Goal: Task Accomplishment & Management: Manage account settings

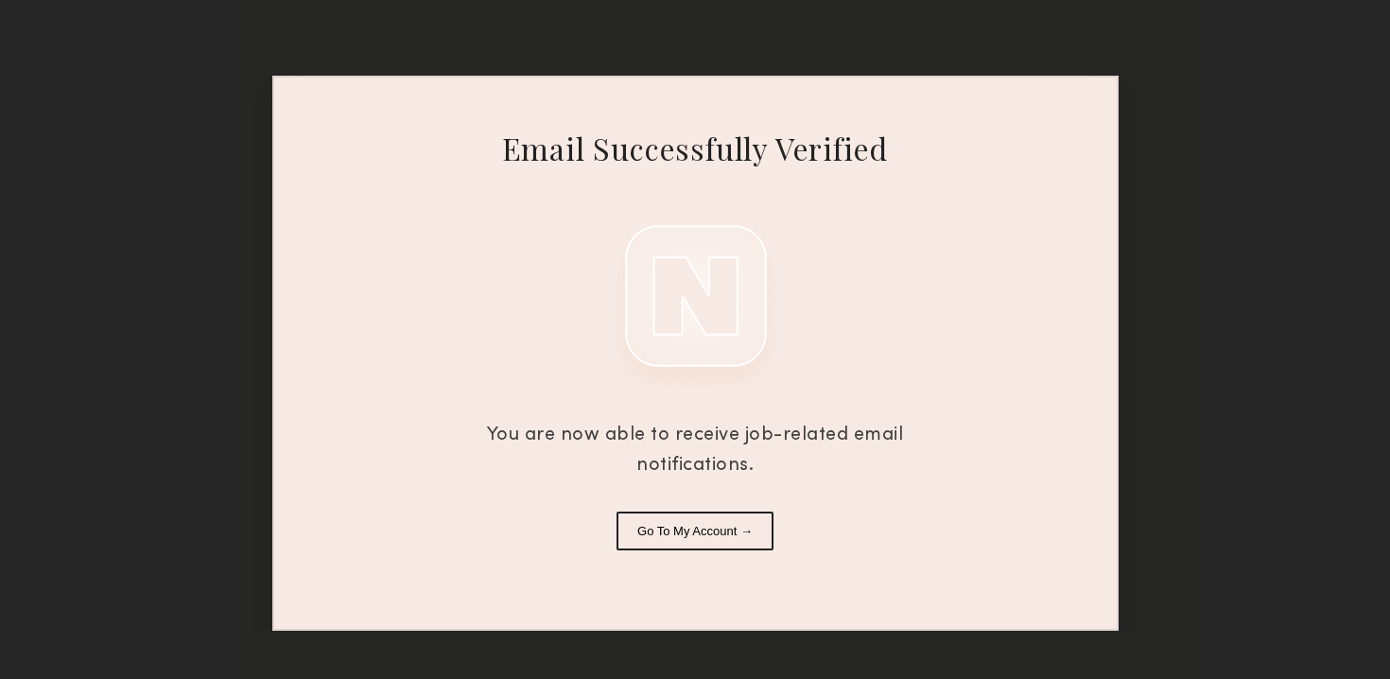
click at [661, 515] on button "Go To My Account →" at bounding box center [695, 531] width 157 height 39
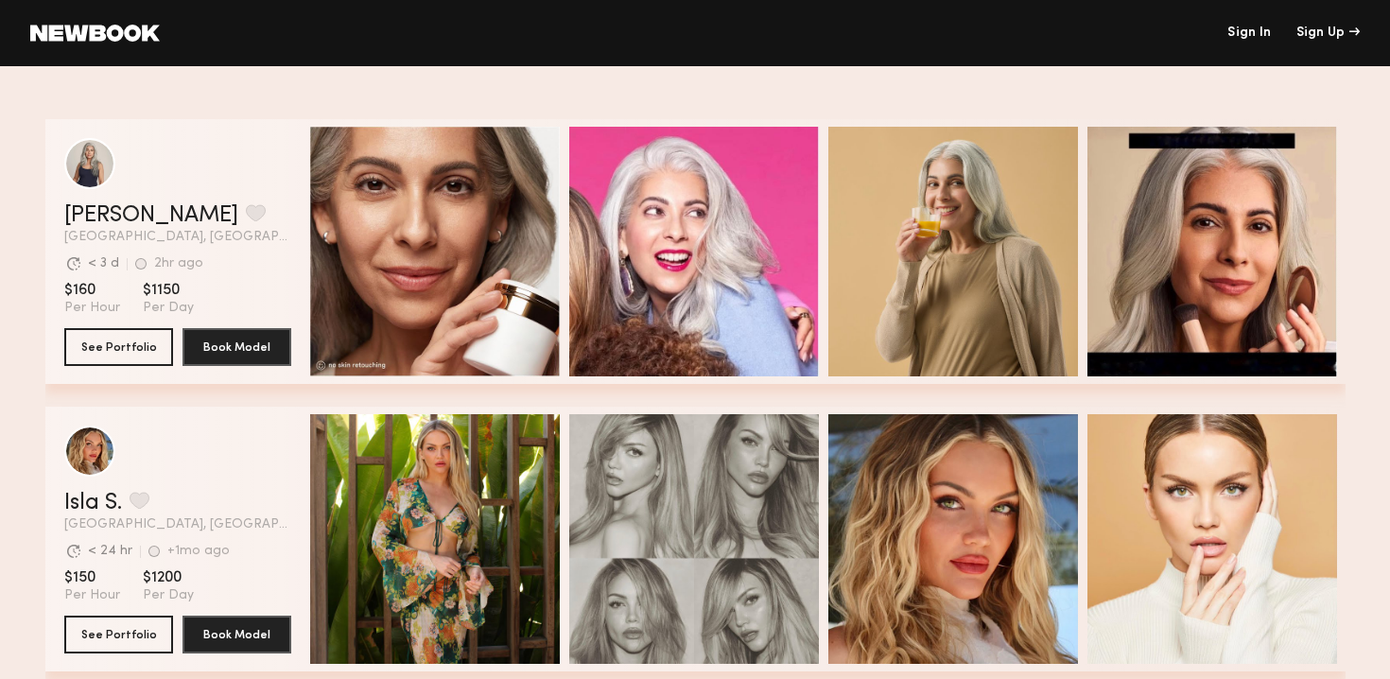
click at [1265, 38] on link "Sign In" at bounding box center [1250, 32] width 44 height 13
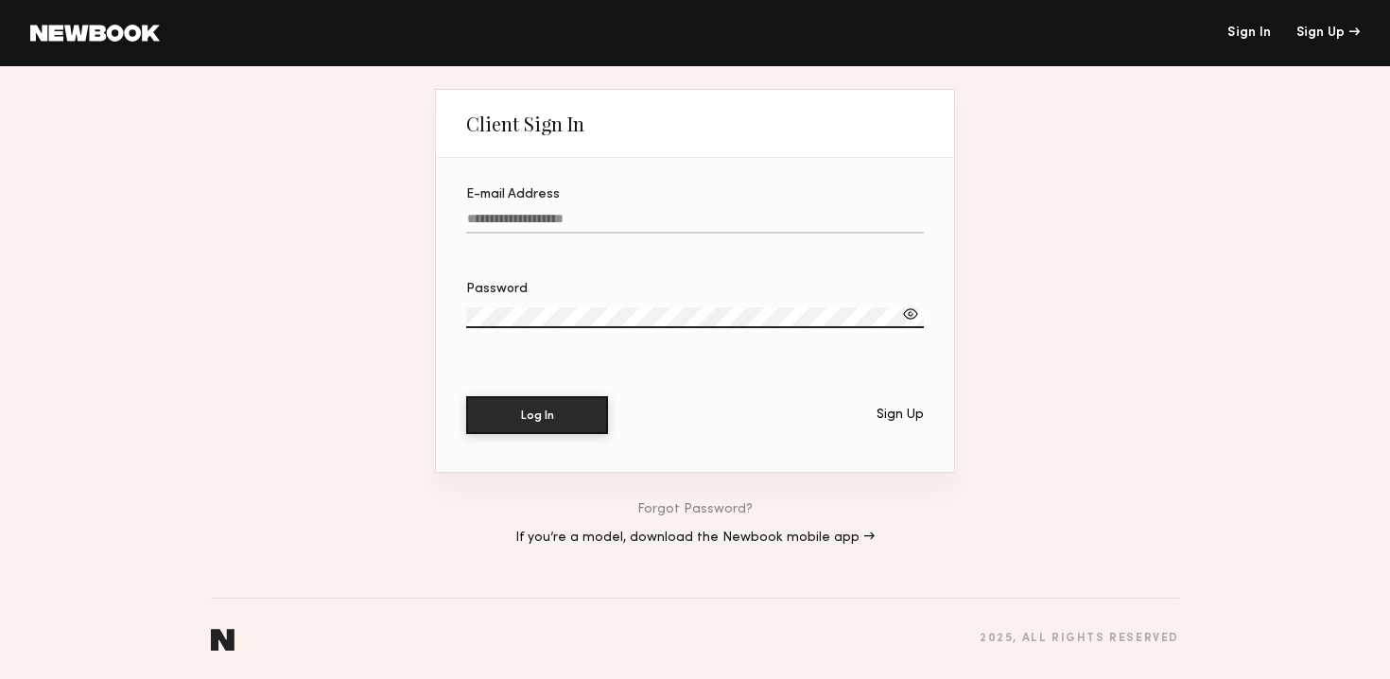
type input "**********"
click at [586, 403] on button "Log In" at bounding box center [537, 414] width 142 height 38
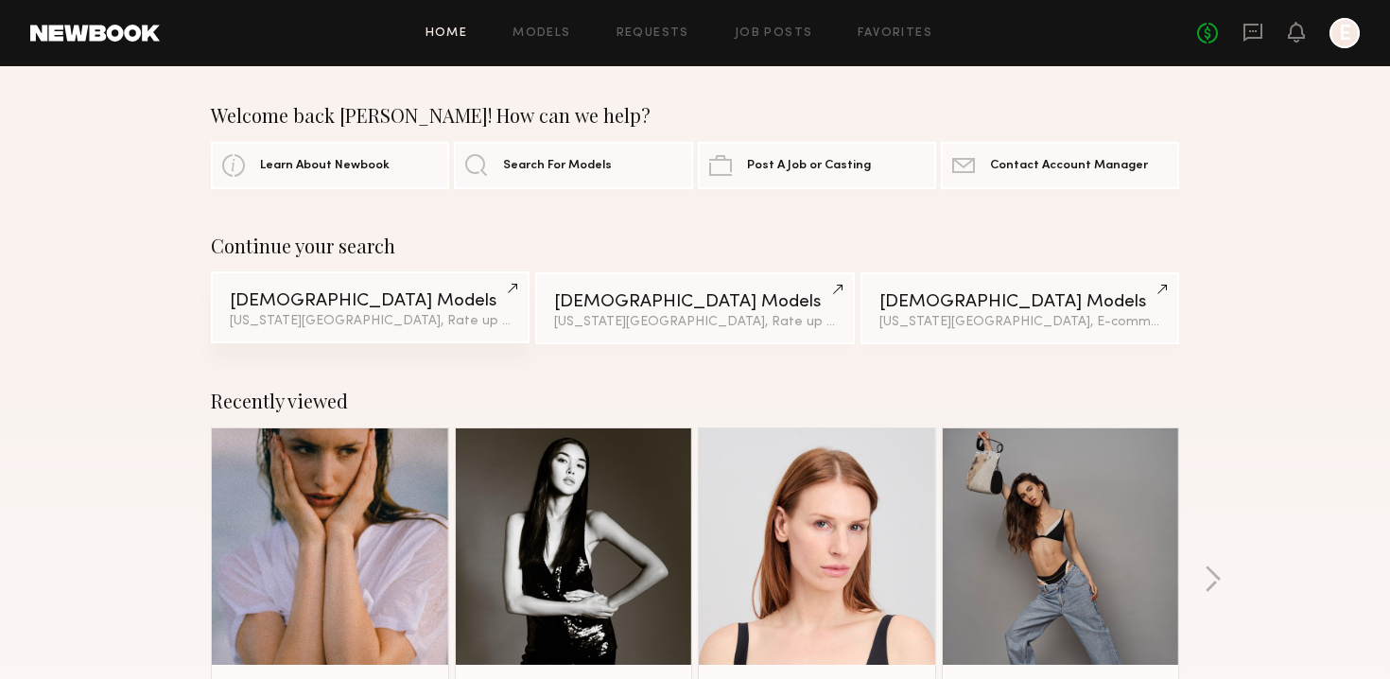
click at [446, 327] on div "New York City, Rate up to $150 & 2 other filter s + 2" at bounding box center [370, 321] width 281 height 13
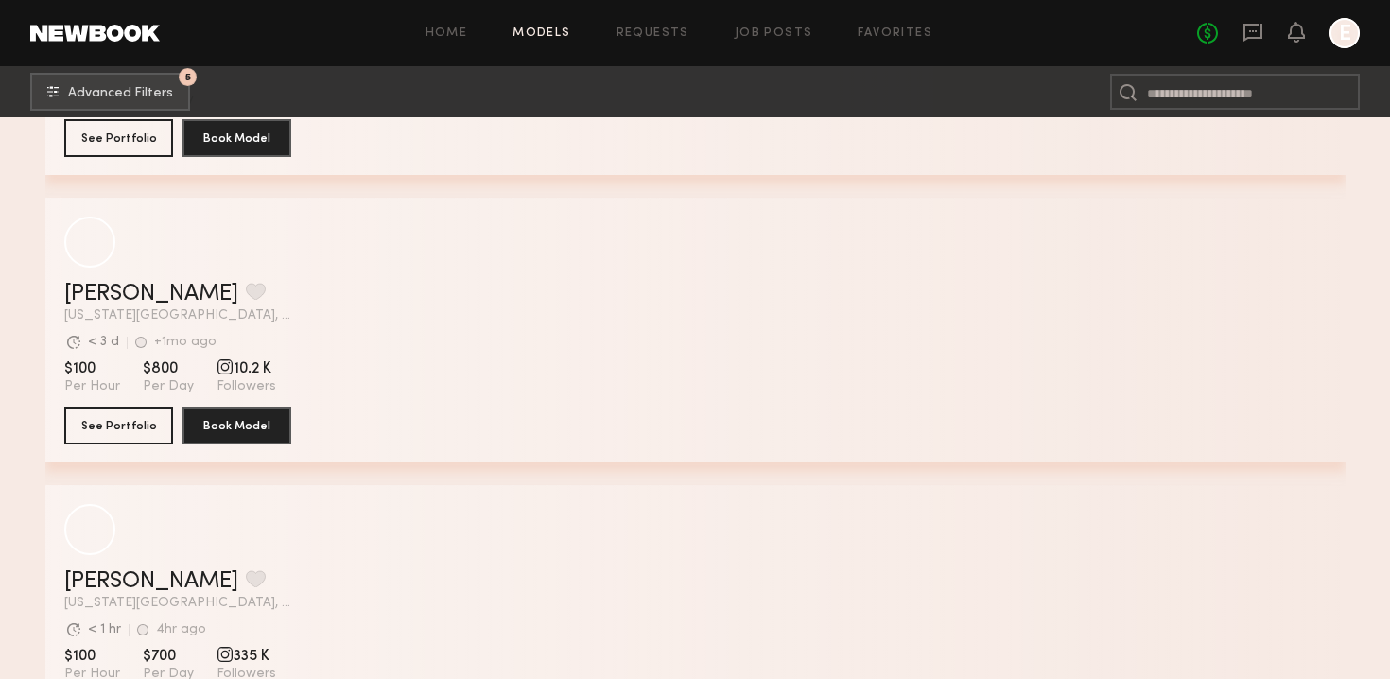
scroll to position [5428, 0]
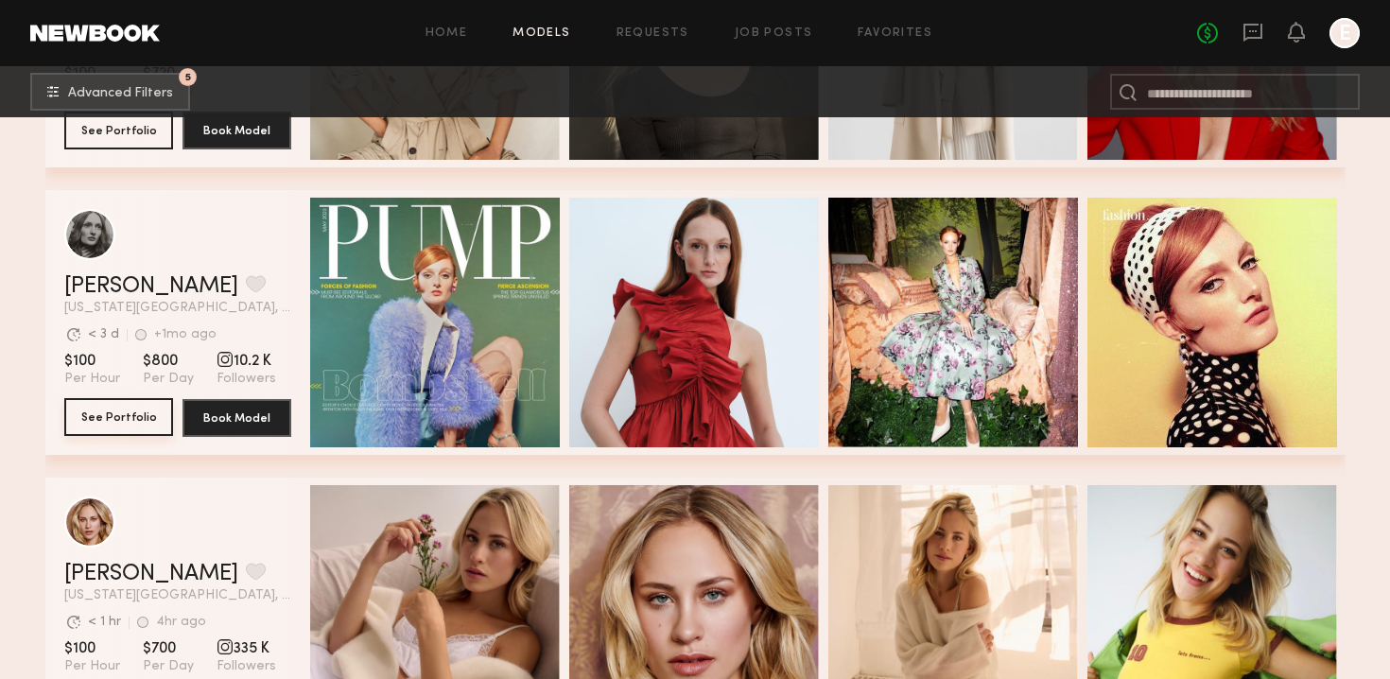
click at [131, 414] on button "See Portfolio" at bounding box center [118, 417] width 109 height 38
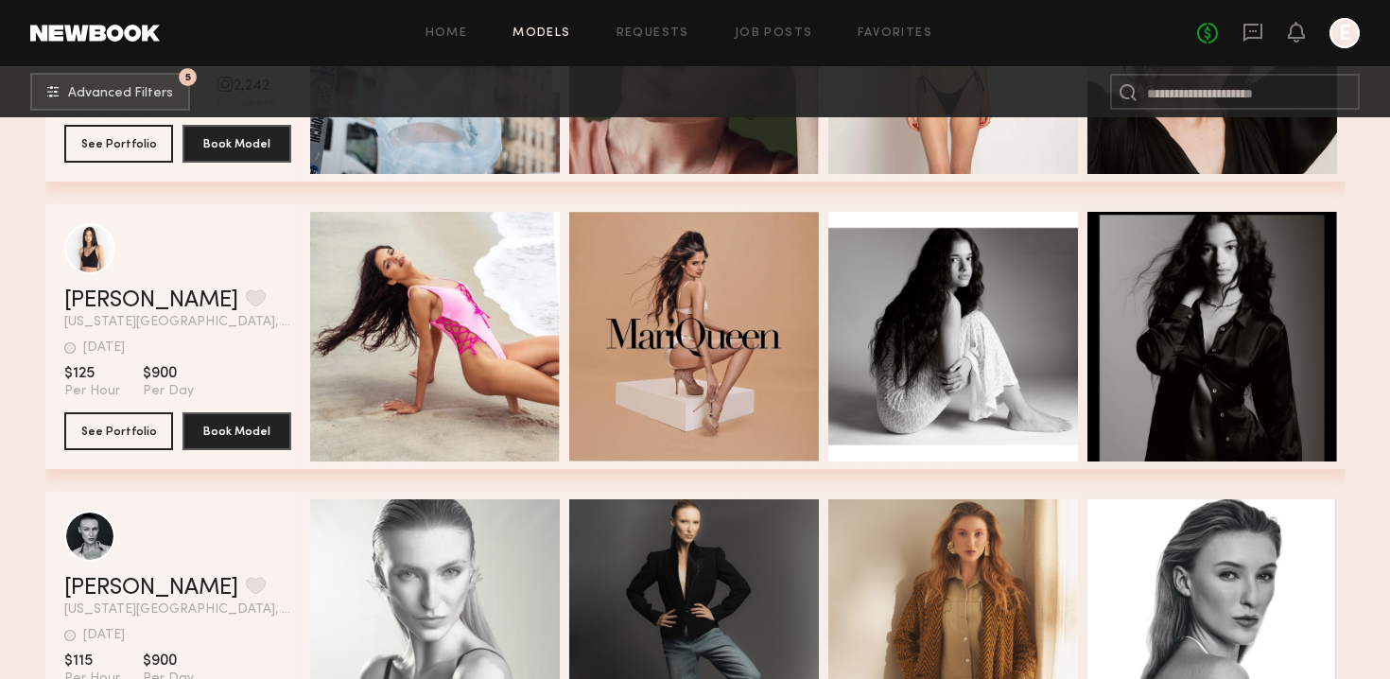
scroll to position [6272, 0]
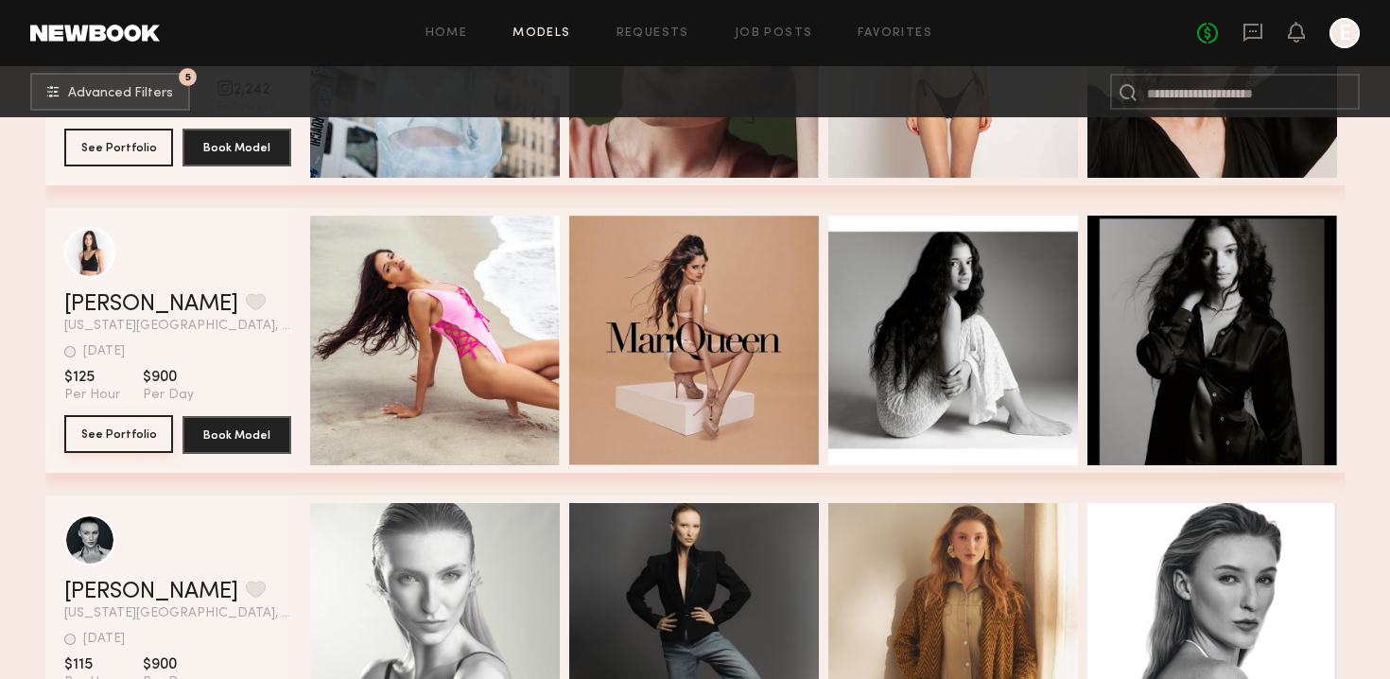
click at [116, 446] on button "See Portfolio" at bounding box center [118, 434] width 109 height 38
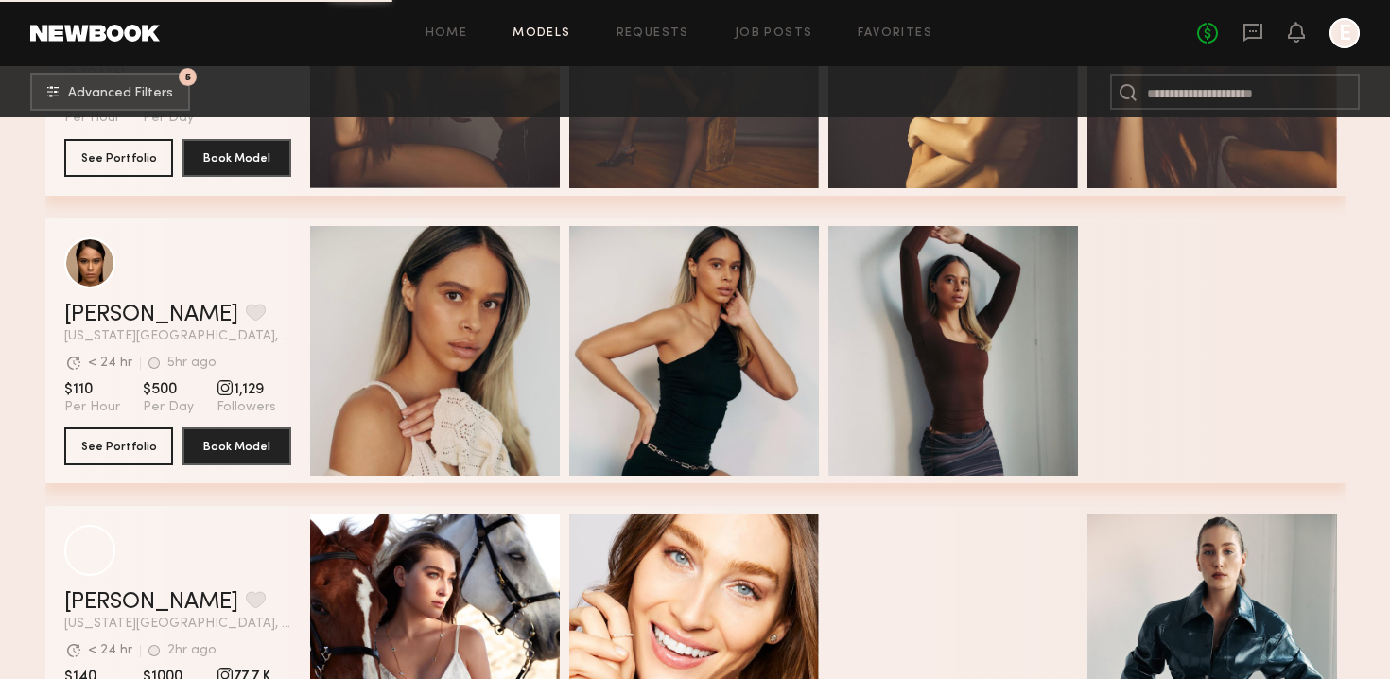
scroll to position [9175, 0]
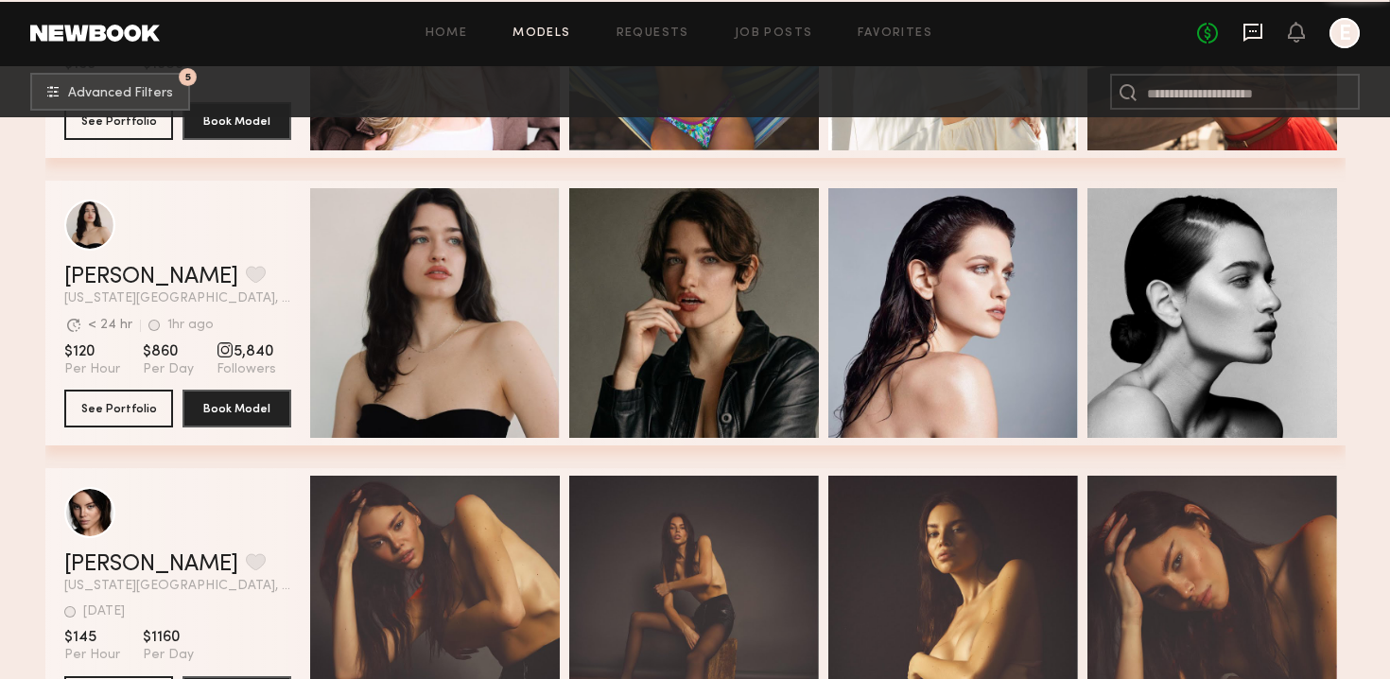
click at [1263, 26] on icon at bounding box center [1253, 33] width 19 height 18
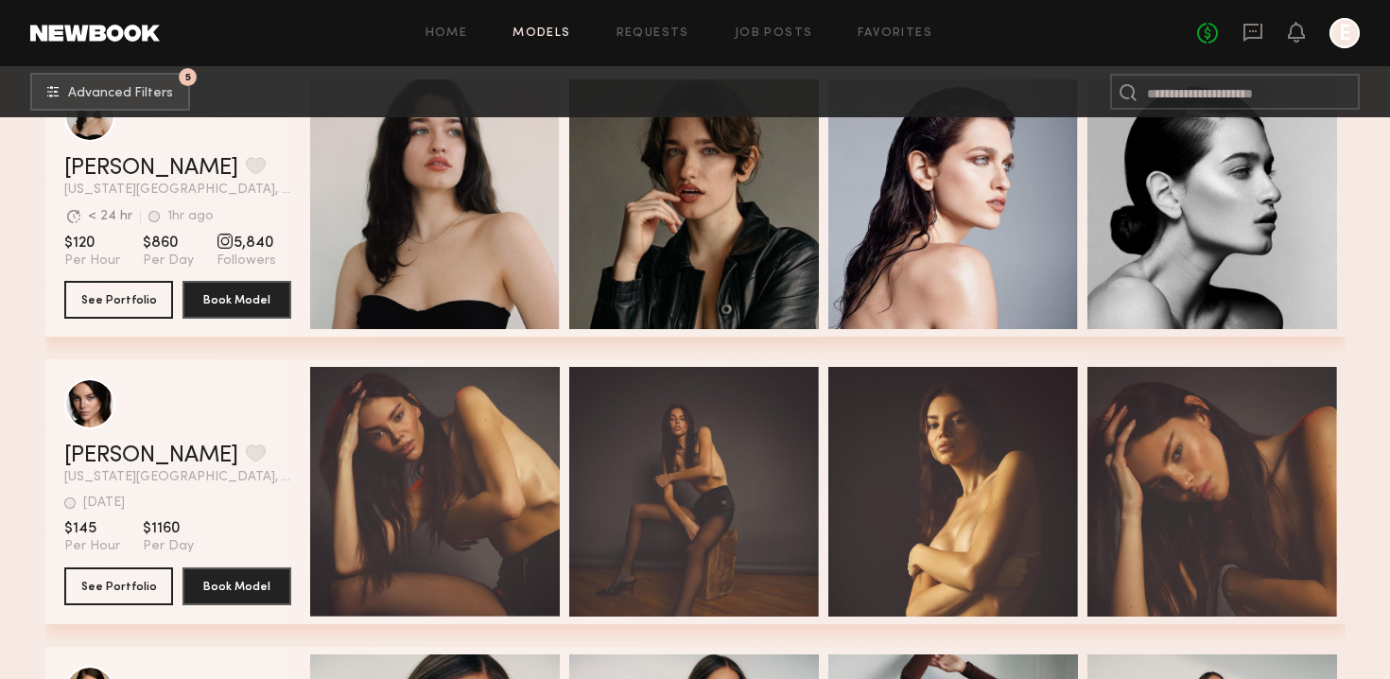
scroll to position [9403, 0]
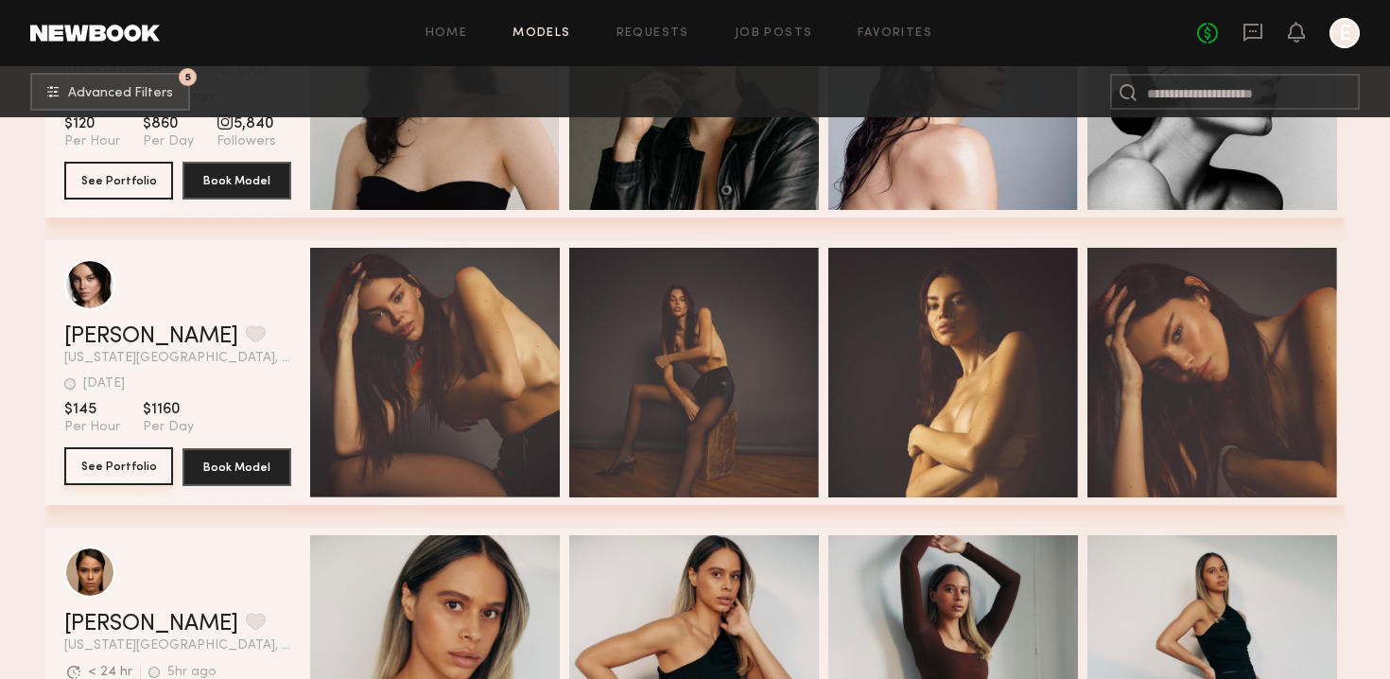
click at [131, 470] on button "See Portfolio" at bounding box center [118, 466] width 109 height 38
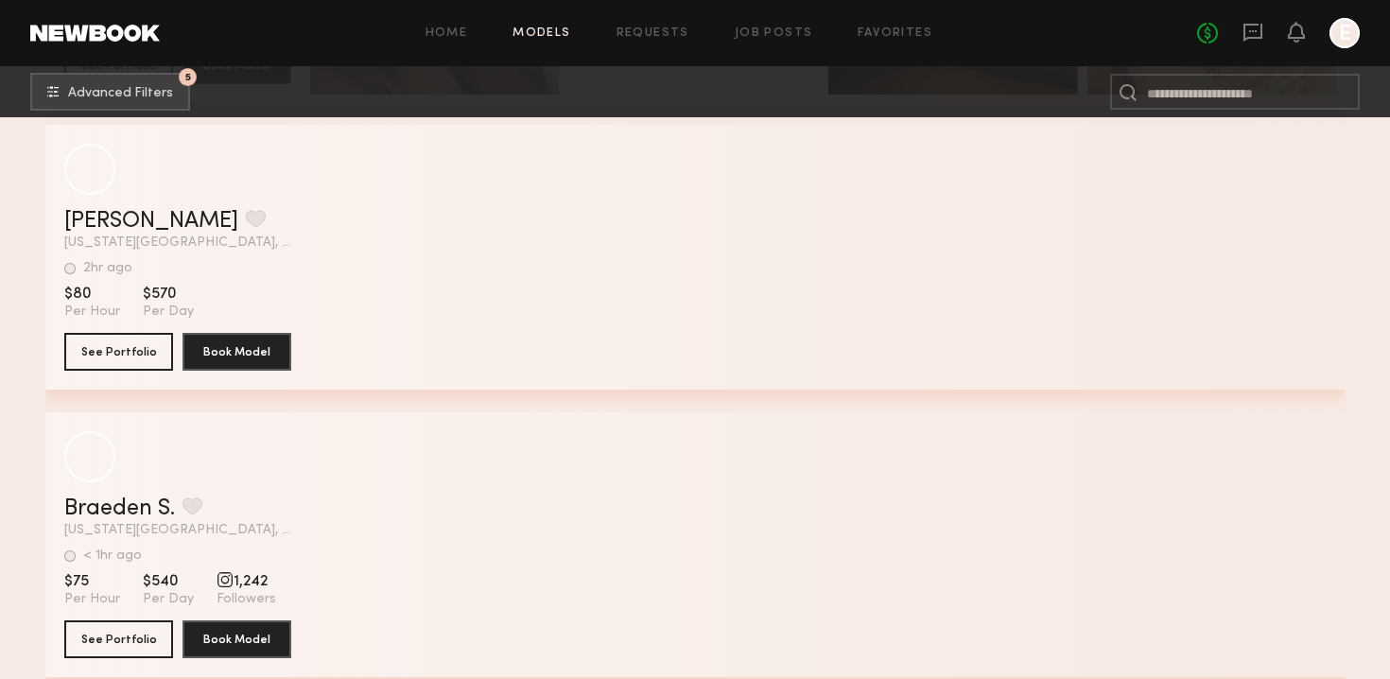
scroll to position [13263, 0]
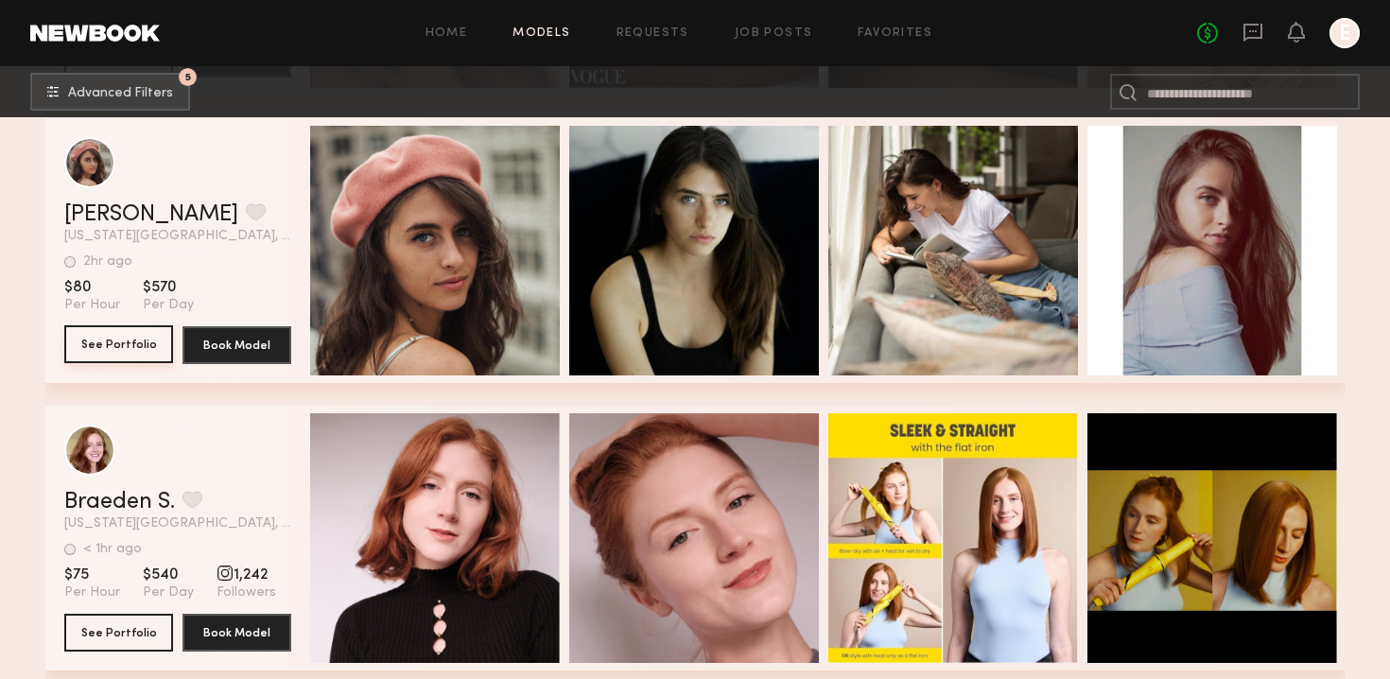
click at [140, 337] on button "See Portfolio" at bounding box center [118, 344] width 109 height 38
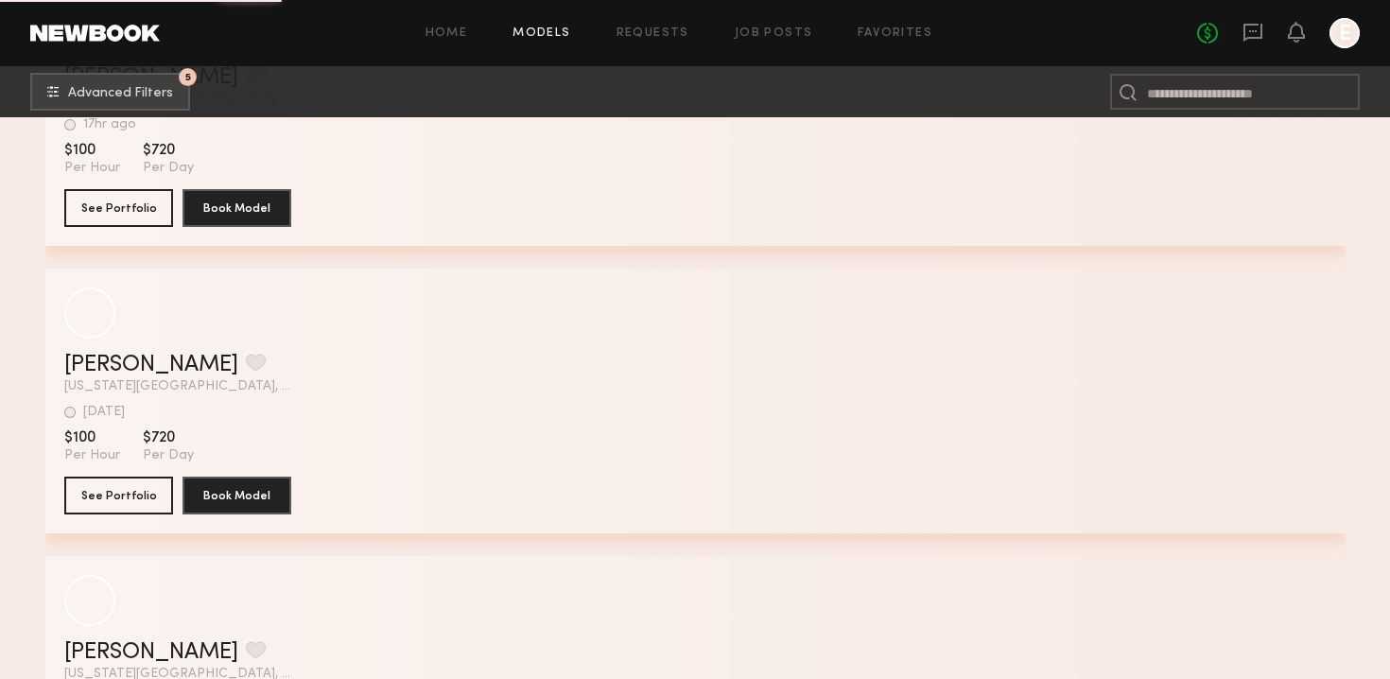
scroll to position [20013, 0]
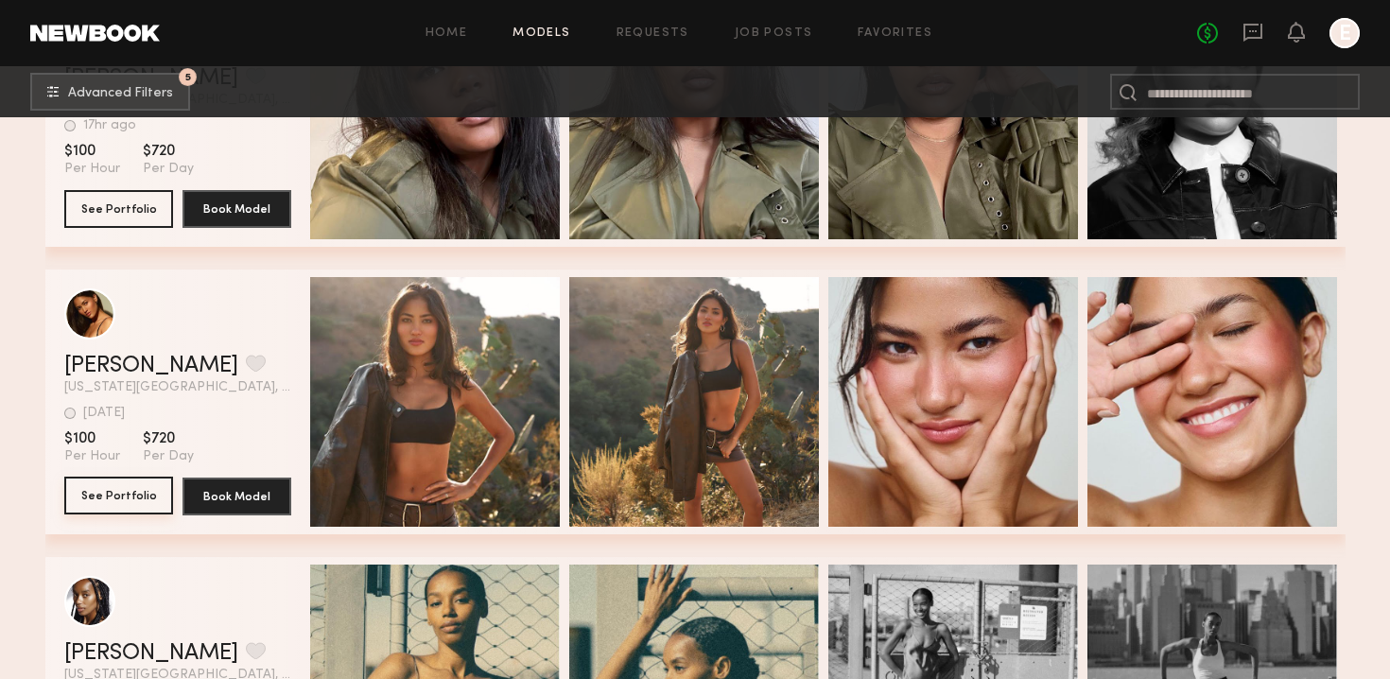
click at [127, 492] on button "See Portfolio" at bounding box center [118, 496] width 109 height 38
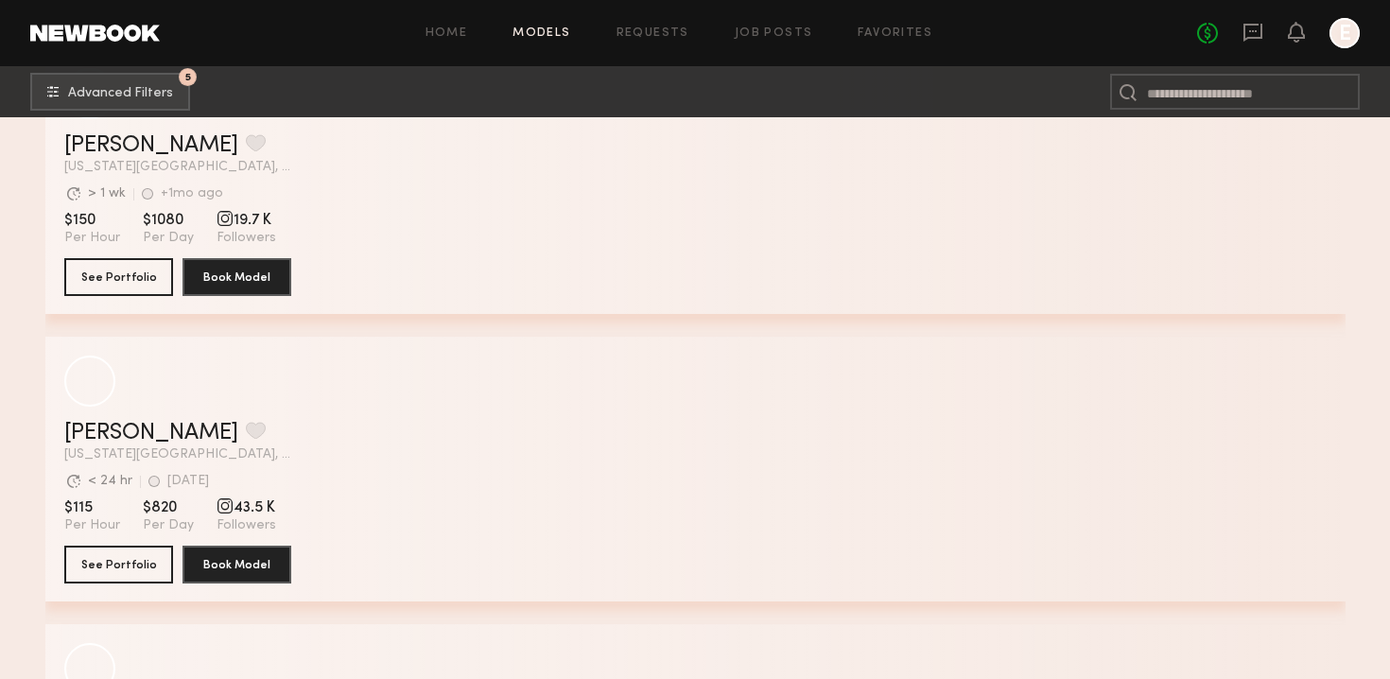
scroll to position [22249, 0]
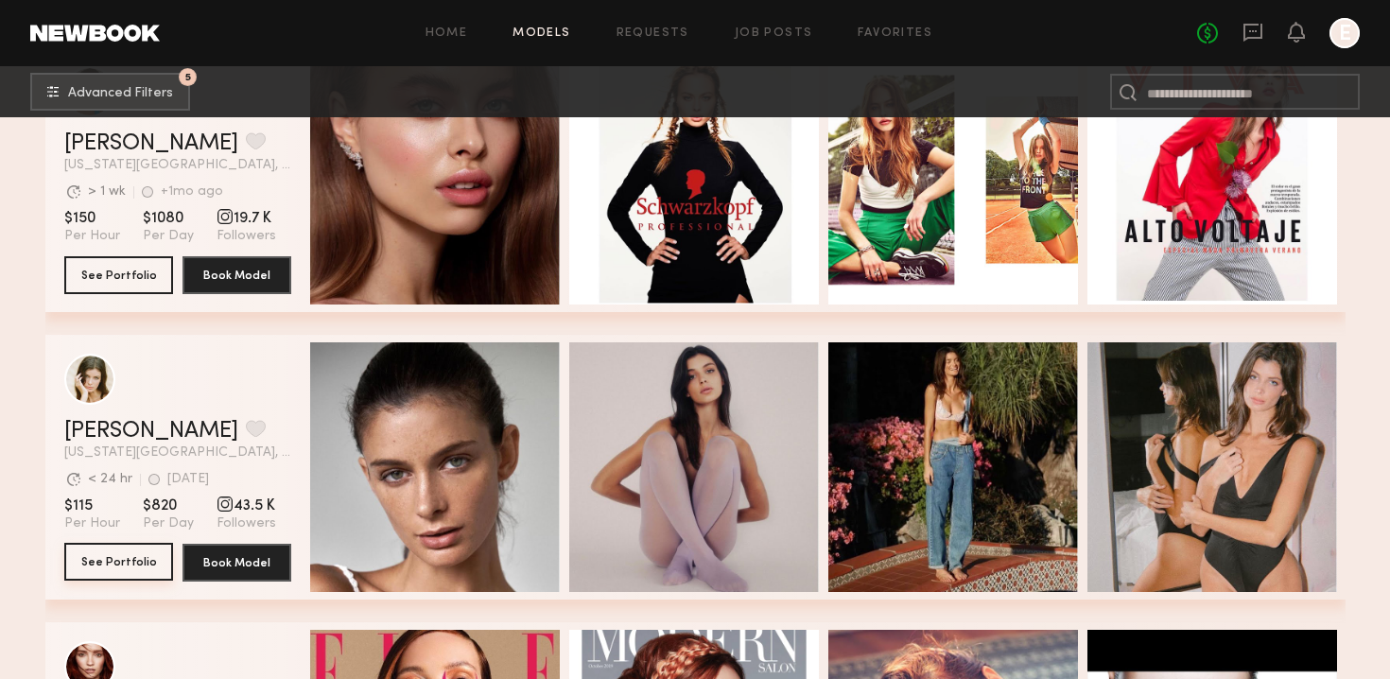
click at [104, 562] on button "See Portfolio" at bounding box center [118, 562] width 109 height 38
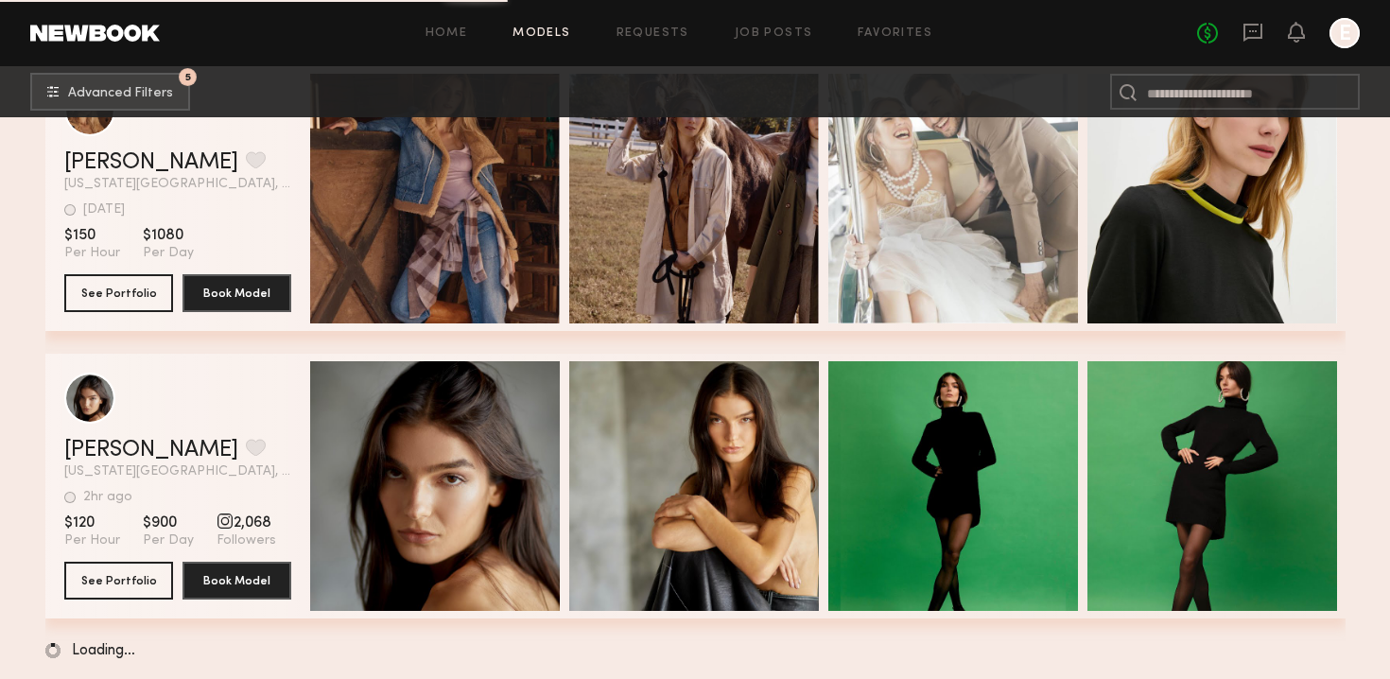
scroll to position [23953, 0]
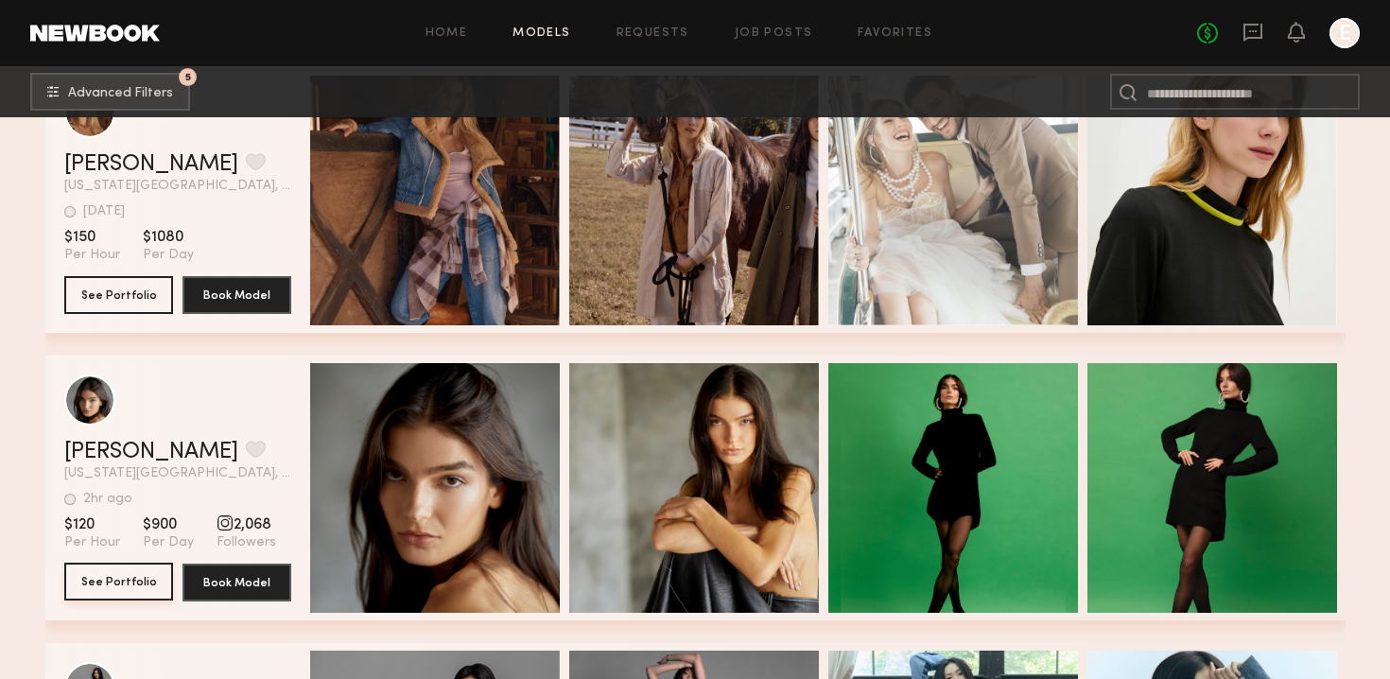
click at [132, 570] on button "See Portfolio" at bounding box center [118, 582] width 109 height 38
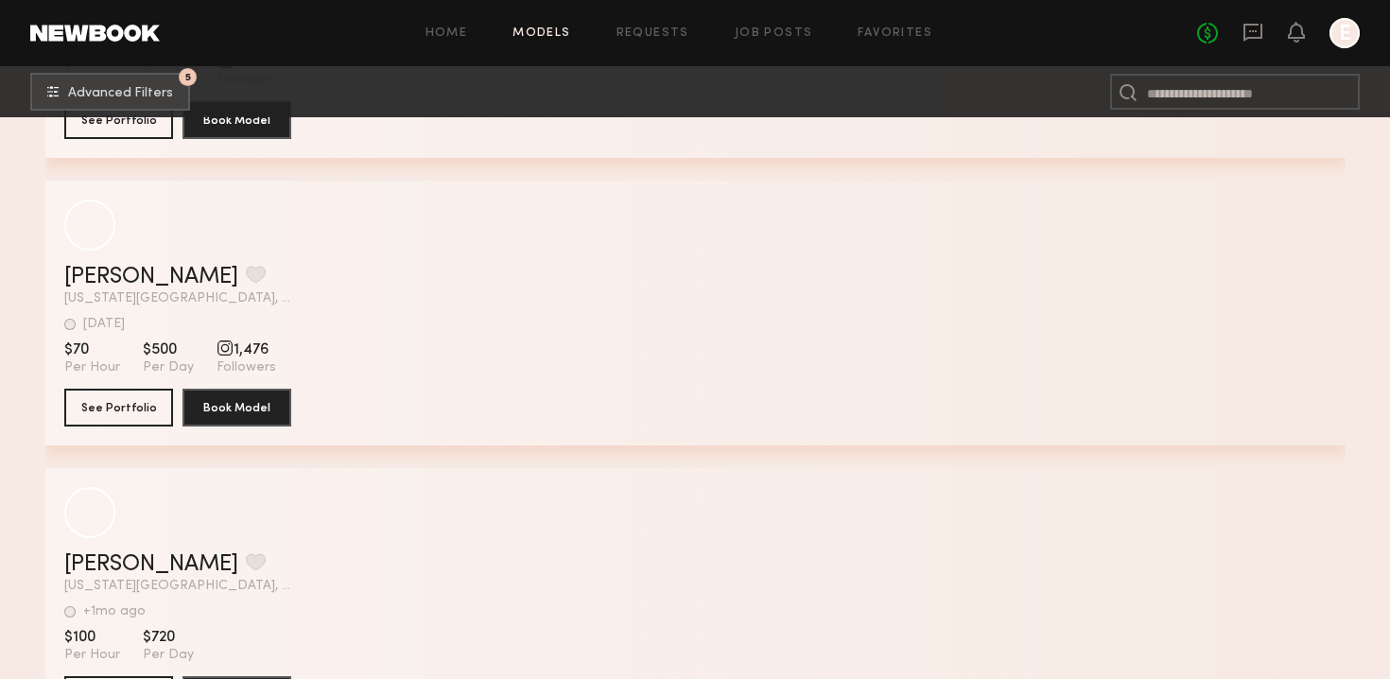
scroll to position [25456, 0]
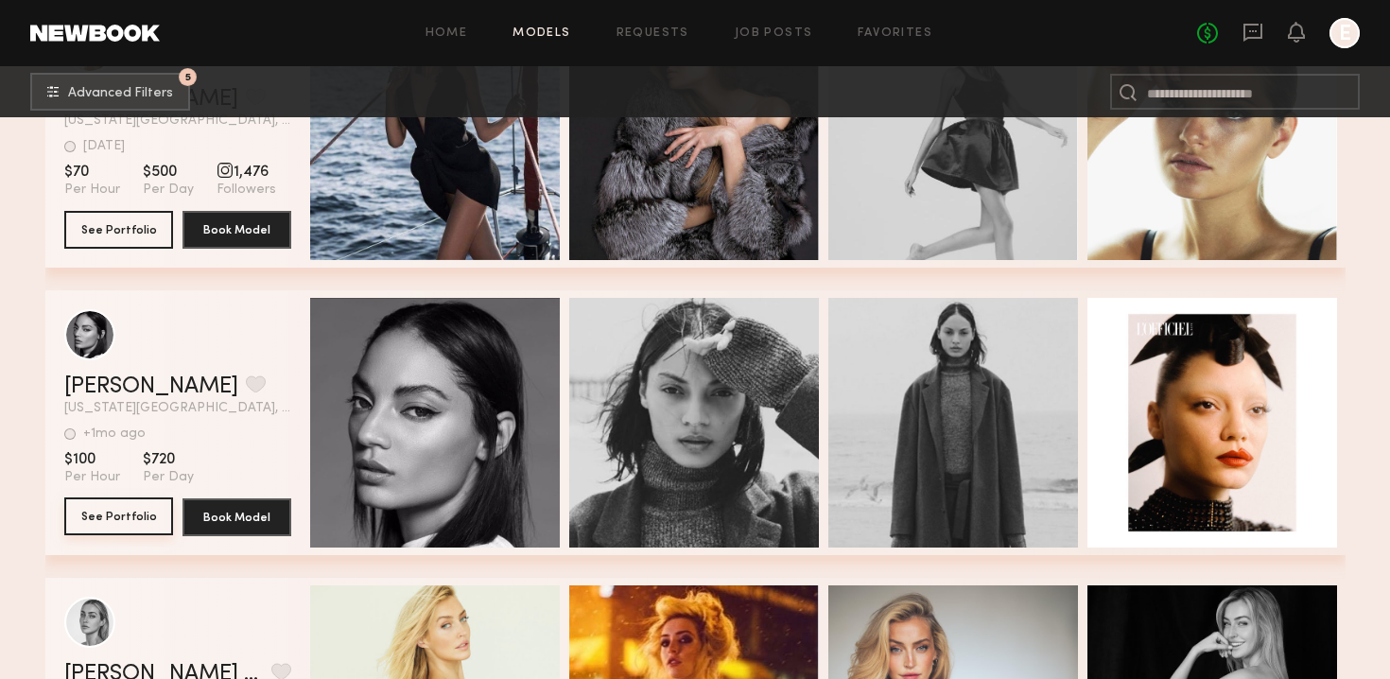
click at [103, 531] on button "See Portfolio" at bounding box center [118, 517] width 109 height 38
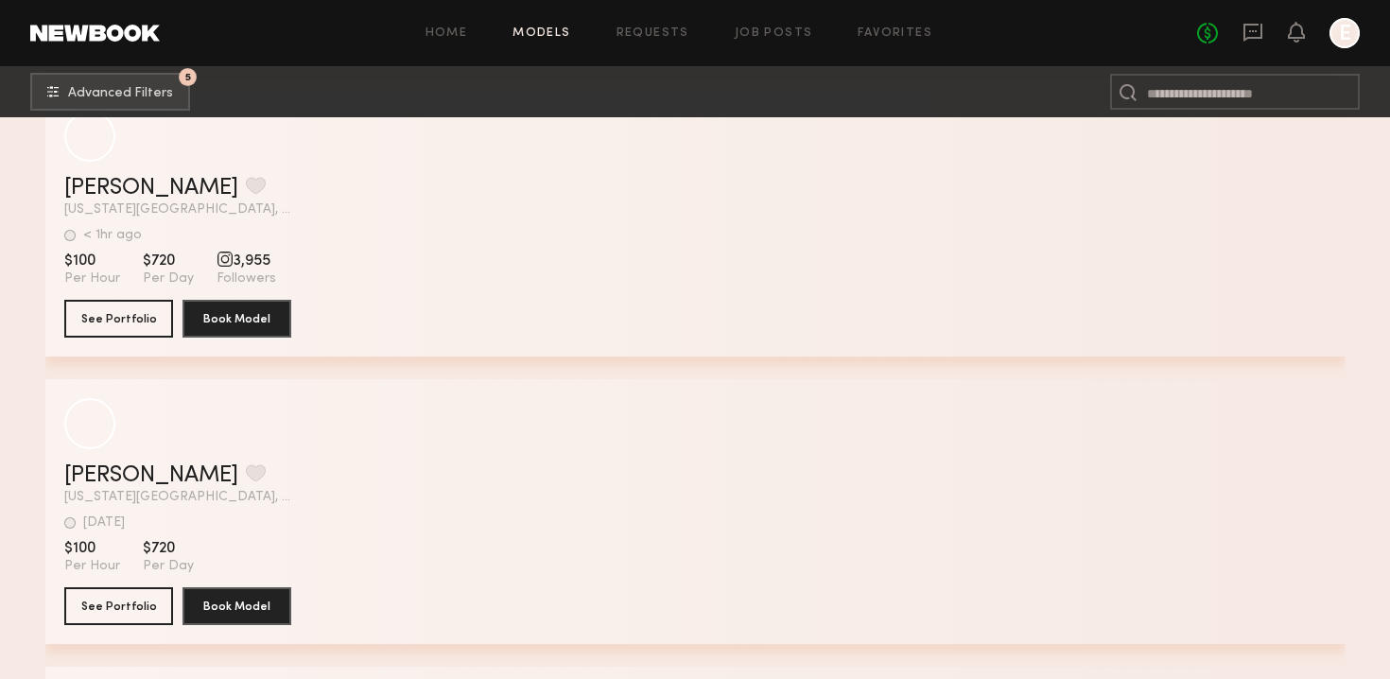
scroll to position [31325, 0]
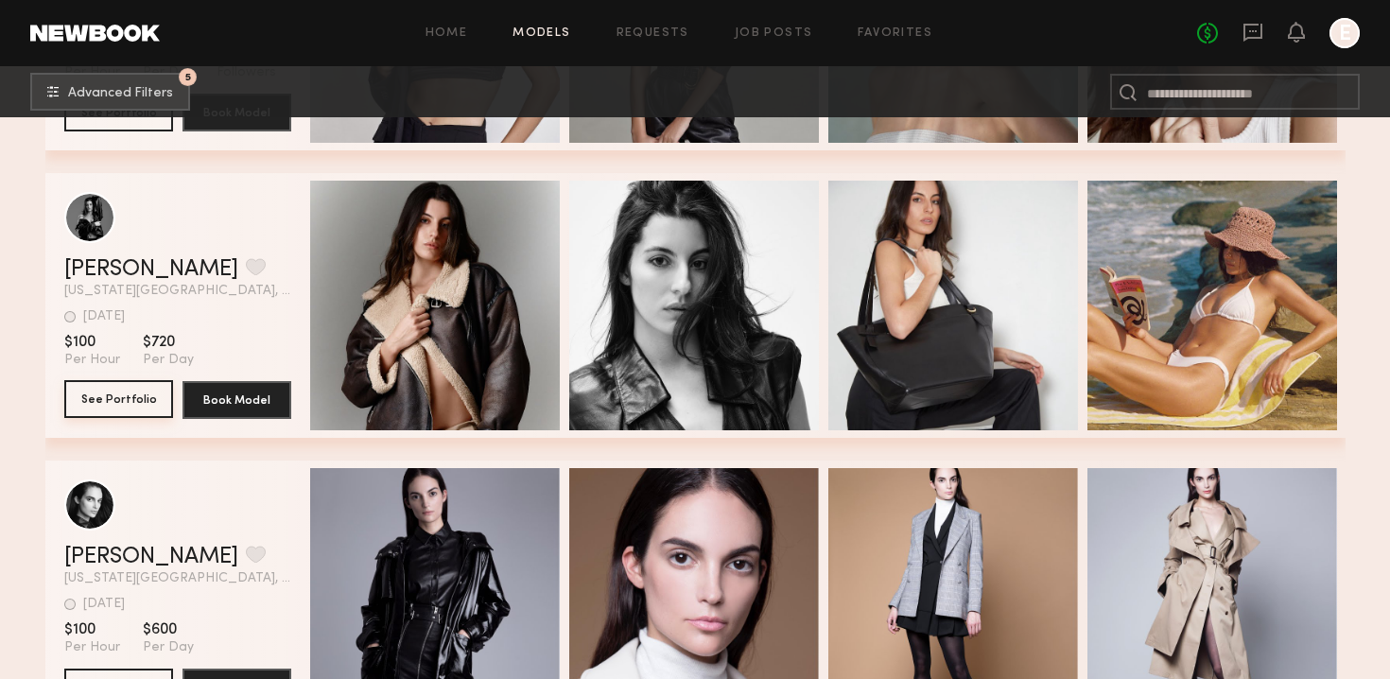
click at [131, 404] on button "See Portfolio" at bounding box center [118, 399] width 109 height 38
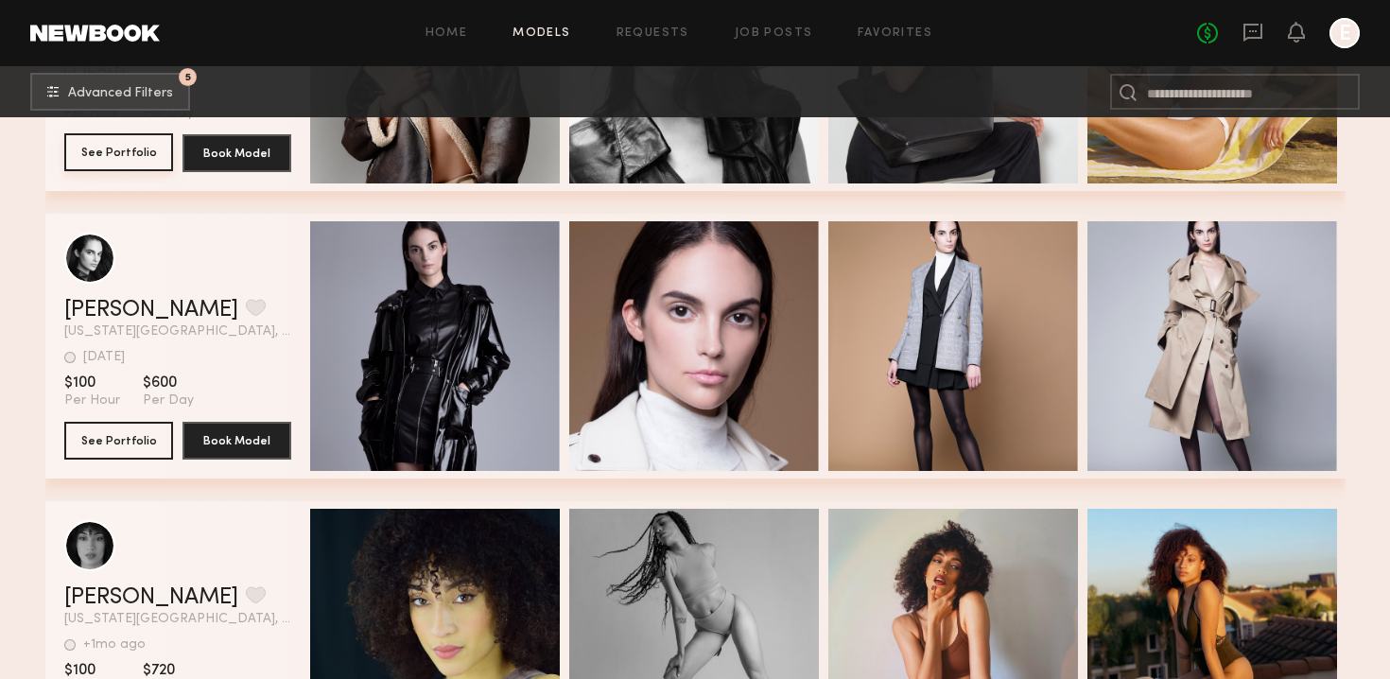
scroll to position [31562, 0]
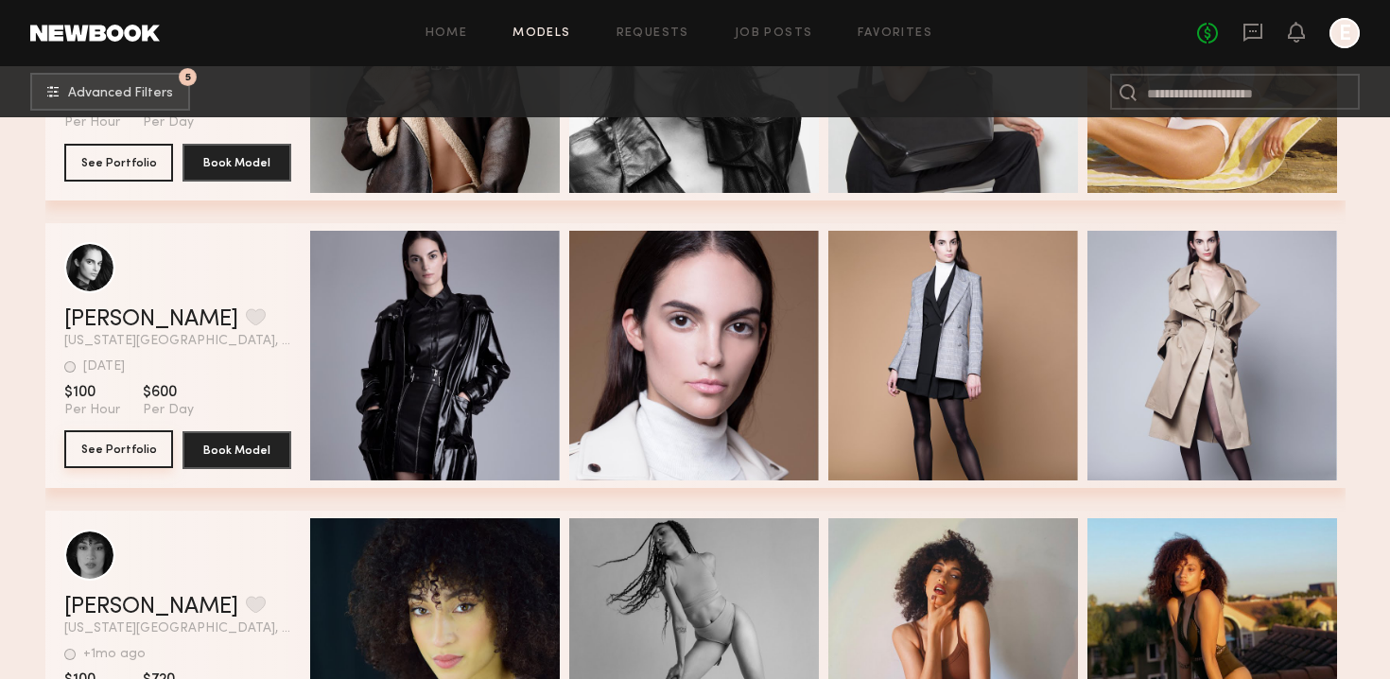
click at [163, 444] on button "See Portfolio" at bounding box center [118, 449] width 109 height 38
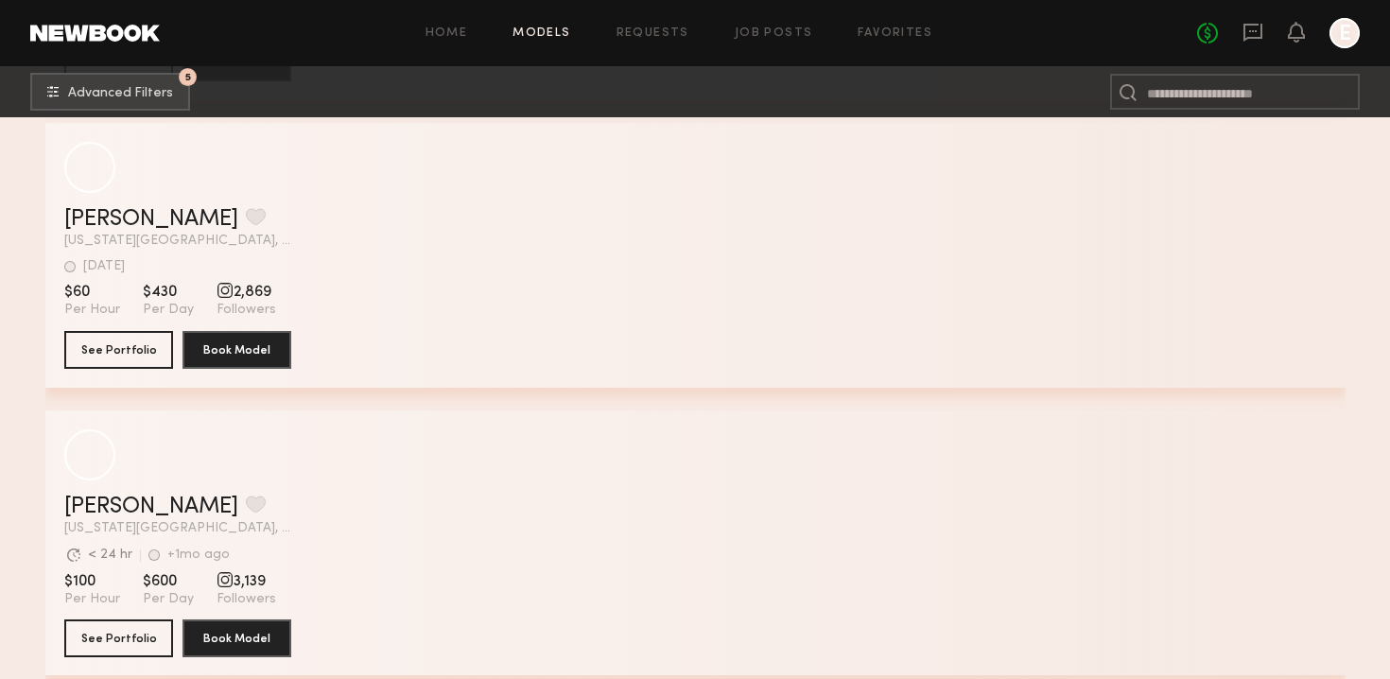
scroll to position [44887, 0]
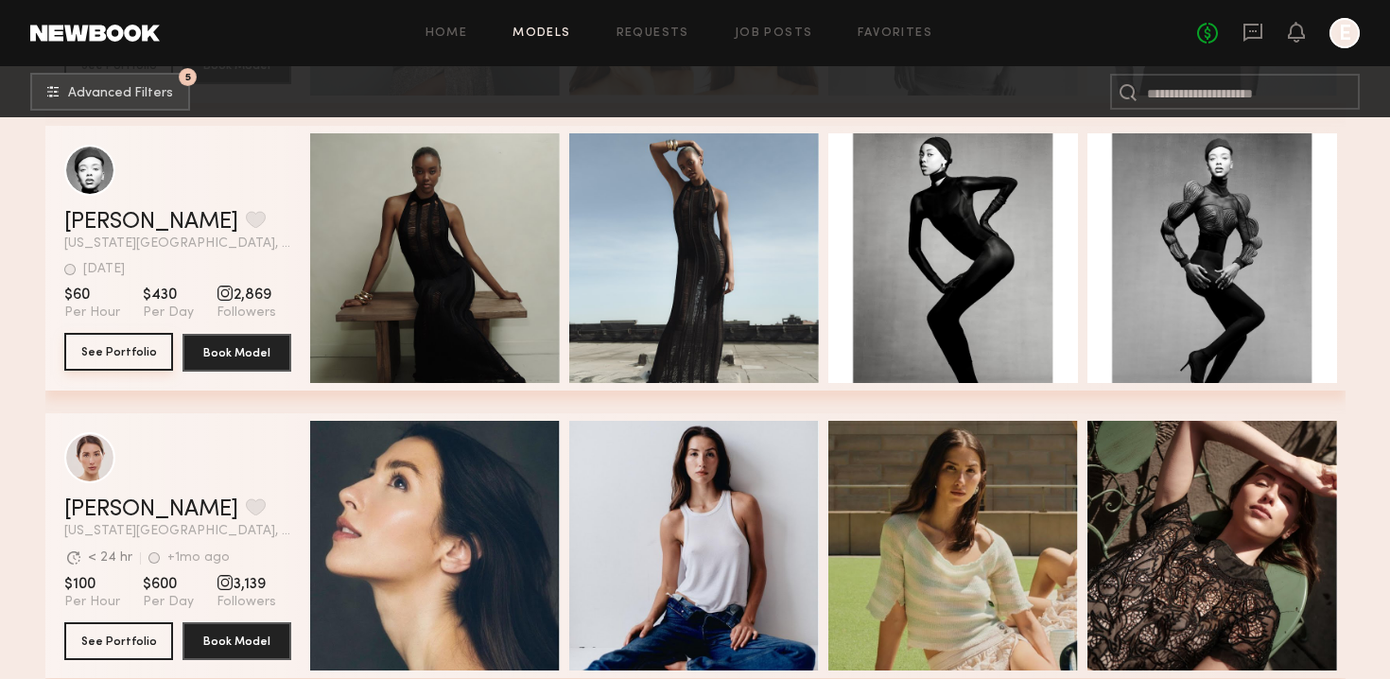
click at [138, 363] on button "See Portfolio" at bounding box center [118, 352] width 109 height 38
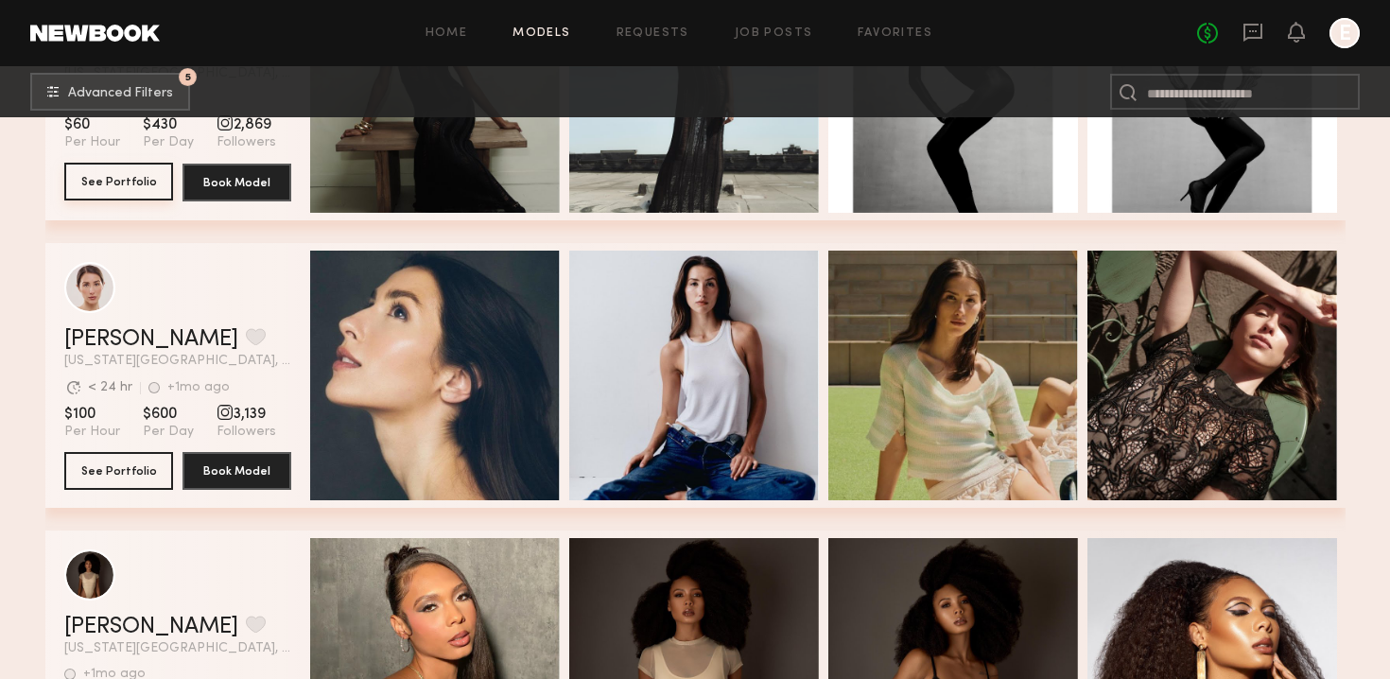
scroll to position [45056, 0]
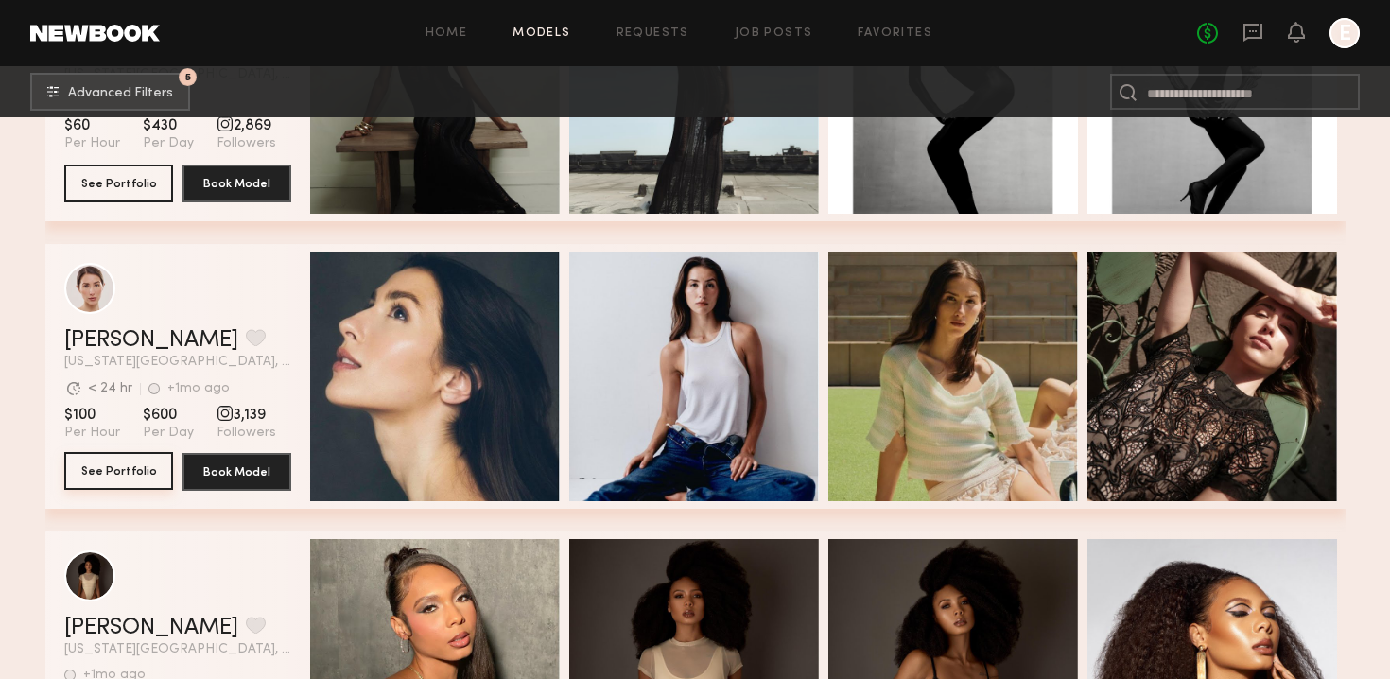
click at [153, 484] on button "See Portfolio" at bounding box center [118, 471] width 109 height 38
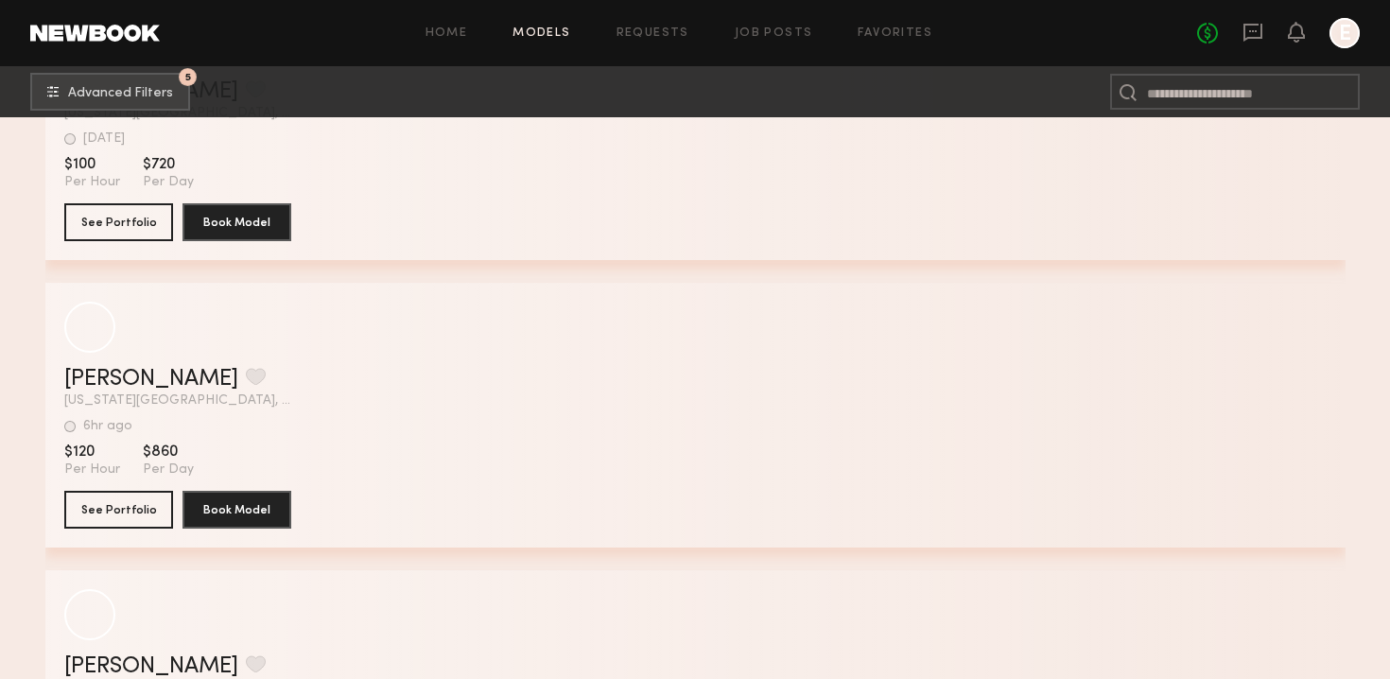
scroll to position [76357, 0]
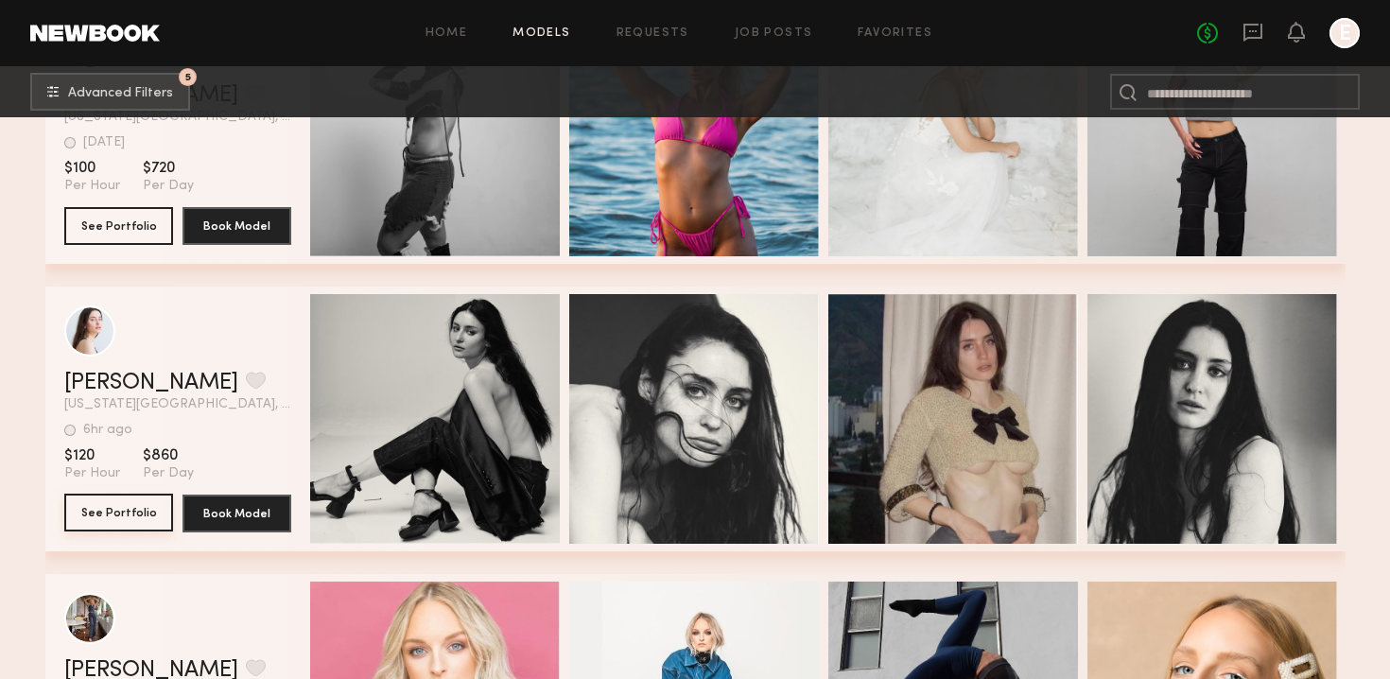
click at [104, 521] on button "See Portfolio" at bounding box center [118, 513] width 109 height 38
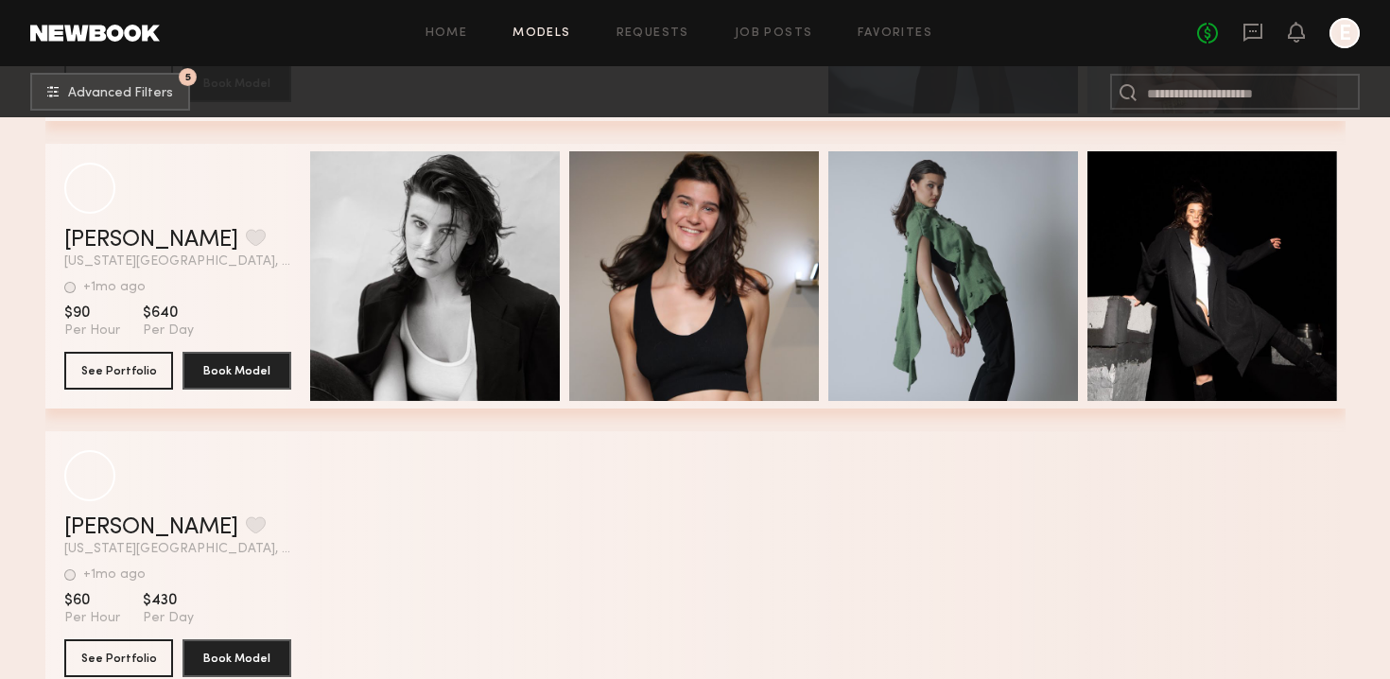
scroll to position [83770, 0]
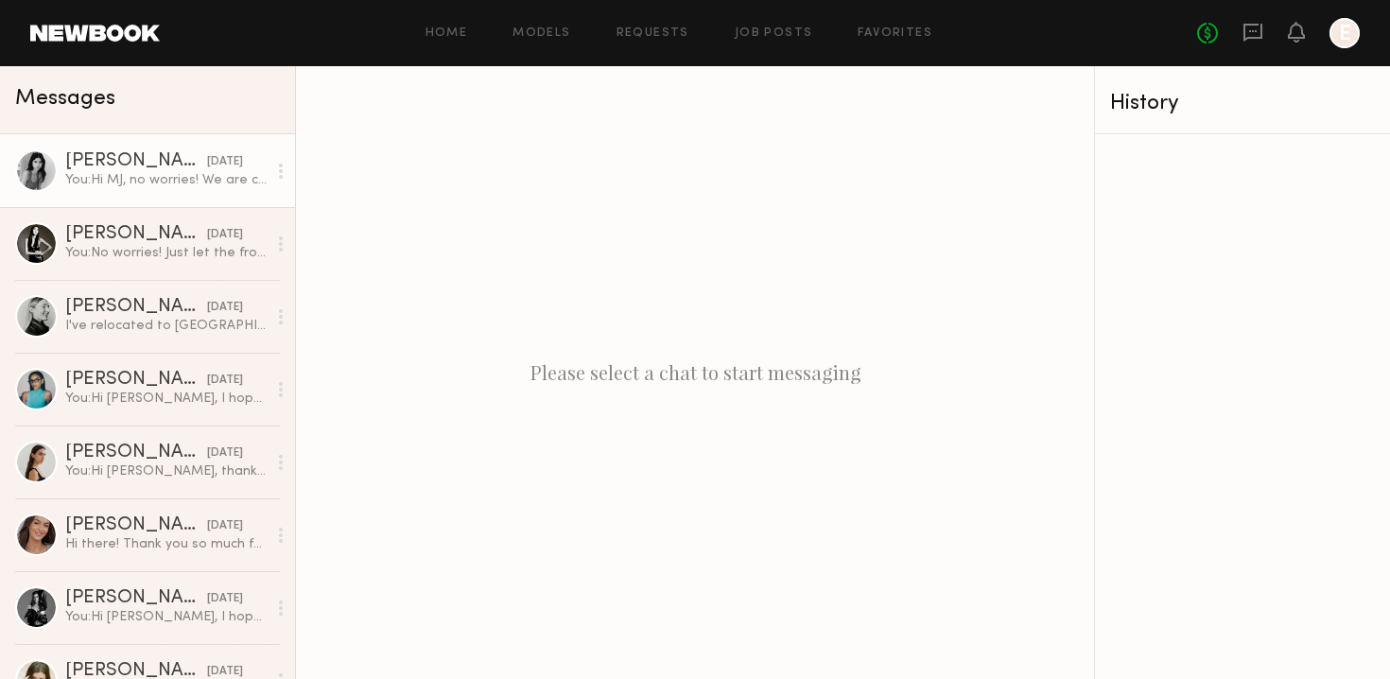
click at [179, 204] on link "MJ A. 08/05/2025 You: Hi MJ, no worries! We are continuously shooting and alway…" at bounding box center [147, 170] width 295 height 73
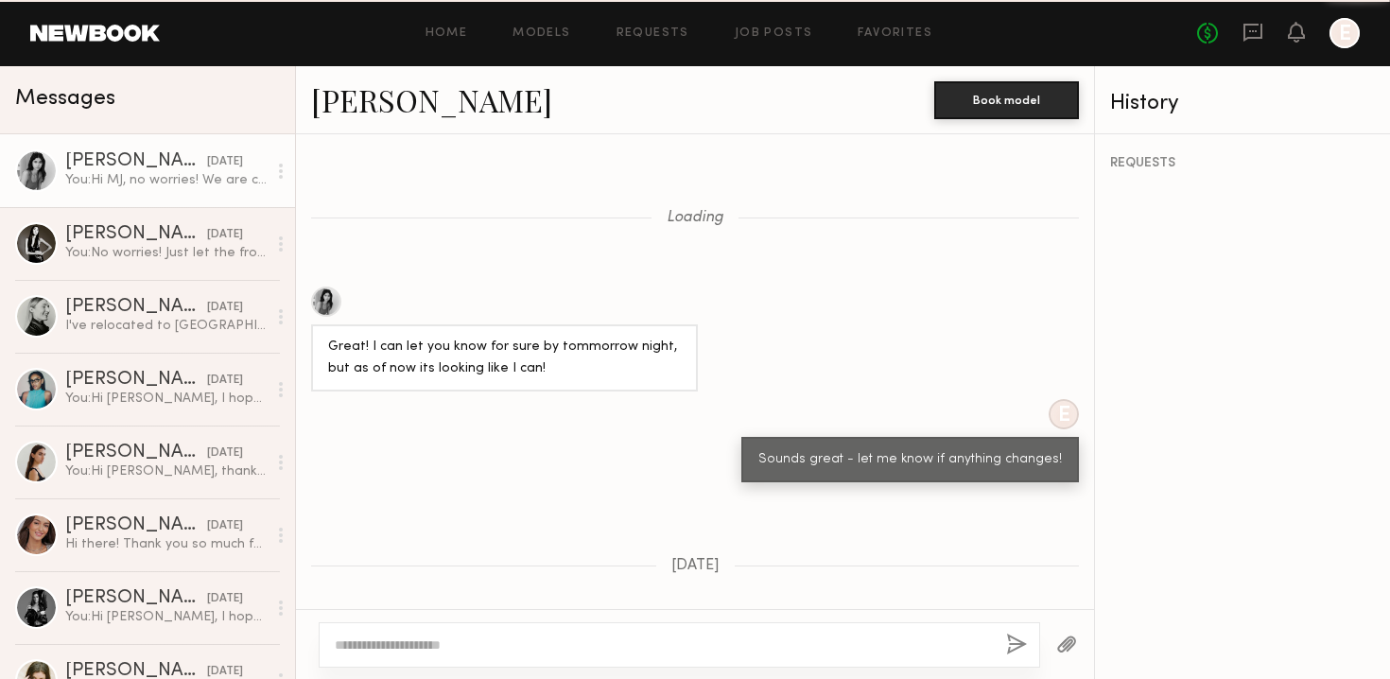
scroll to position [1718, 0]
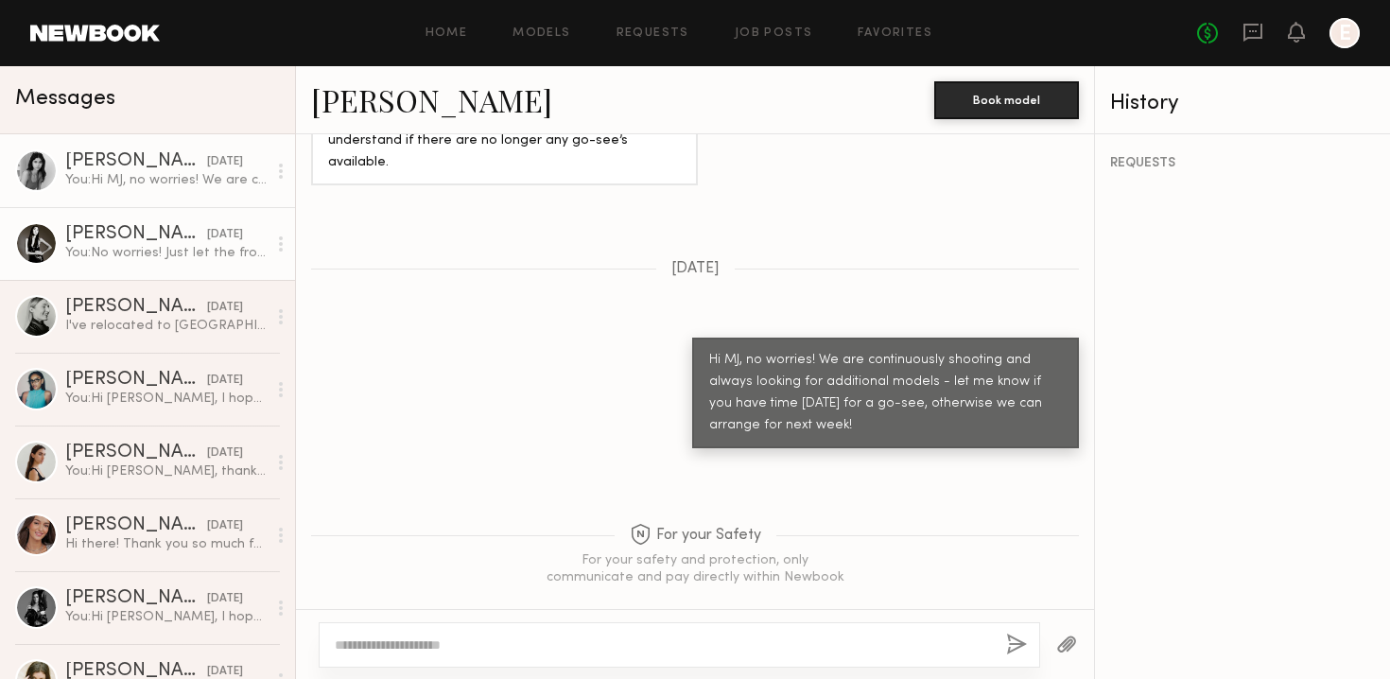
click at [169, 227] on div "[PERSON_NAME]" at bounding box center [136, 234] width 142 height 19
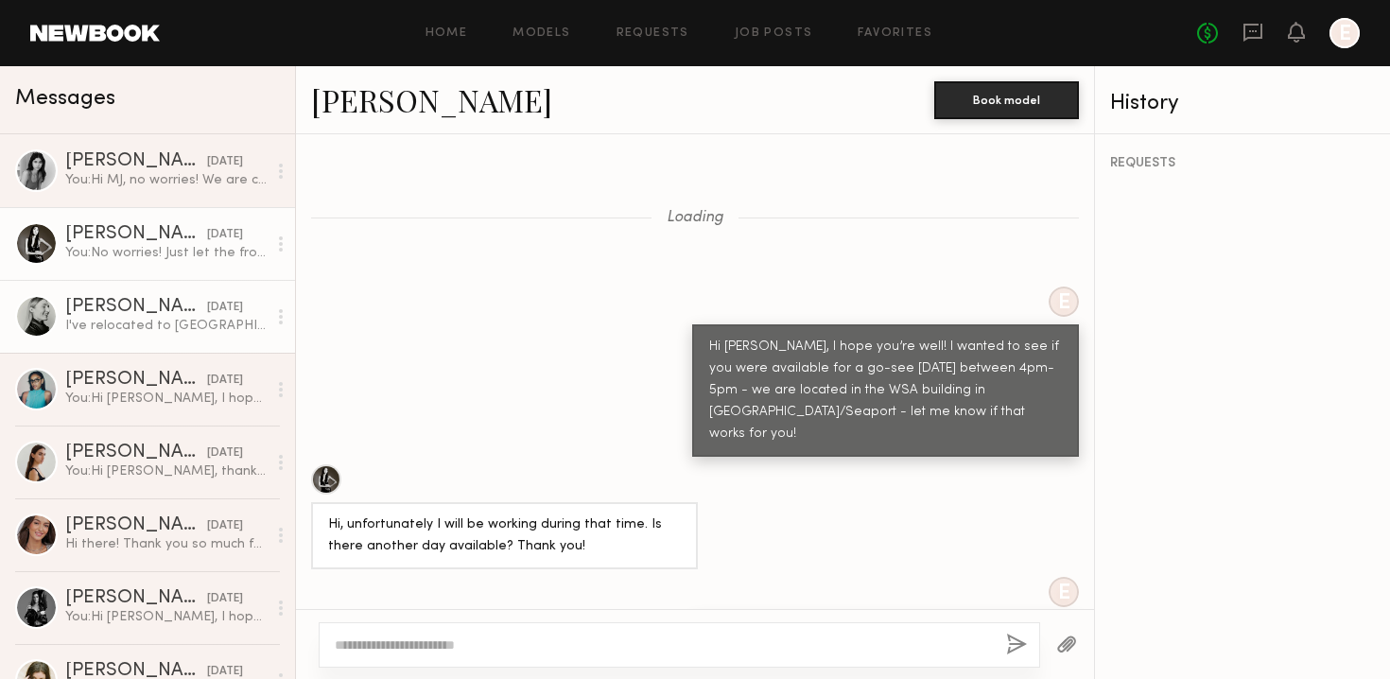
scroll to position [1215, 0]
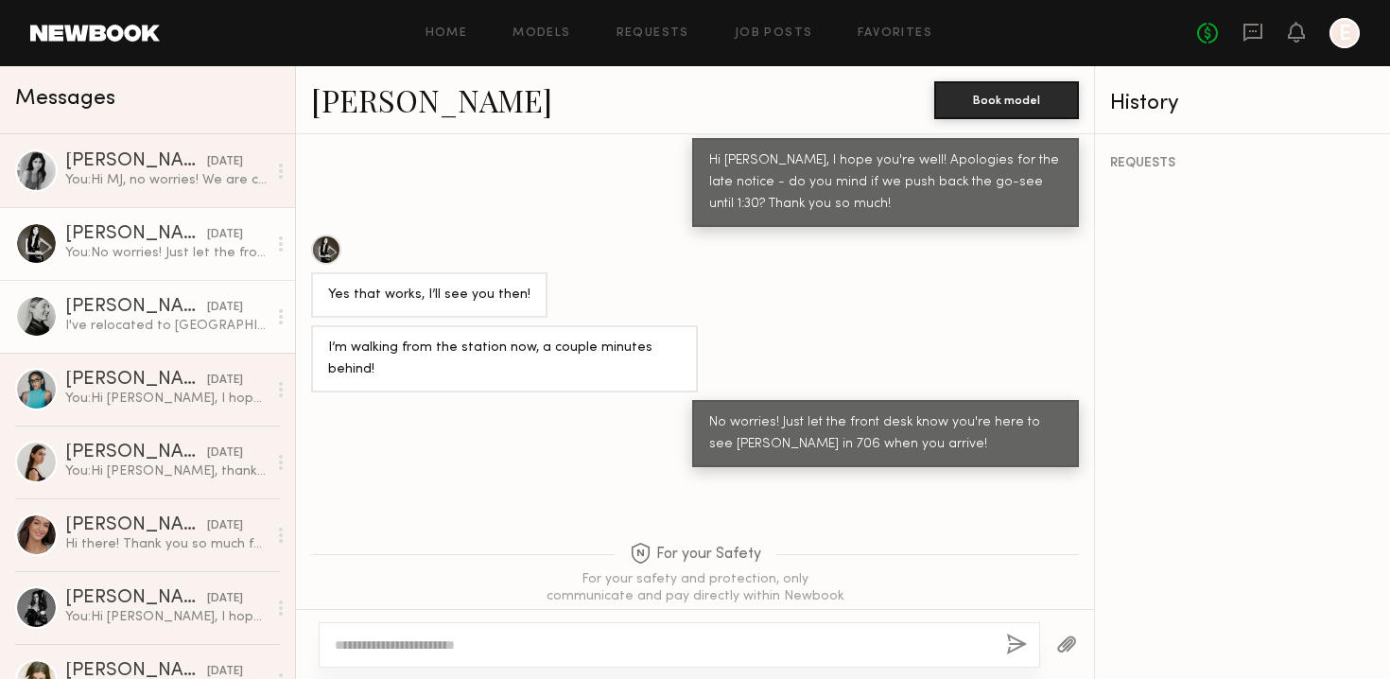
click at [150, 306] on div "[PERSON_NAME]" at bounding box center [136, 307] width 142 height 19
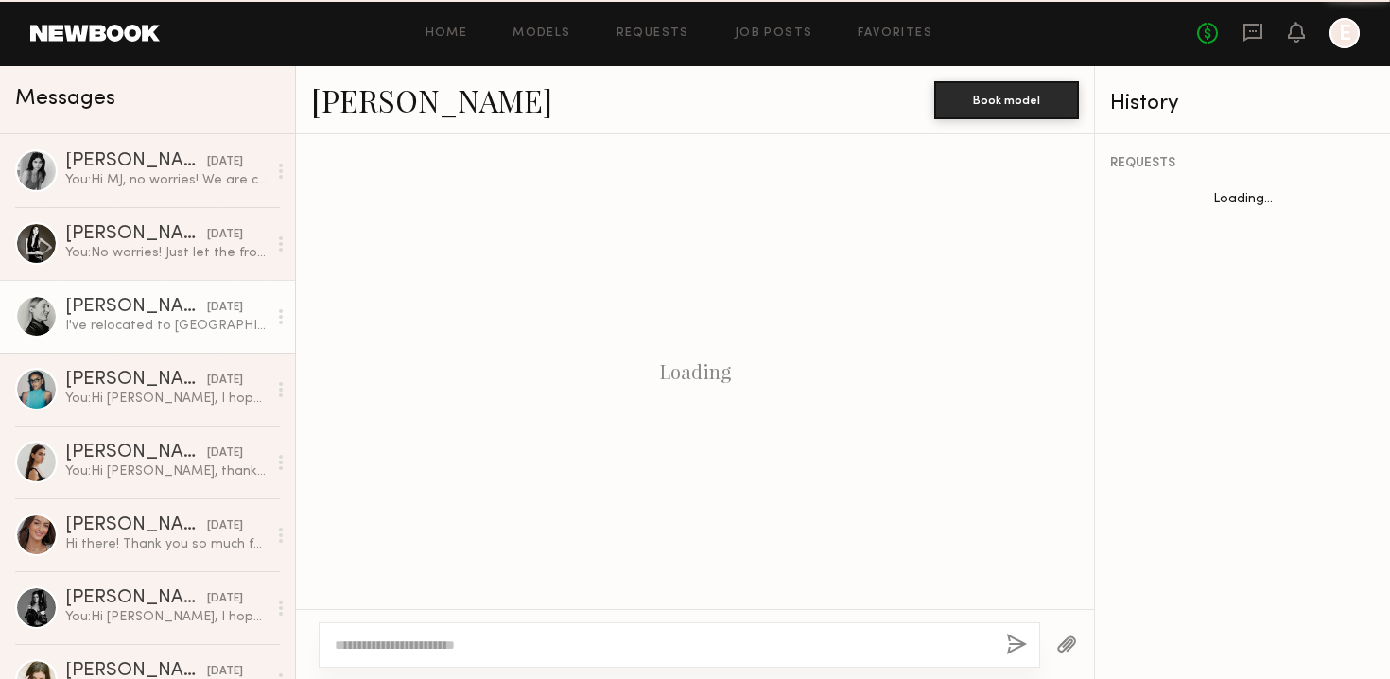
scroll to position [1658, 0]
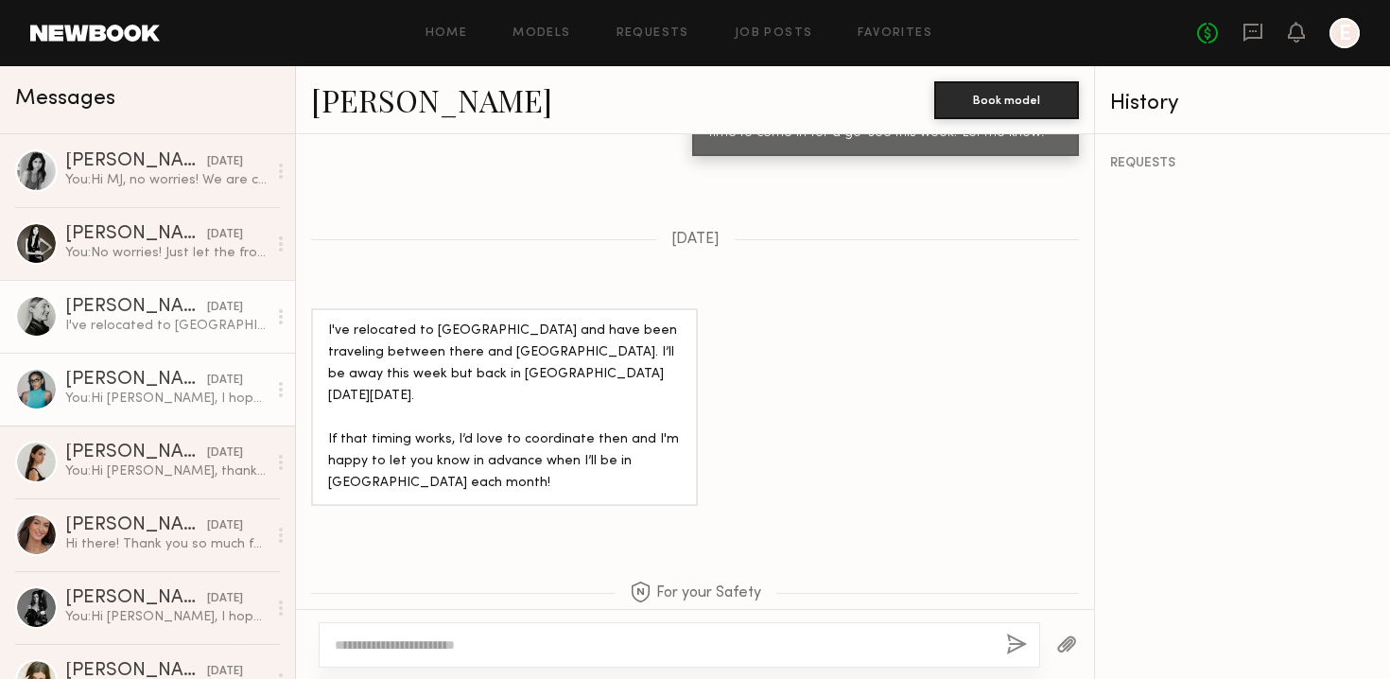
click at [136, 364] on link "Bella W. 07/28/2025 You: Hi Bella, I hope you’re well! I wanted to see if you w…" at bounding box center [147, 389] width 295 height 73
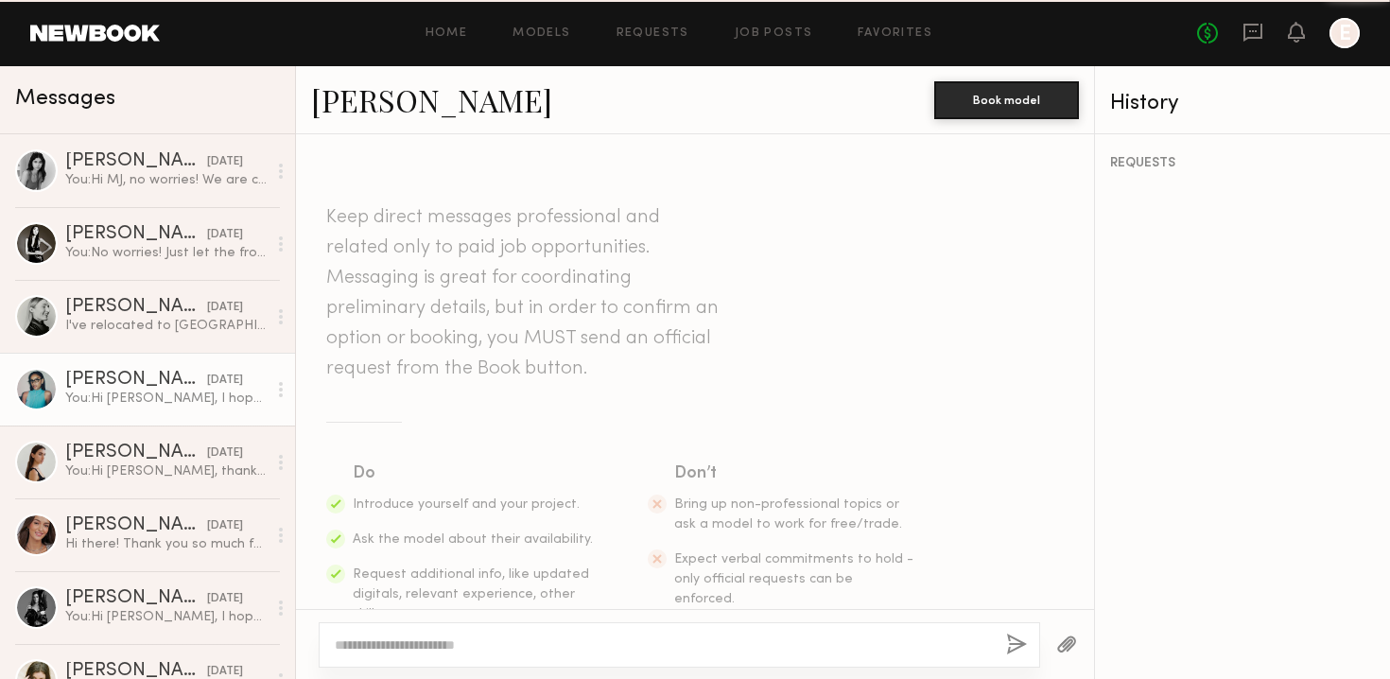
scroll to position [1410, 0]
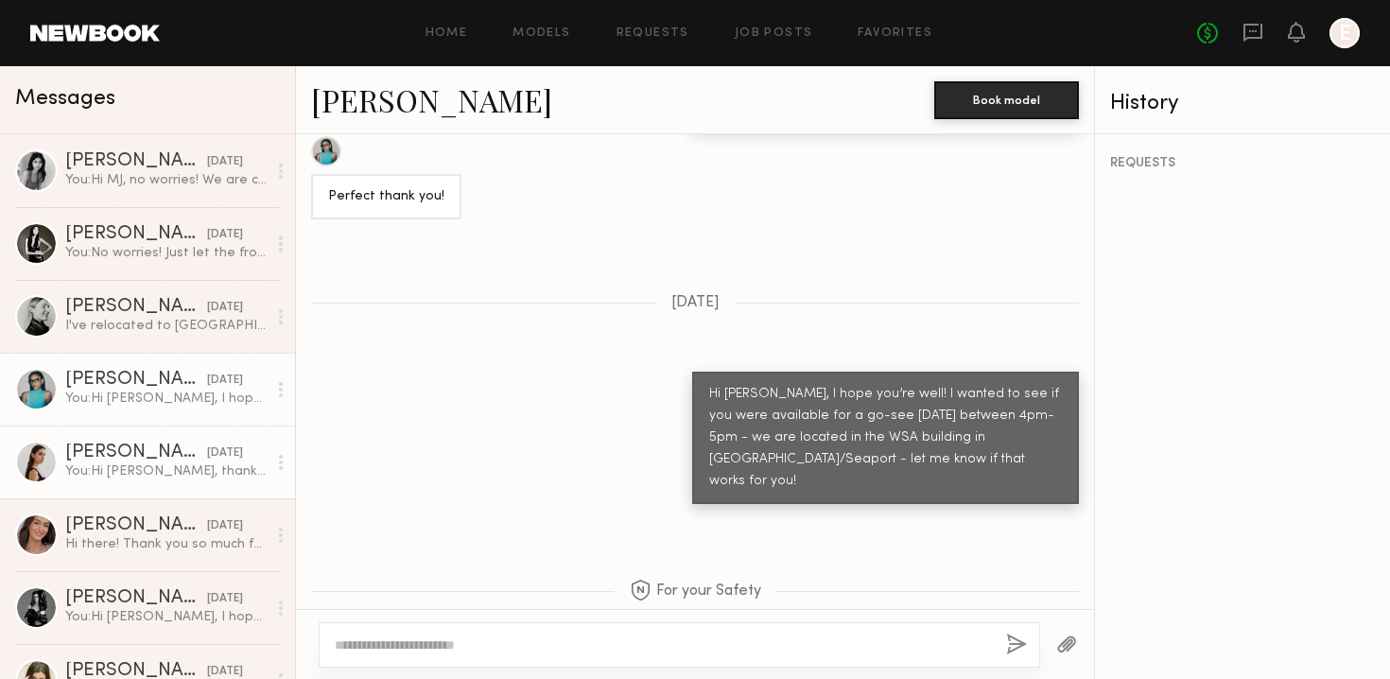
click at [126, 463] on div "You: Hi Eliza, thank you for your reply! We are always scheduling more ecomm sh…" at bounding box center [165, 472] width 201 height 18
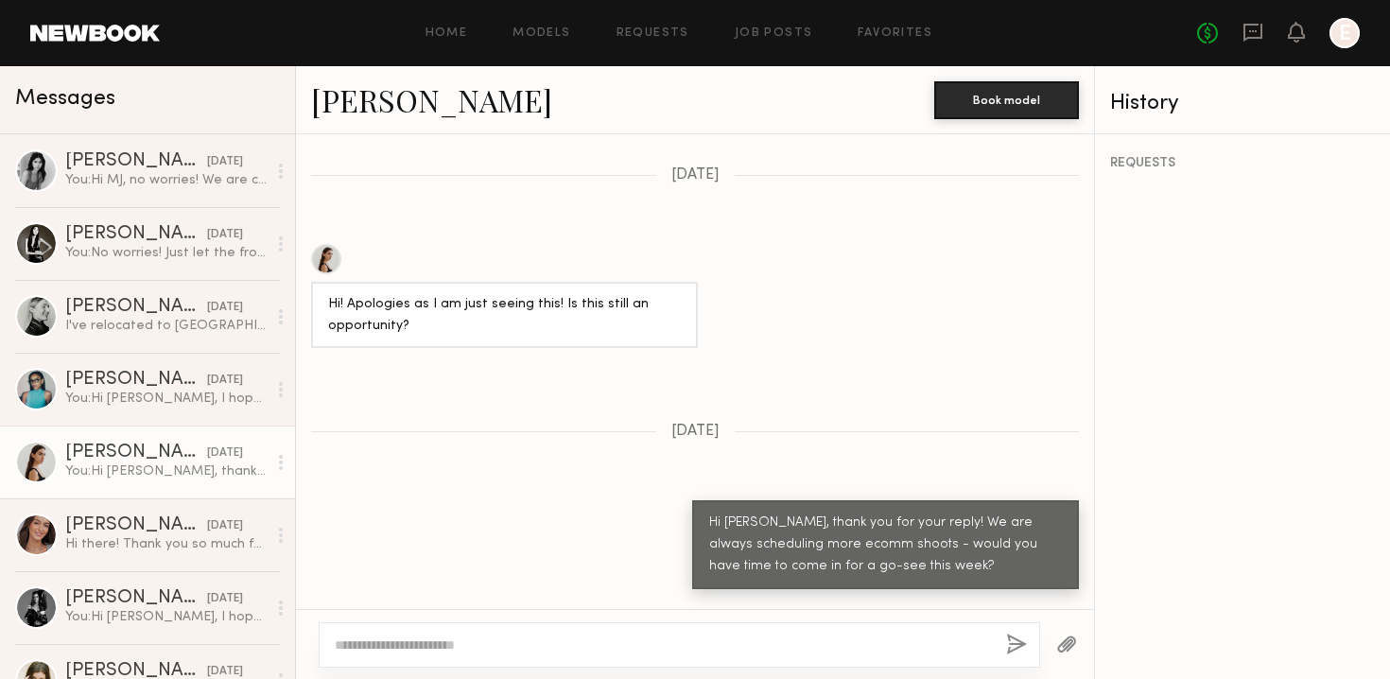
scroll to position [1037, 0]
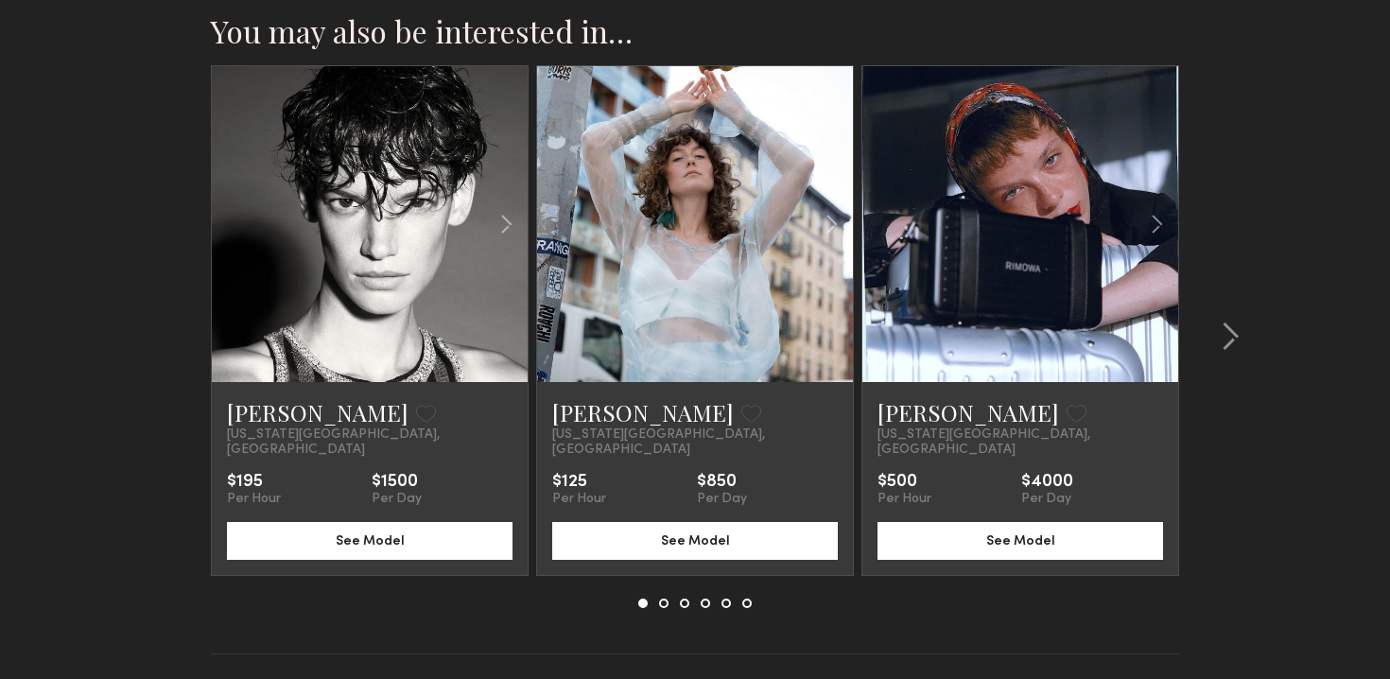
scroll to position [2119, 0]
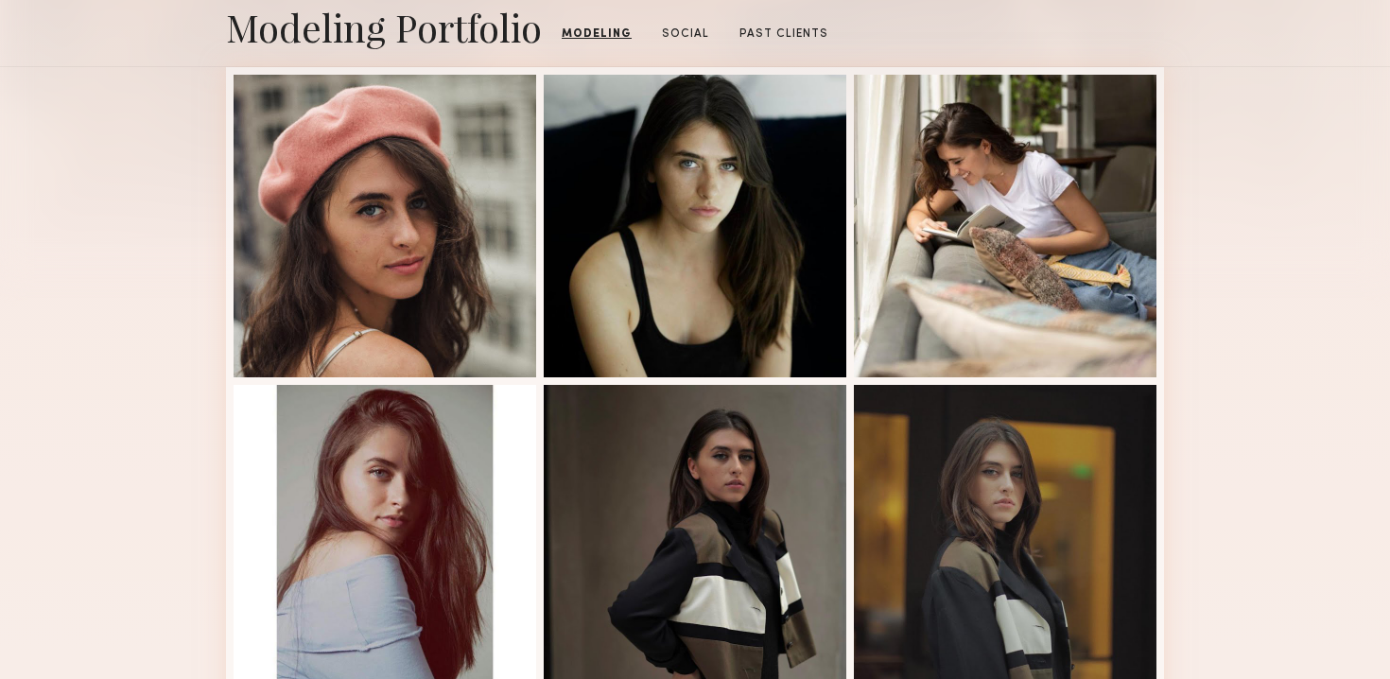
scroll to position [1327, 0]
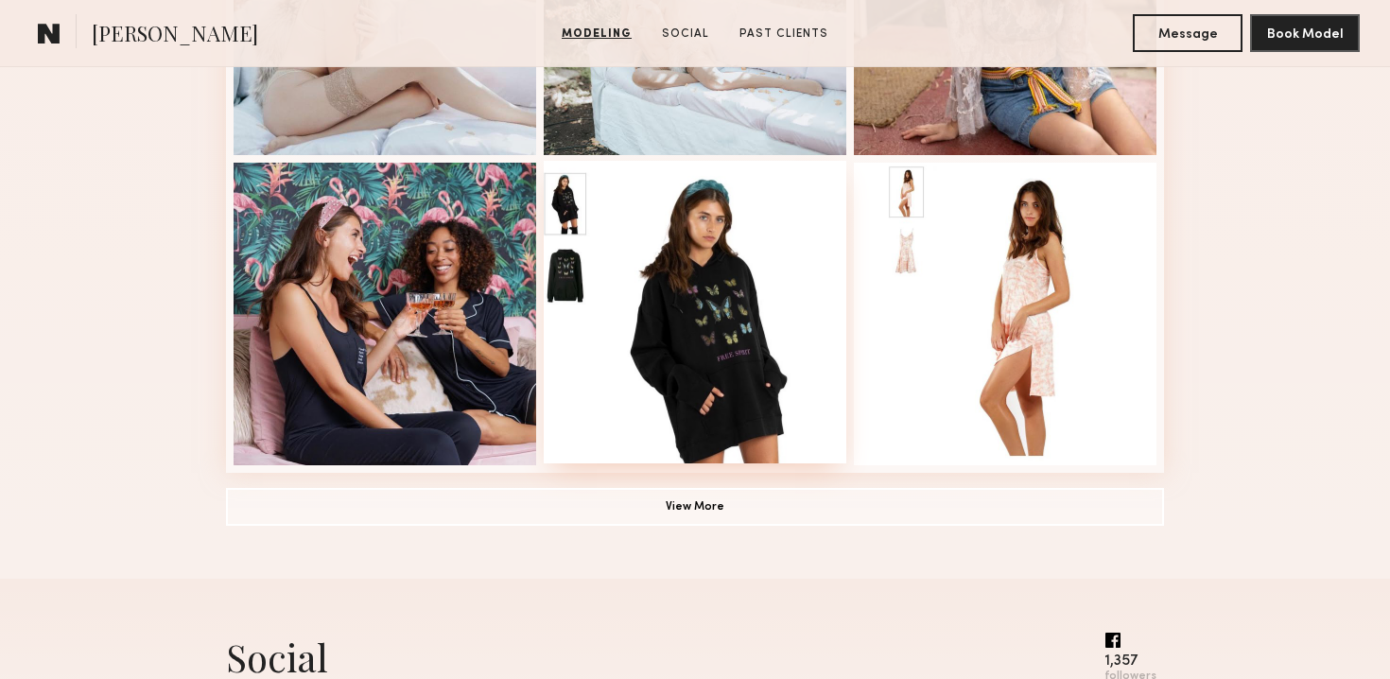
click at [737, 257] on div at bounding box center [695, 312] width 303 height 303
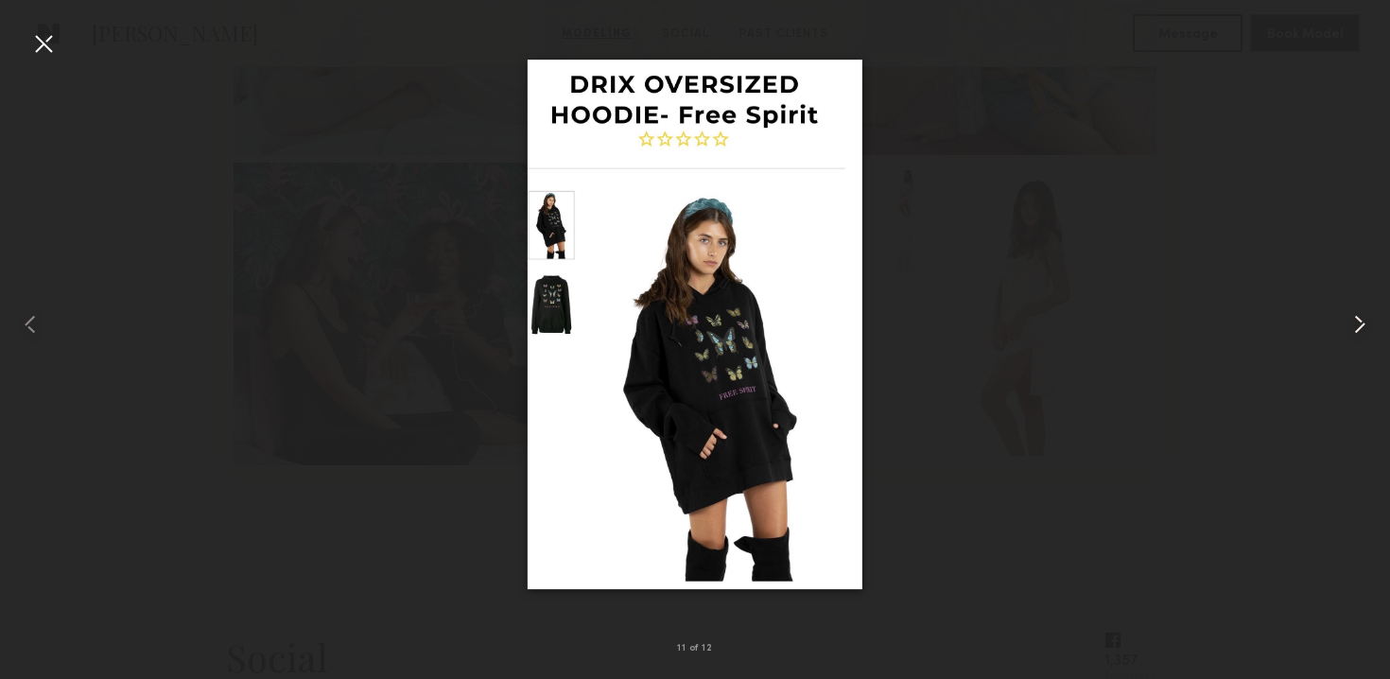
click at [1365, 328] on common-icon at bounding box center [1360, 324] width 30 height 30
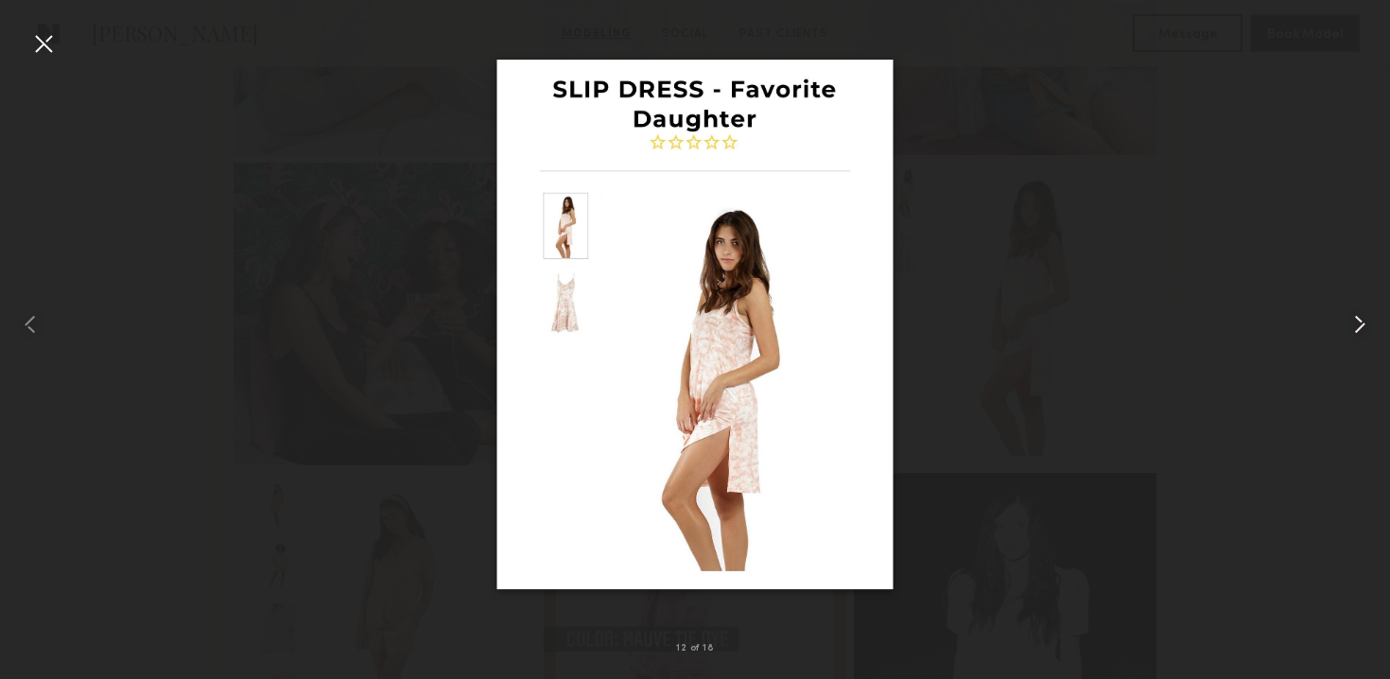
click at [1365, 328] on common-icon at bounding box center [1360, 324] width 30 height 30
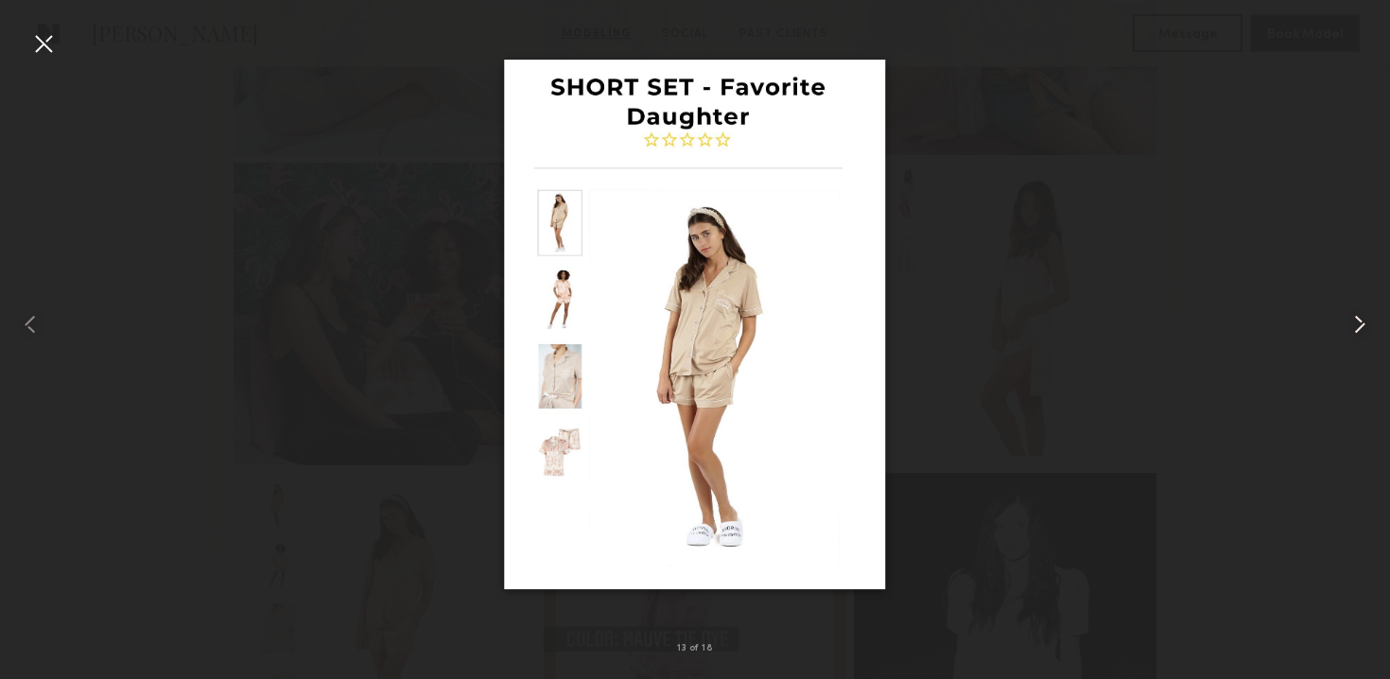
click at [1365, 328] on common-icon at bounding box center [1360, 324] width 30 height 30
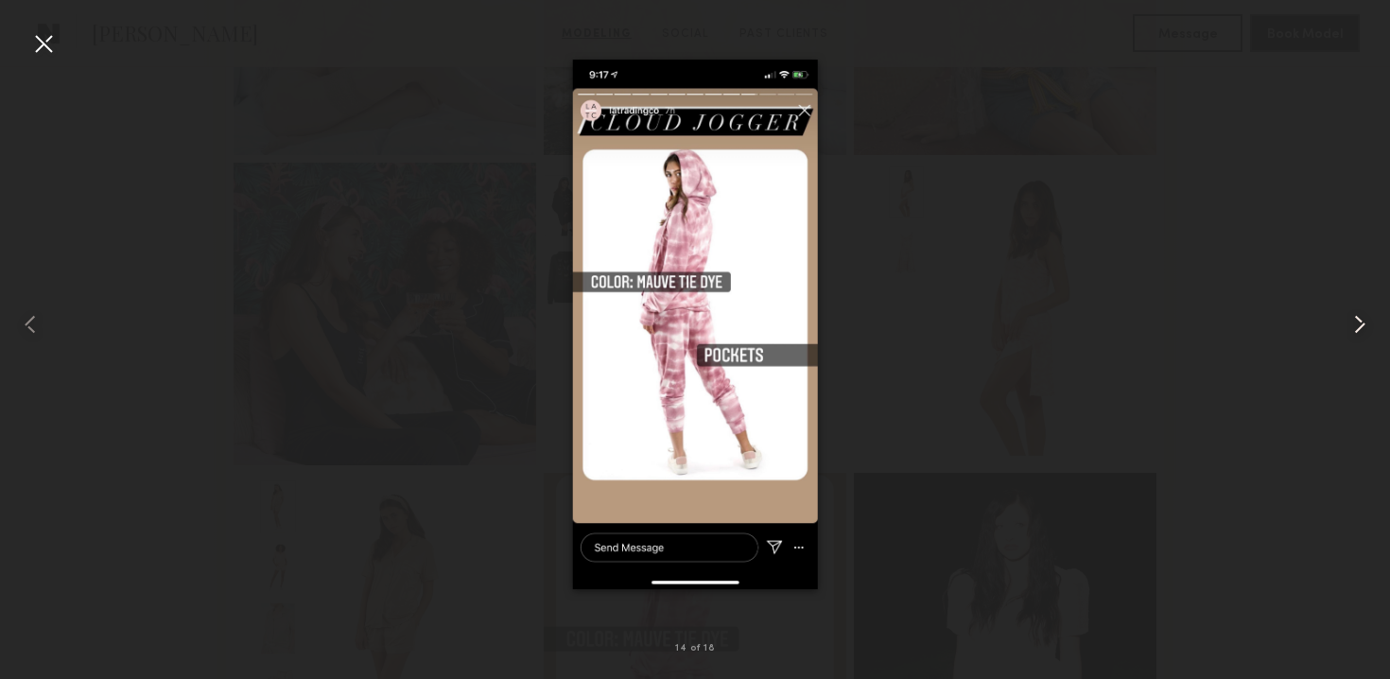
click at [1366, 329] on common-icon at bounding box center [1360, 324] width 30 height 30
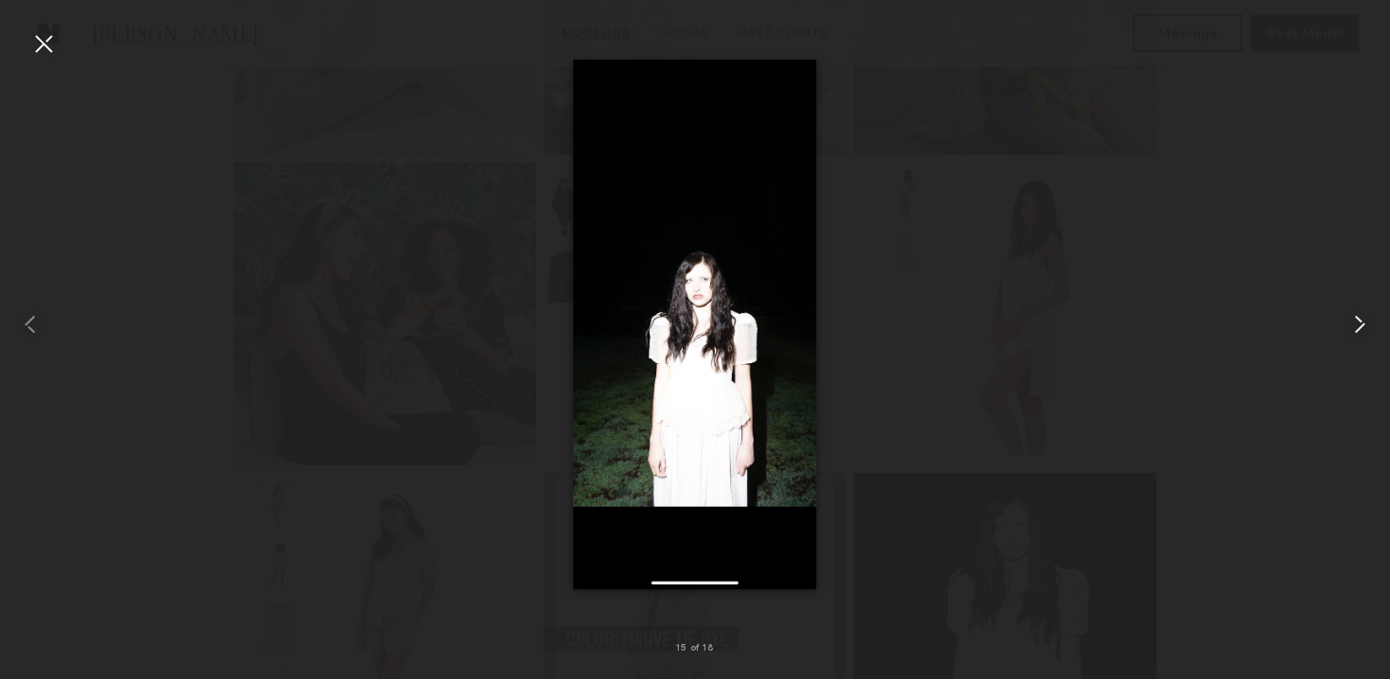
click at [1366, 329] on common-icon at bounding box center [1360, 324] width 30 height 30
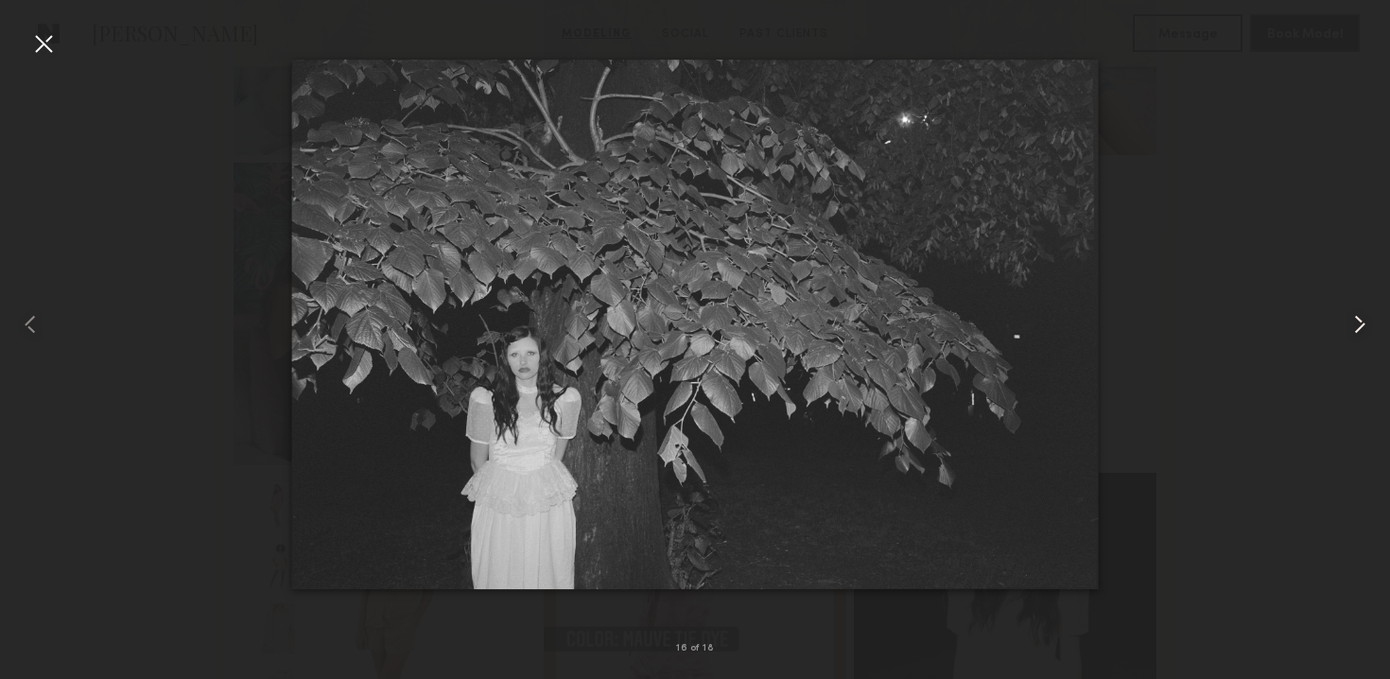
click at [1366, 329] on common-icon at bounding box center [1360, 324] width 30 height 30
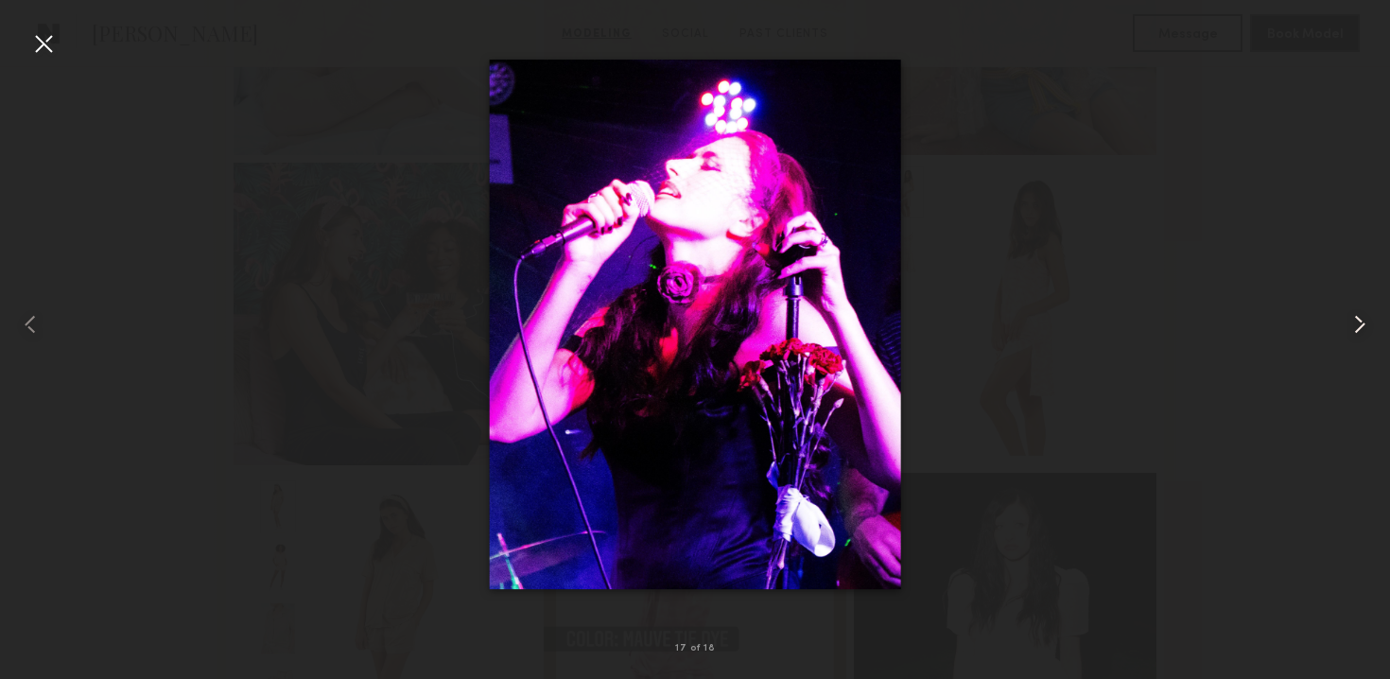
click at [1366, 329] on common-icon at bounding box center [1360, 324] width 30 height 30
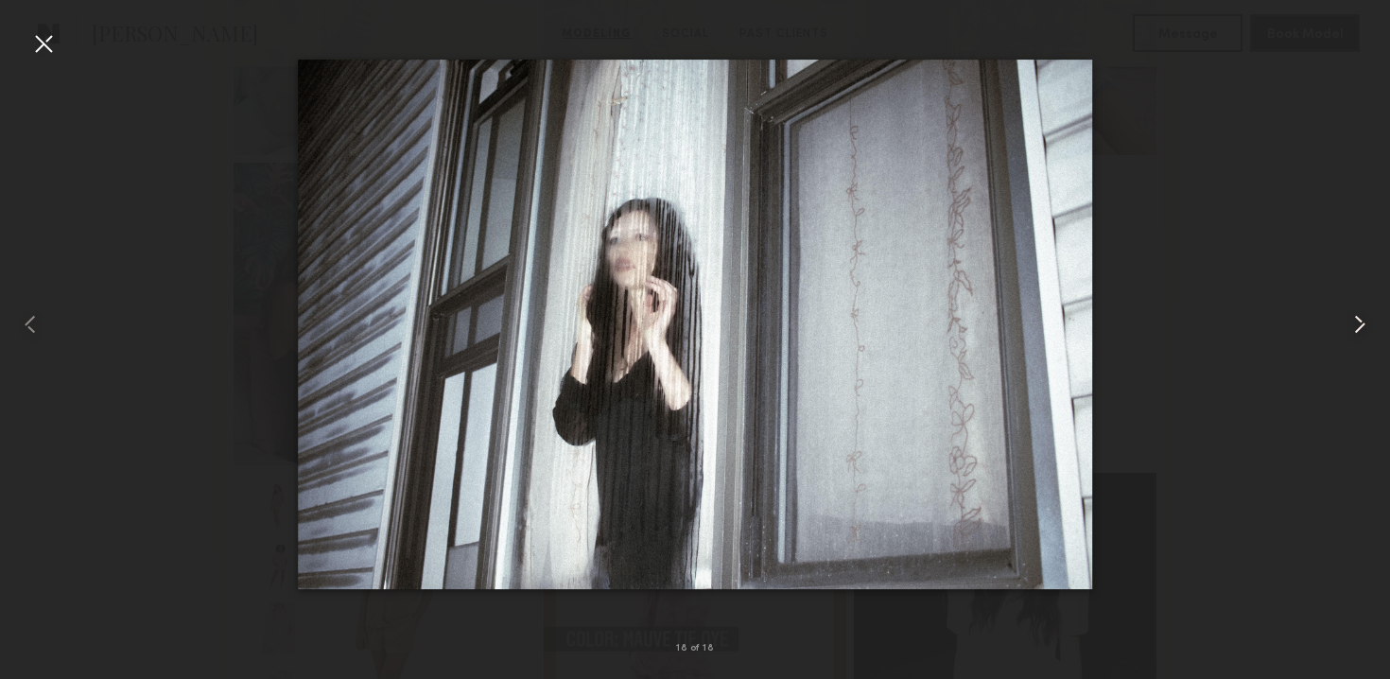
click at [1366, 329] on common-icon at bounding box center [1360, 324] width 30 height 30
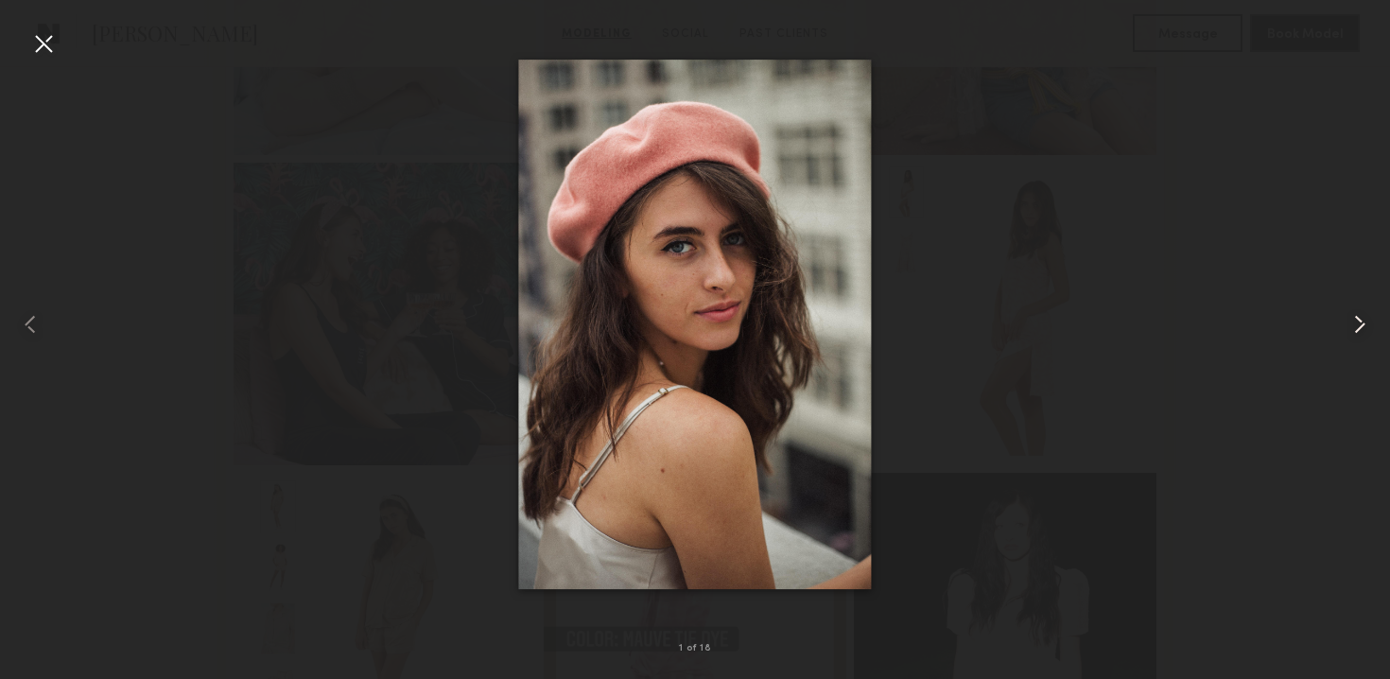
click at [1366, 329] on common-icon at bounding box center [1360, 324] width 30 height 30
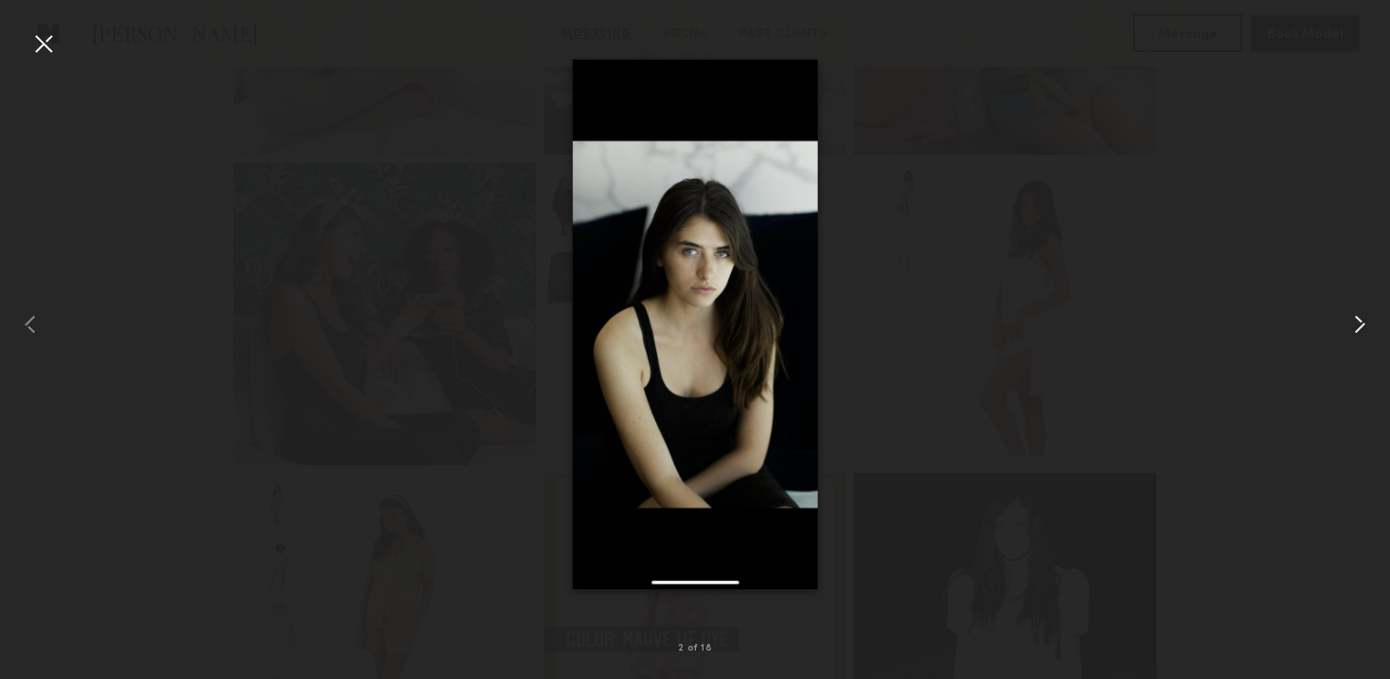
click at [1366, 329] on common-icon at bounding box center [1360, 324] width 30 height 30
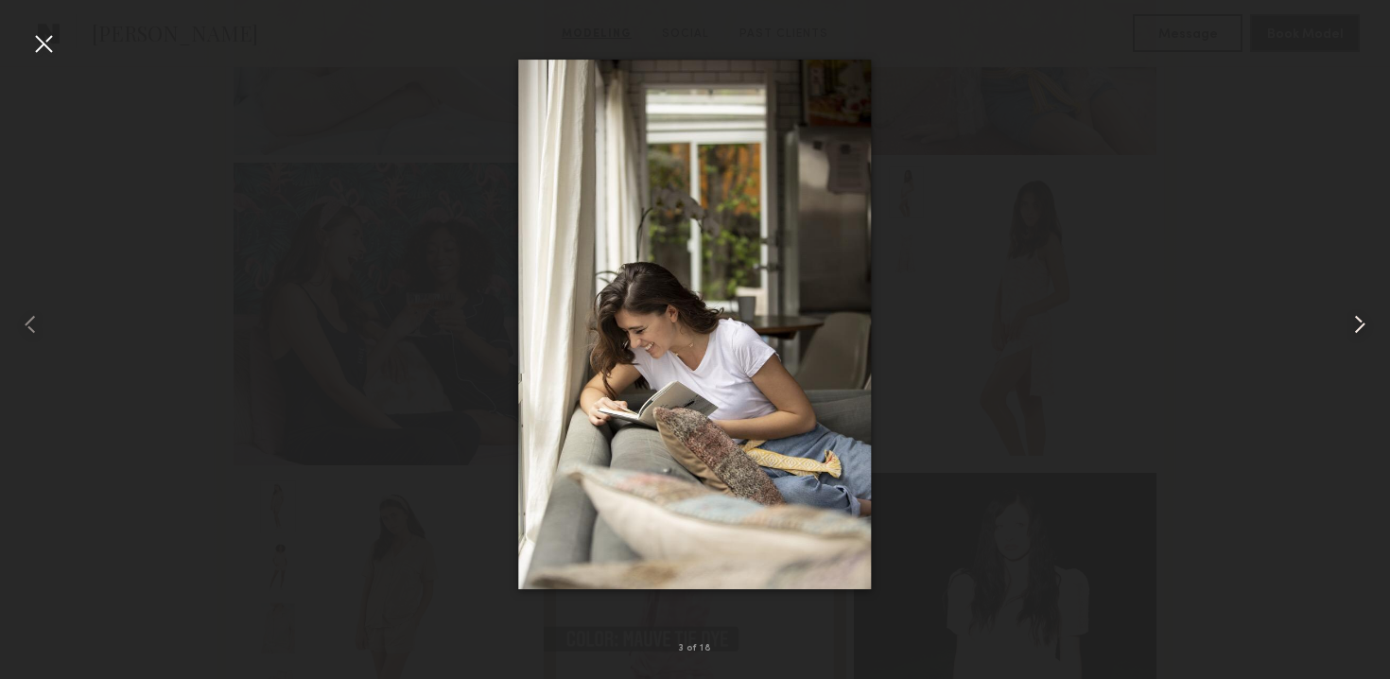
click at [1366, 329] on common-icon at bounding box center [1360, 324] width 30 height 30
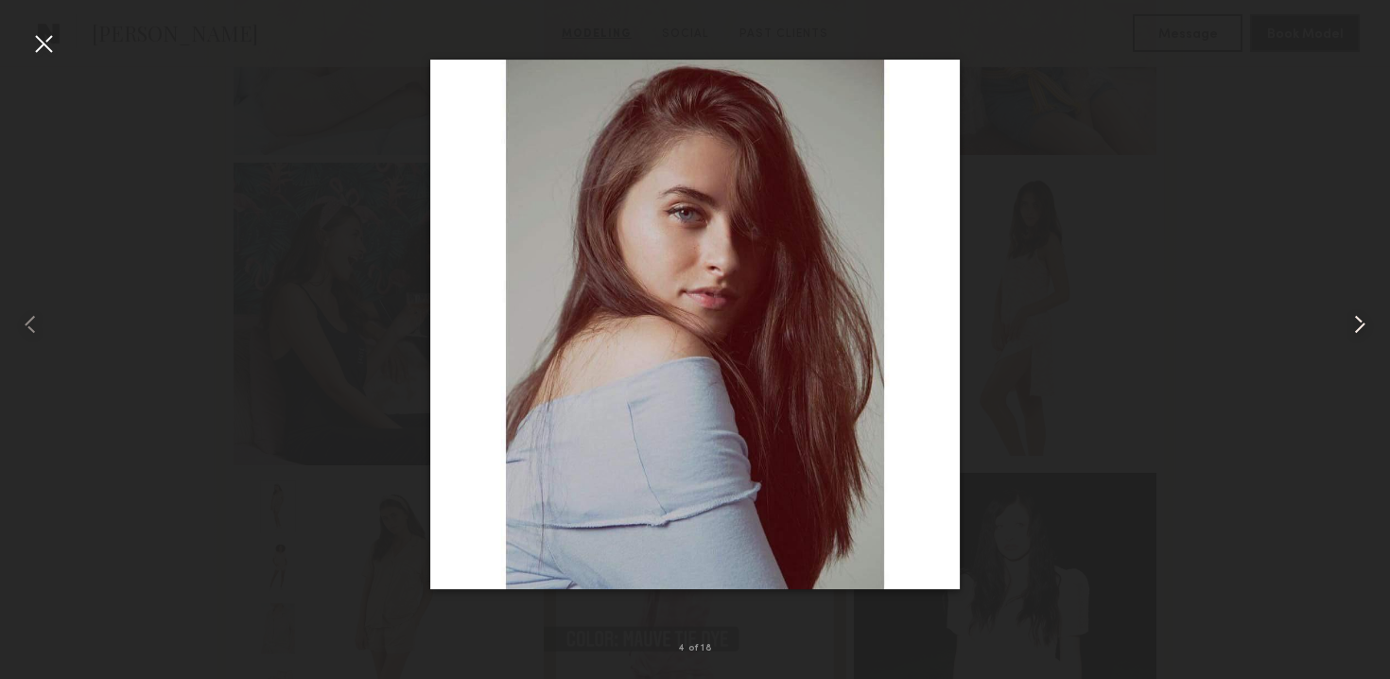
click at [1366, 329] on common-icon at bounding box center [1360, 324] width 30 height 30
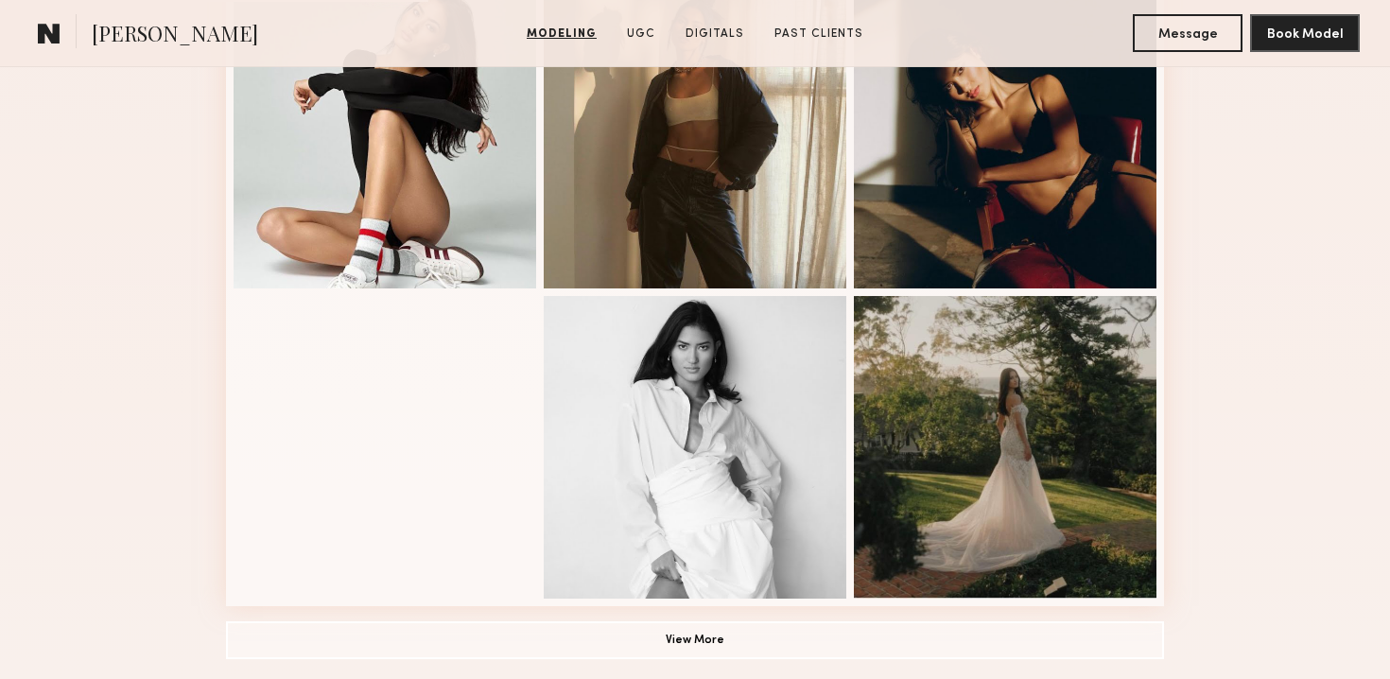
scroll to position [1260, 0]
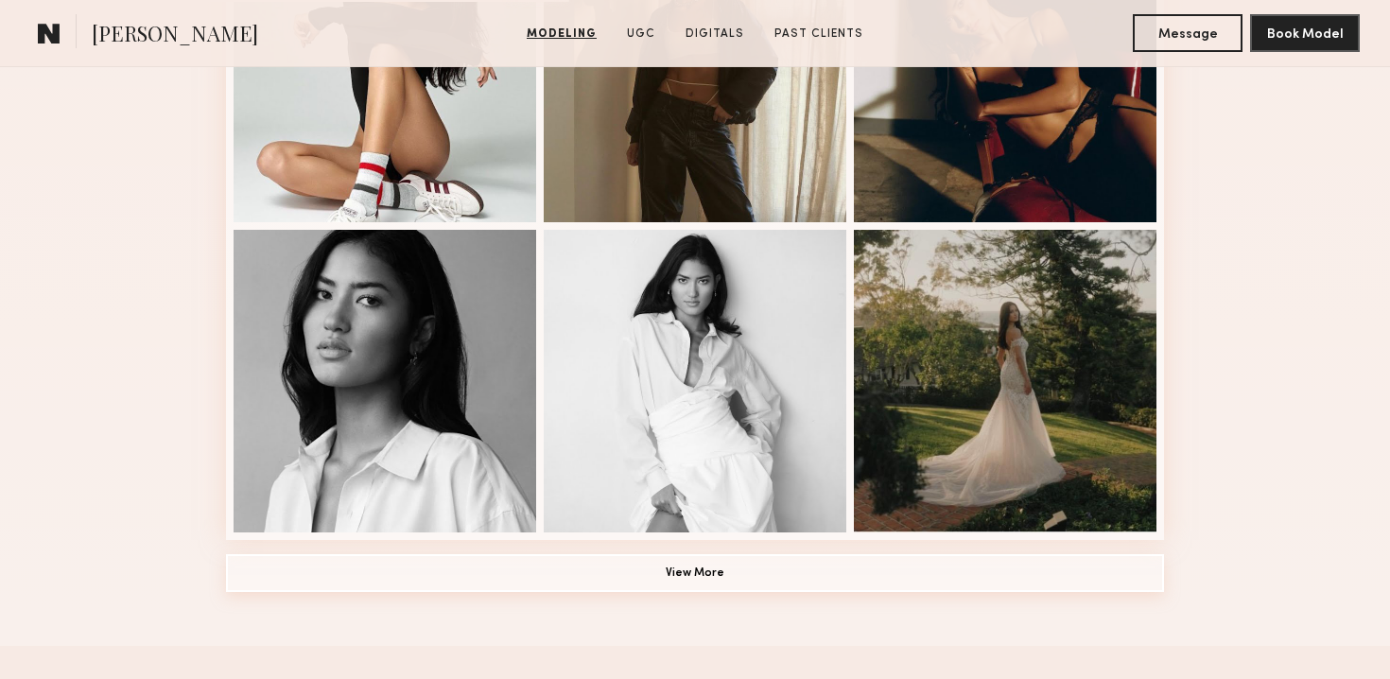
click at [689, 573] on button "View More" at bounding box center [695, 573] width 938 height 38
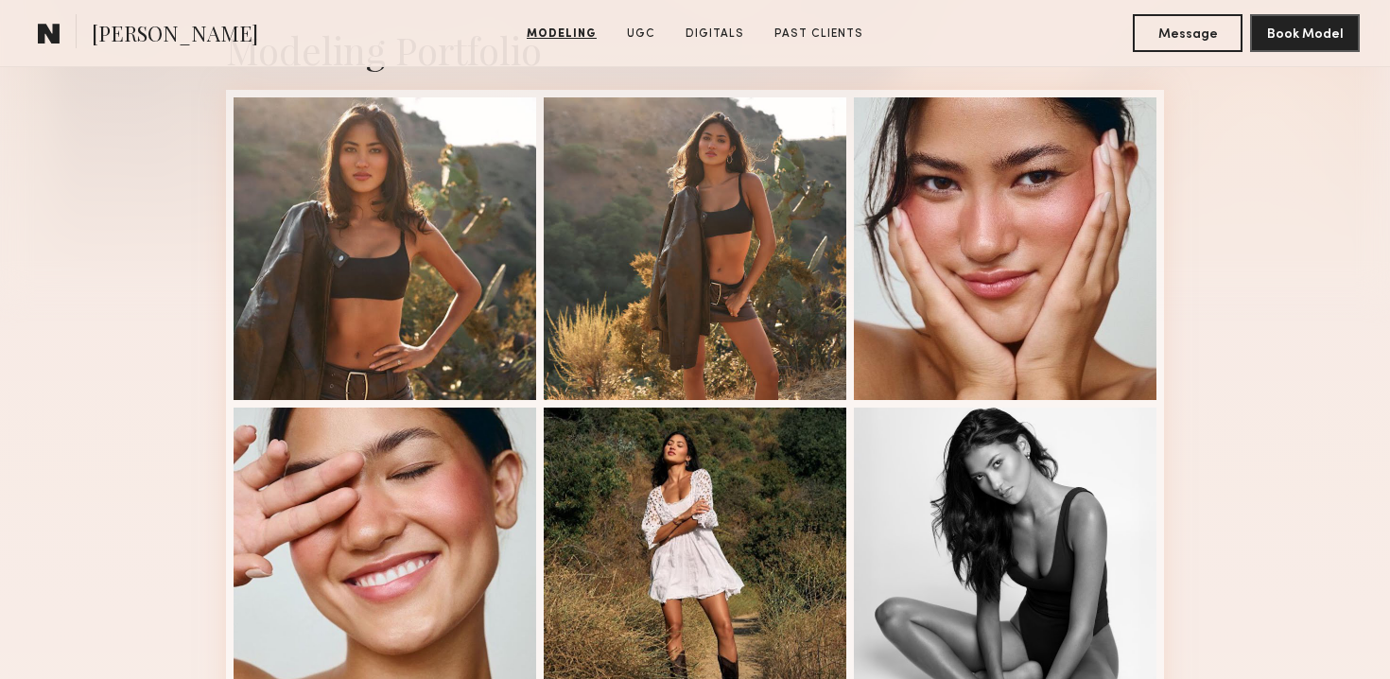
scroll to position [371, 0]
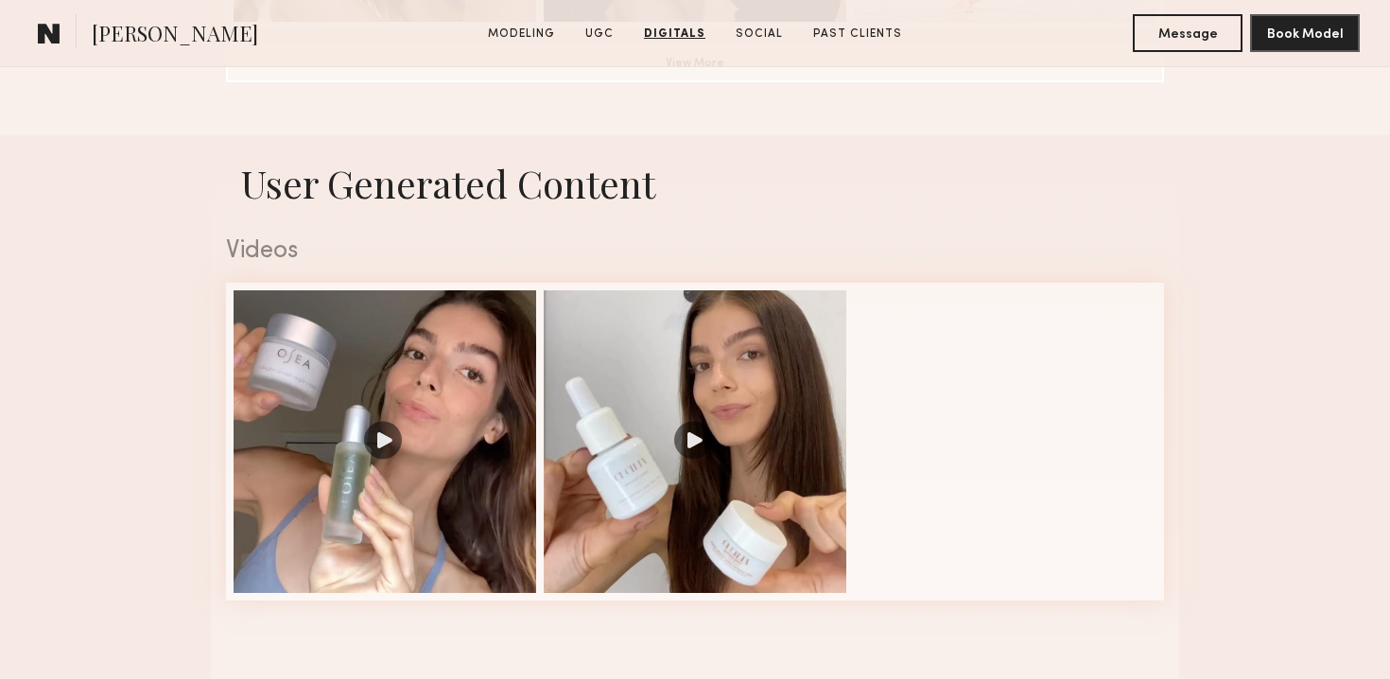
scroll to position [1095, 0]
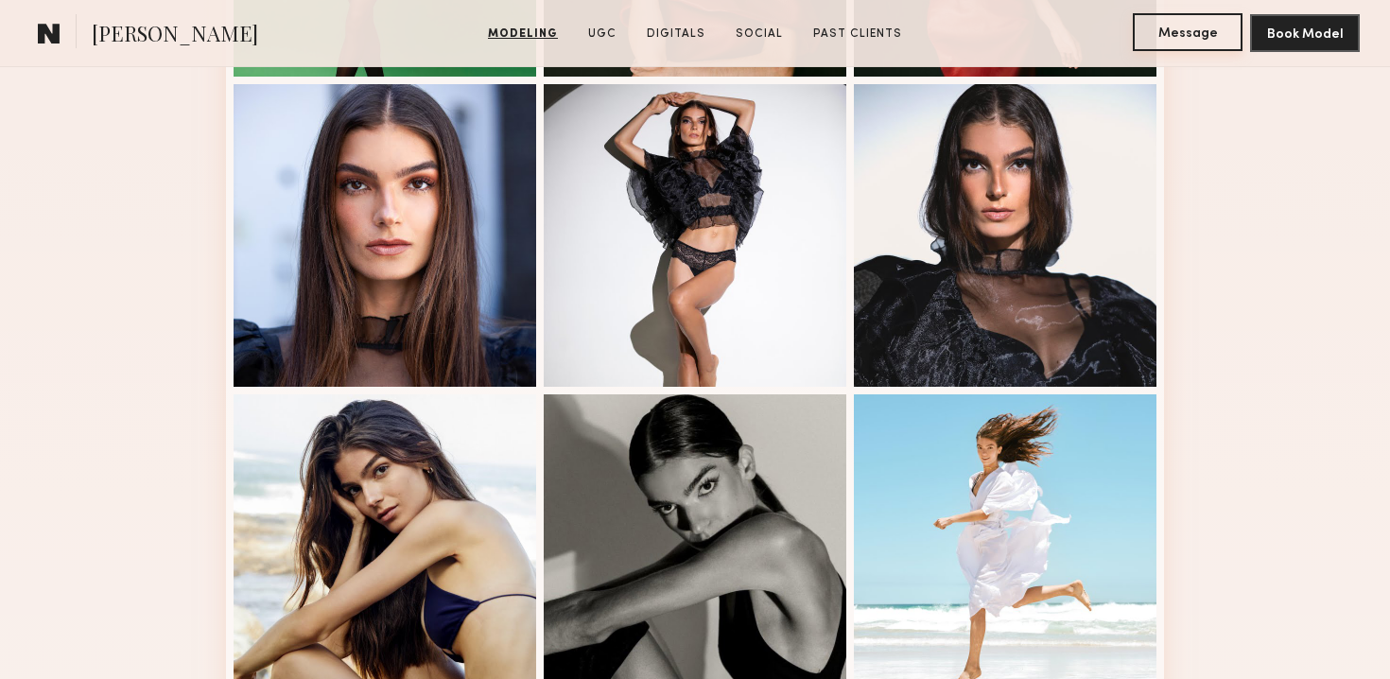
click at [1179, 33] on button "Message" at bounding box center [1188, 32] width 110 height 38
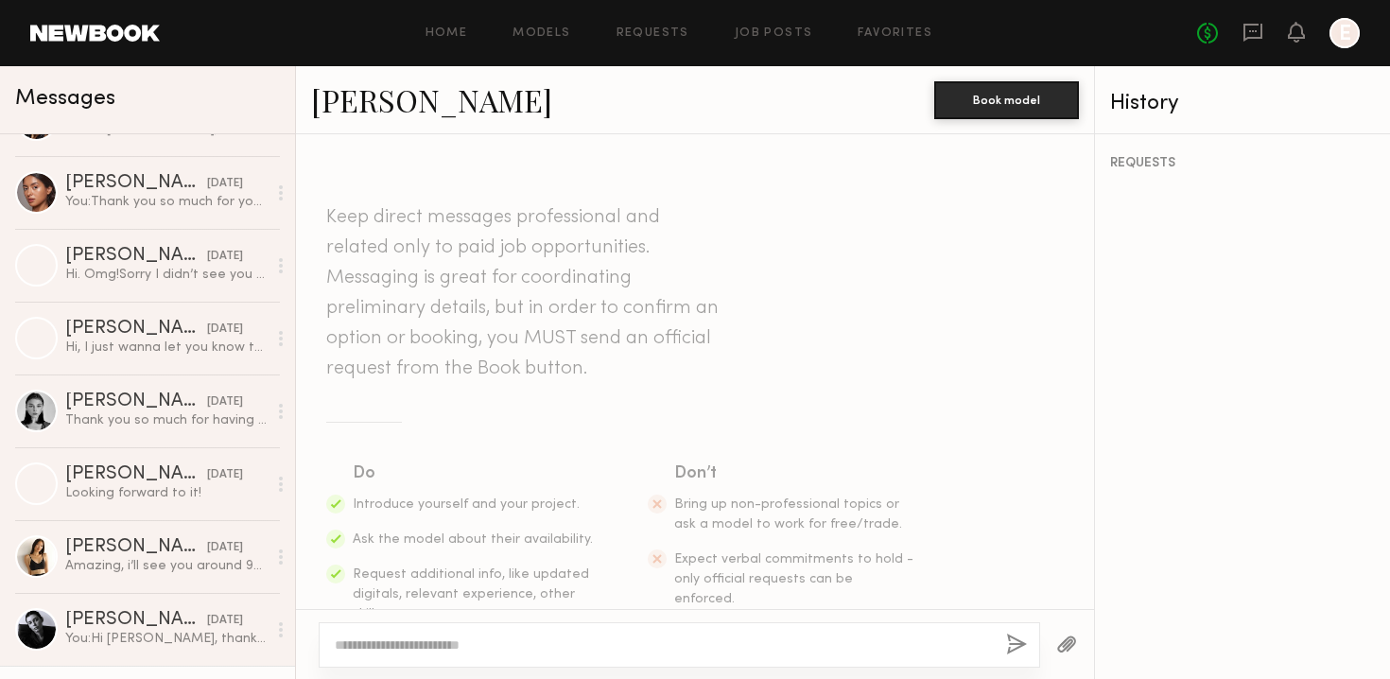
scroll to position [985, 0]
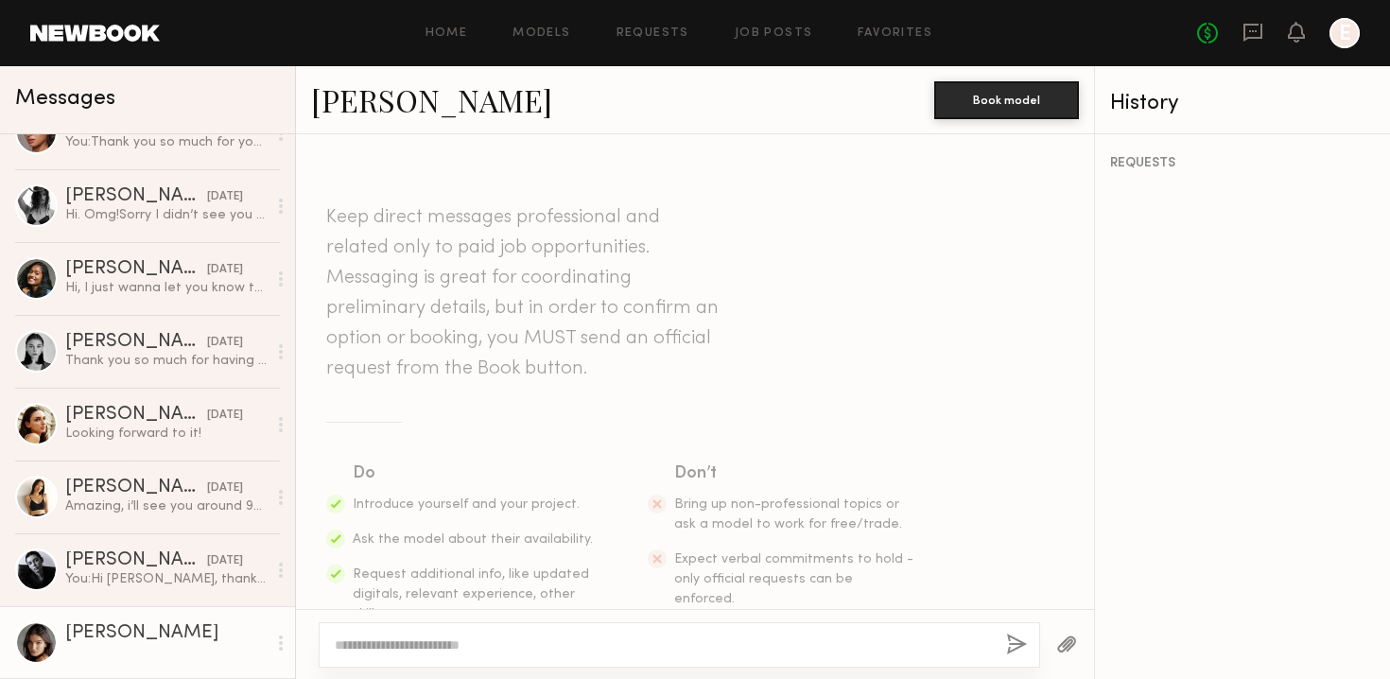
click at [396, 638] on textarea at bounding box center [663, 645] width 656 height 19
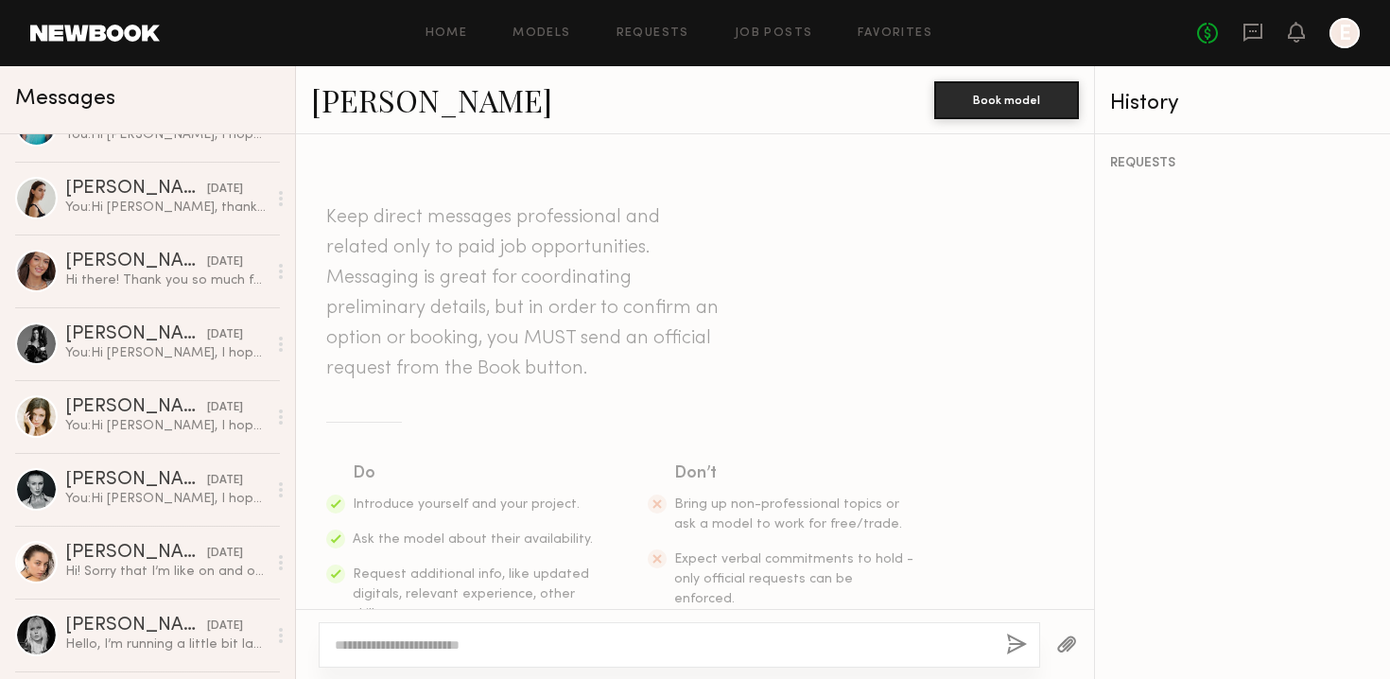
scroll to position [0, 0]
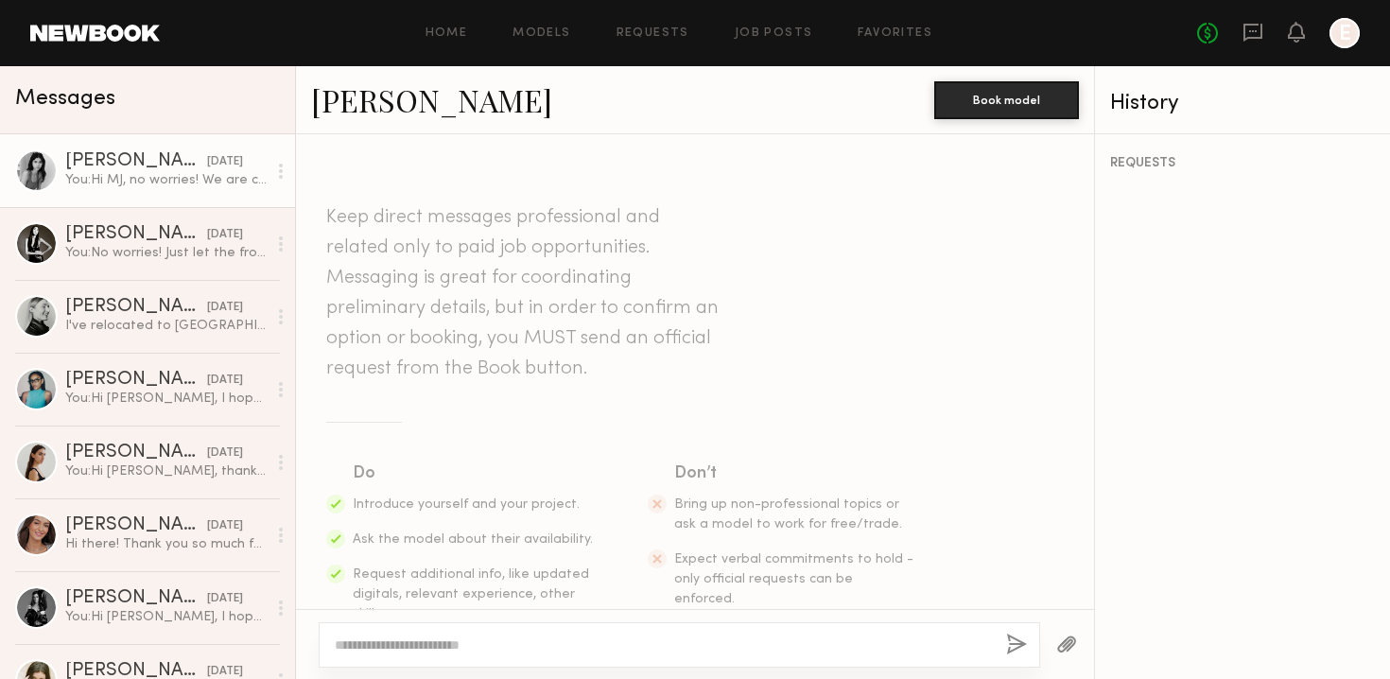
click at [140, 187] on div "You: Hi MJ, no worries! We are continuously shooting and always looking for add…" at bounding box center [165, 180] width 201 height 18
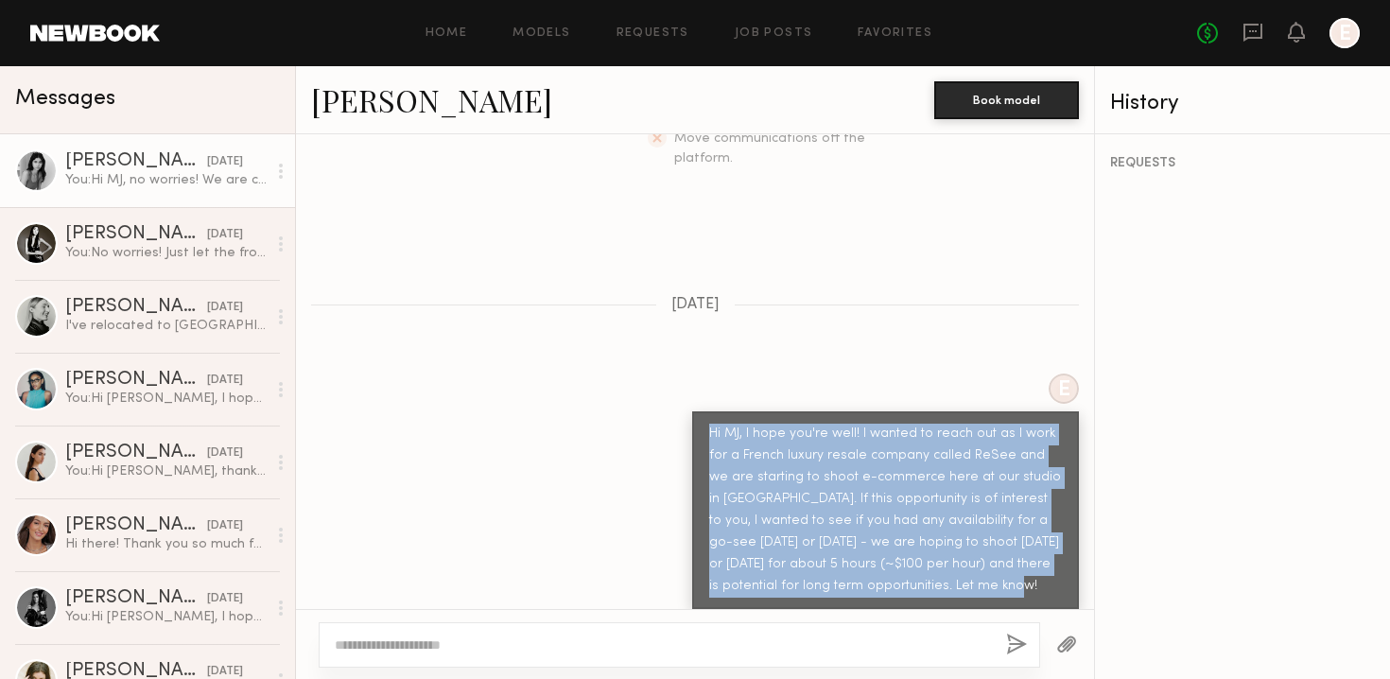
drag, startPoint x: 1013, startPoint y: 553, endPoint x: 687, endPoint y: 371, distance: 373.9
click at [687, 374] on div "E Hi MJ, I hope you're well! I wanted to reach out as I work for a French luxur…" at bounding box center [695, 492] width 798 height 236
copy div "Hi MJ, I hope you're well! I wanted to reach out as I work for a French luxury …"
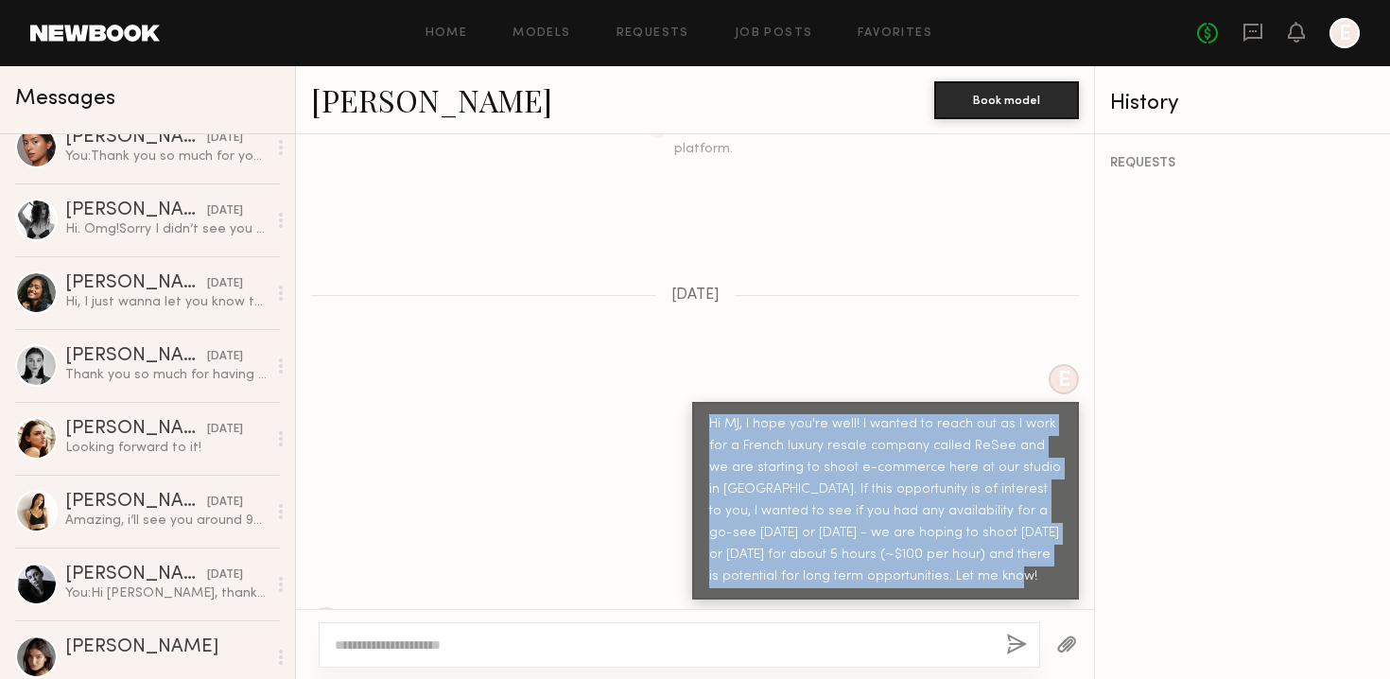
scroll to position [985, 0]
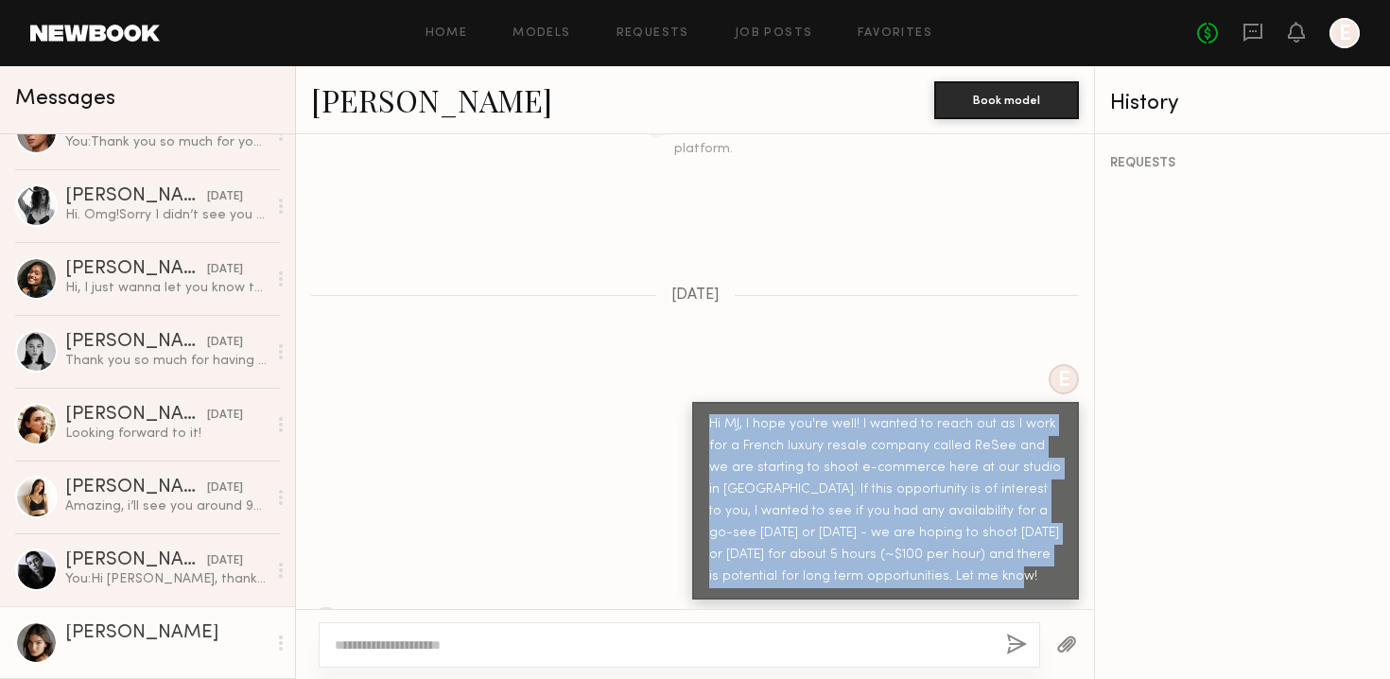
click at [153, 619] on link "[PERSON_NAME]" at bounding box center [147, 642] width 295 height 73
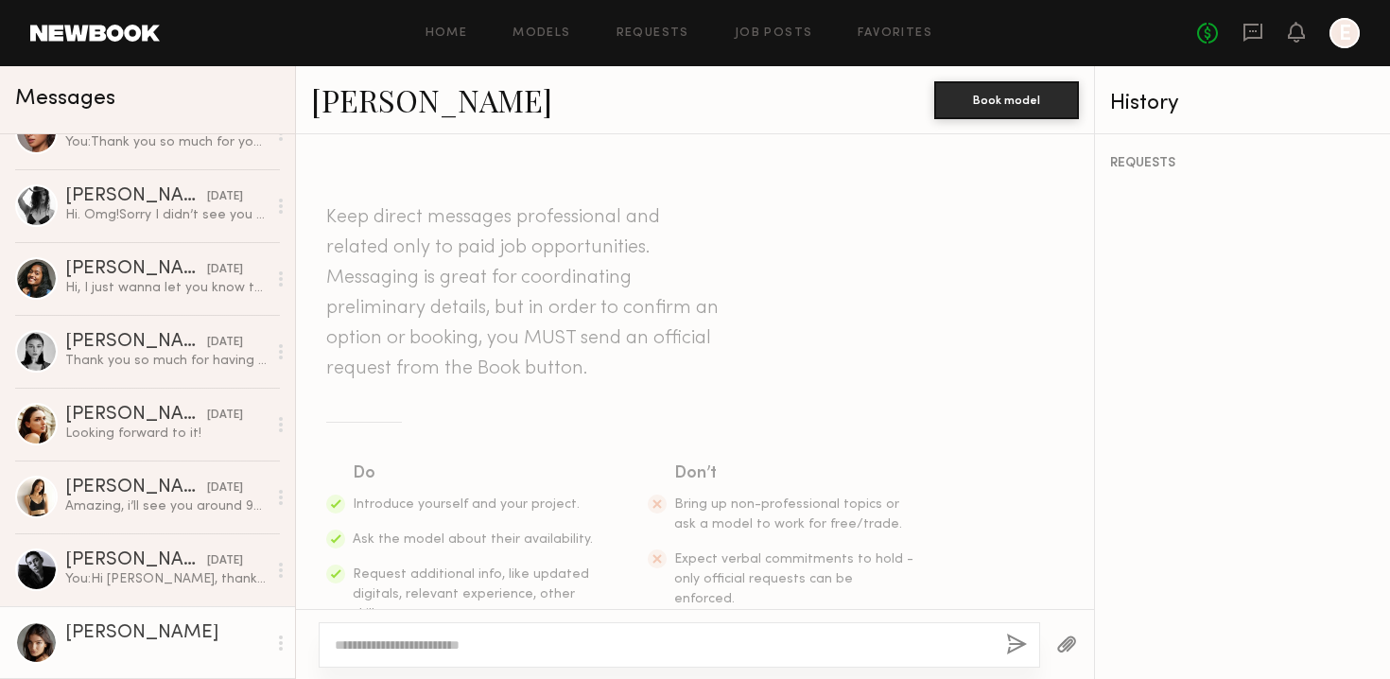
type textarea "*"
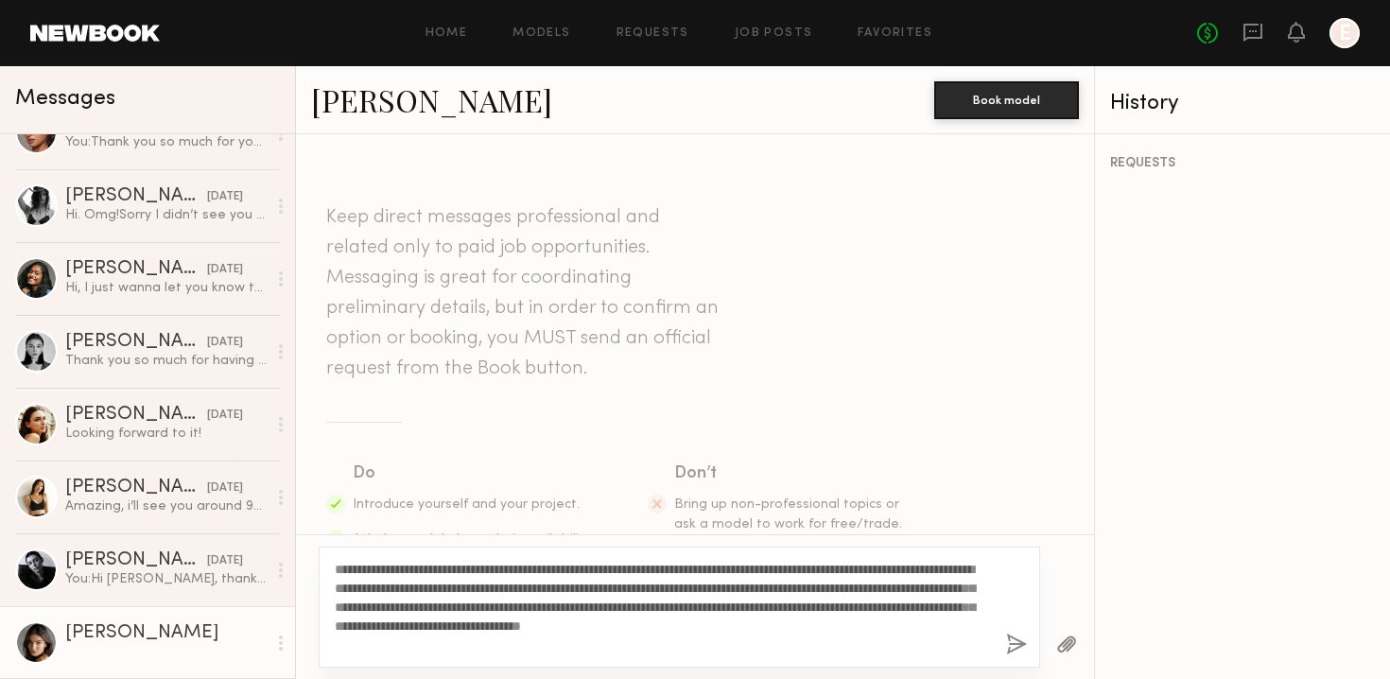
click at [367, 572] on textarea "**********" at bounding box center [663, 607] width 656 height 95
drag, startPoint x: 807, startPoint y: 609, endPoint x: 656, endPoint y: 608, distance: 150.4
click at [656, 608] on textarea "**********" at bounding box center [663, 607] width 656 height 95
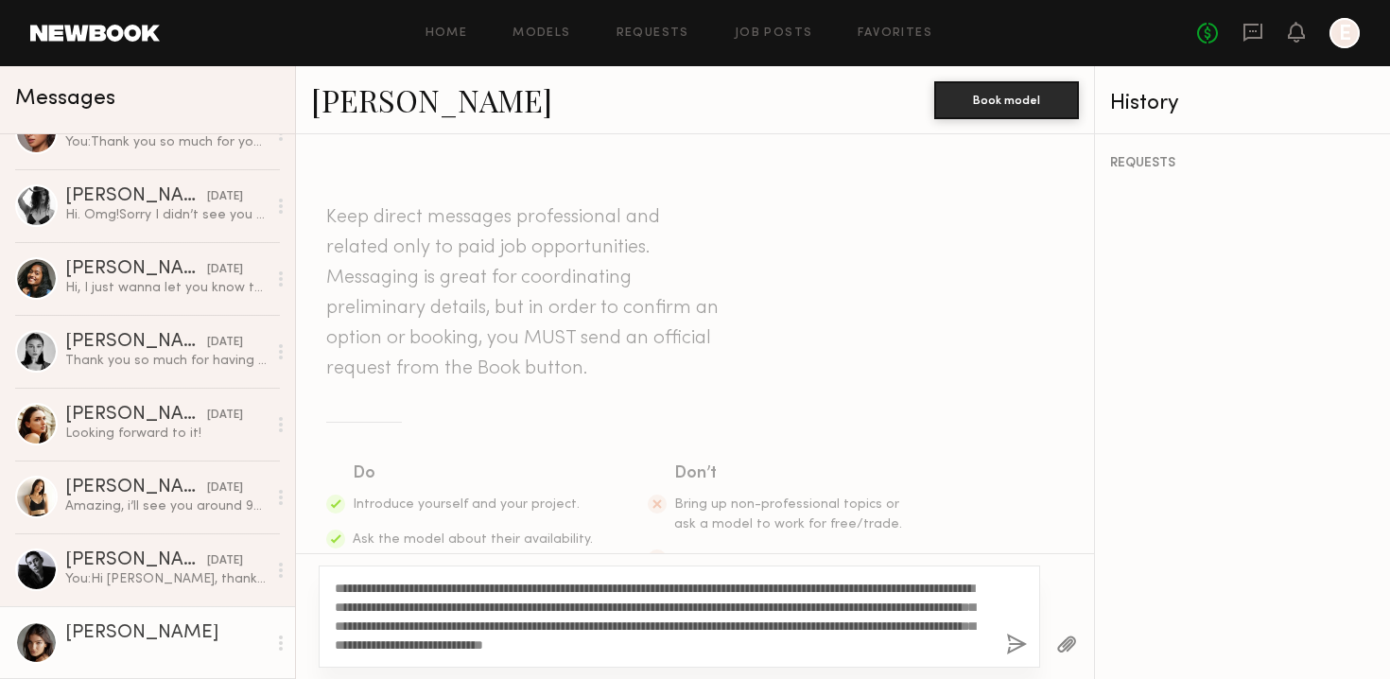
drag, startPoint x: 481, startPoint y: 644, endPoint x: 873, endPoint y: 622, distance: 393.2
click at [873, 623] on textarea "**********" at bounding box center [663, 617] width 656 height 76
click at [938, 646] on textarea "**********" at bounding box center [663, 617] width 656 height 76
type textarea "**********"
click at [1017, 642] on button "button" at bounding box center [1016, 646] width 21 height 24
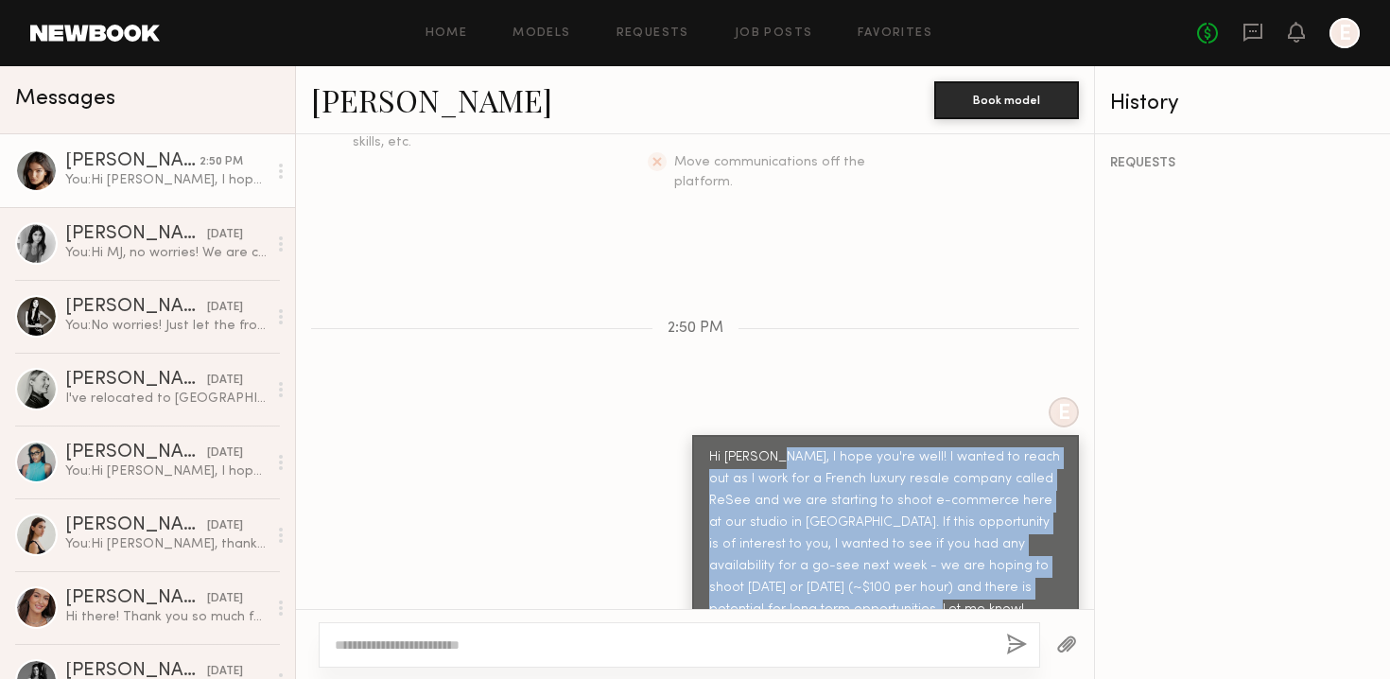
drag, startPoint x: 774, startPoint y: 566, endPoint x: 774, endPoint y: 410, distance: 156.1
click at [764, 447] on div "Hi [PERSON_NAME], I hope you're well! I wanted to reach out as I work for a Fre…" at bounding box center [885, 534] width 353 height 174
copy div "I hope you're well! I wanted to reach out as I work for a French luxury resale …"
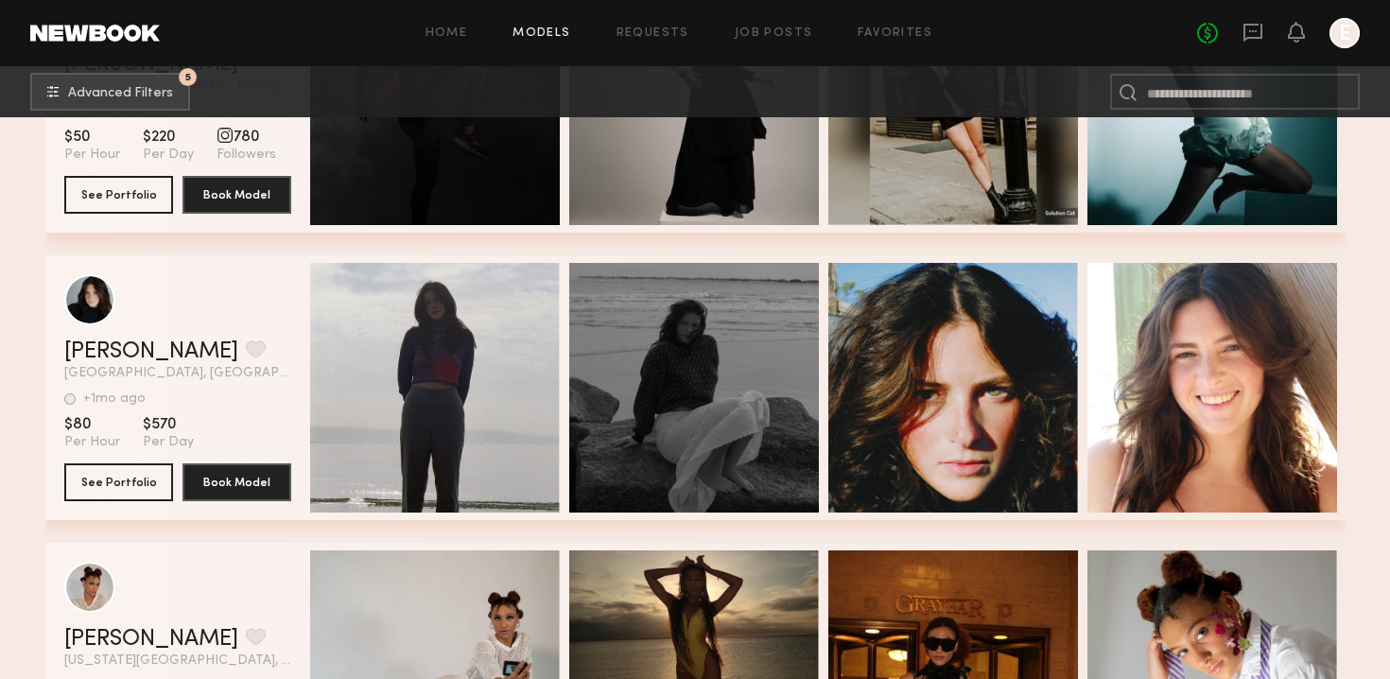
scroll to position [100302, 0]
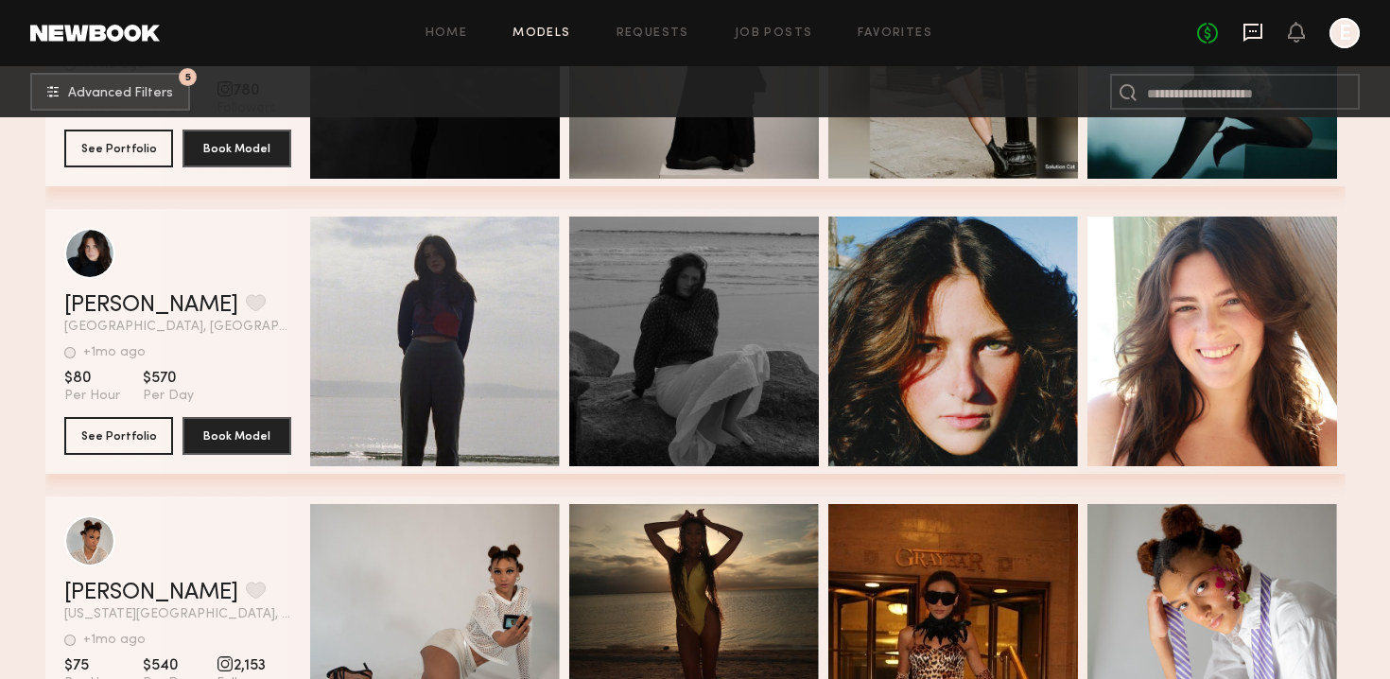
click at [1248, 40] on icon at bounding box center [1253, 32] width 21 height 21
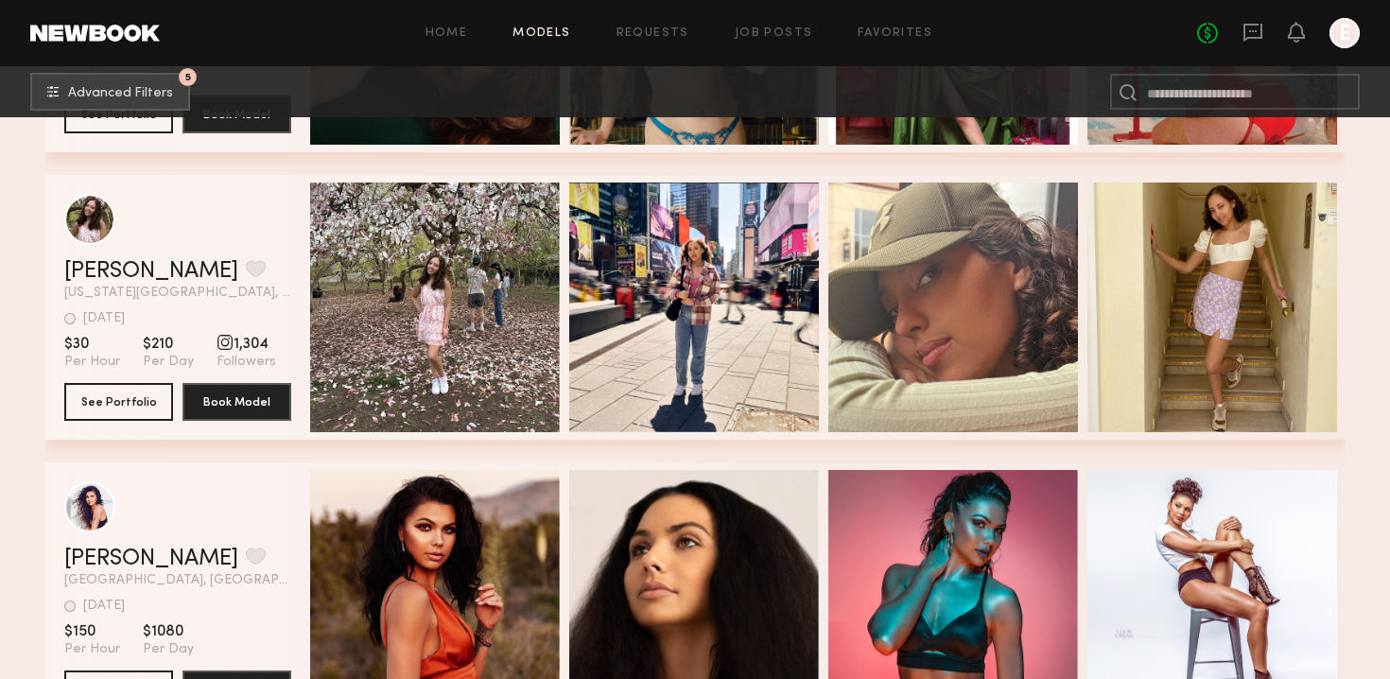
scroll to position [113892, 0]
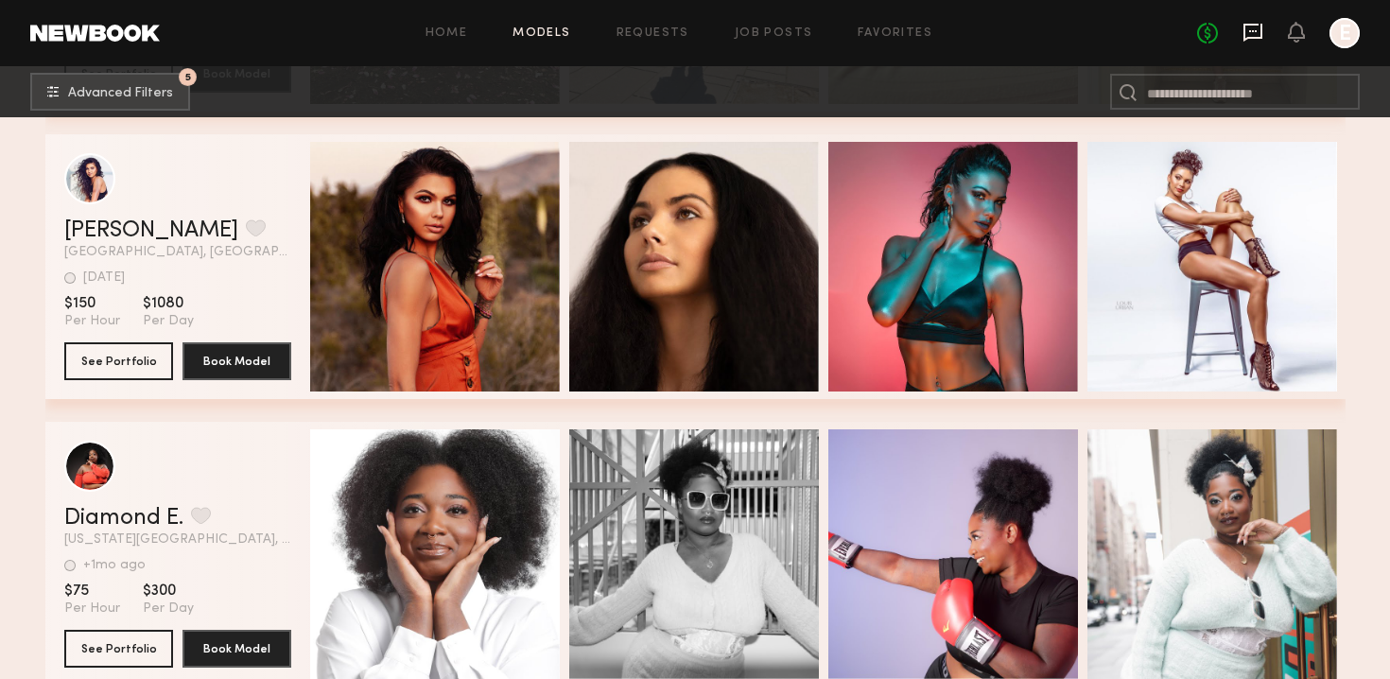
click at [1250, 23] on icon at bounding box center [1253, 32] width 21 height 21
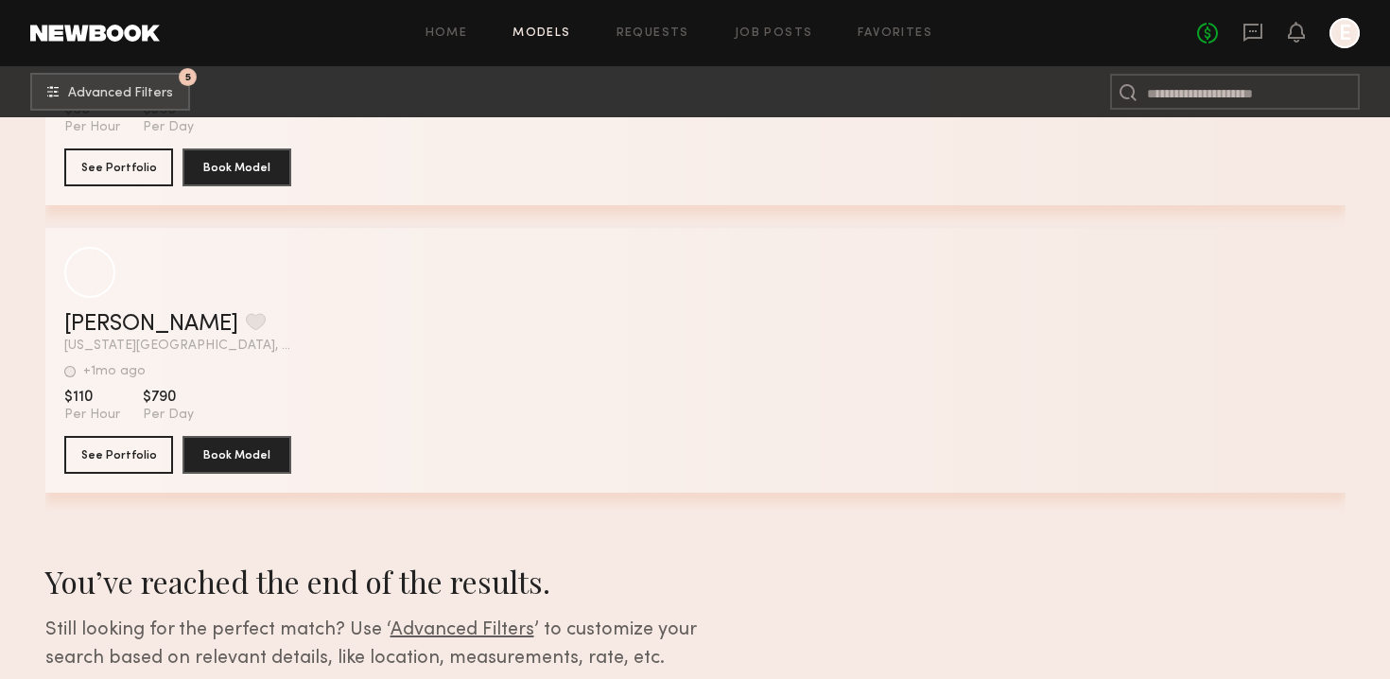
scroll to position [132911, 0]
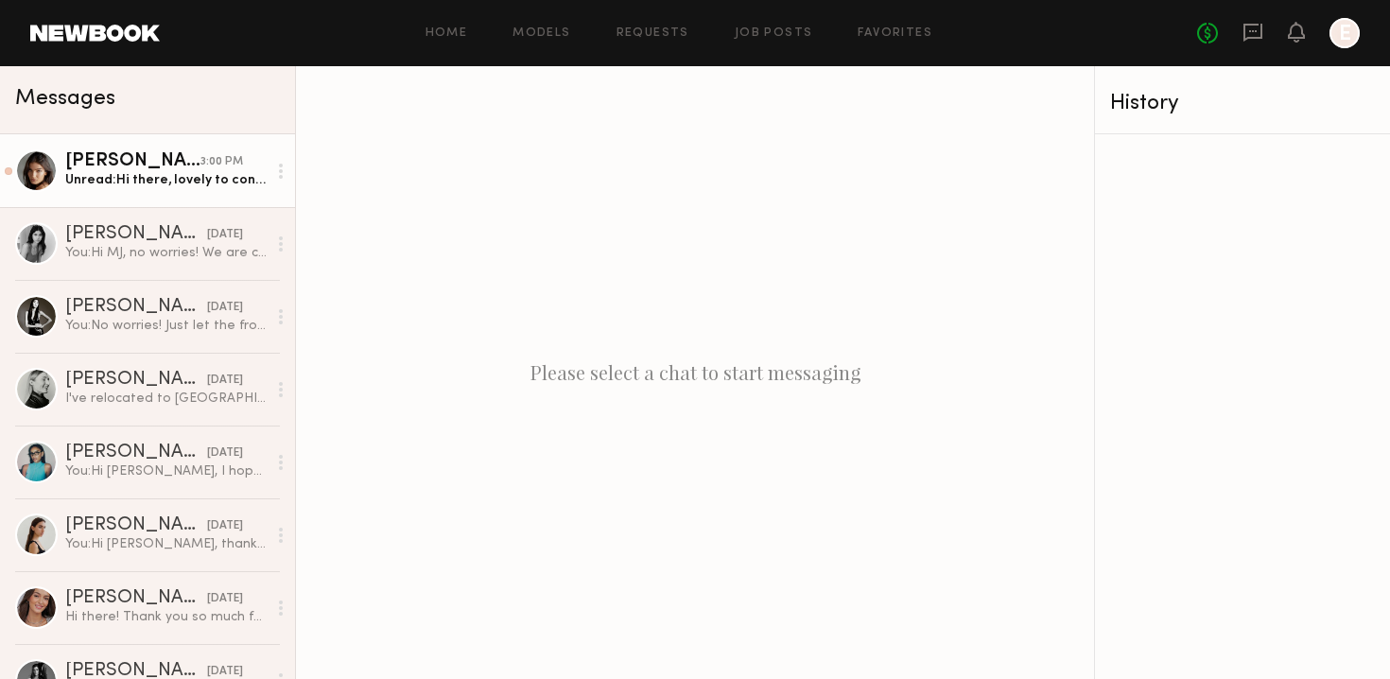
click at [170, 158] on div "Alexis L." at bounding box center [132, 161] width 135 height 19
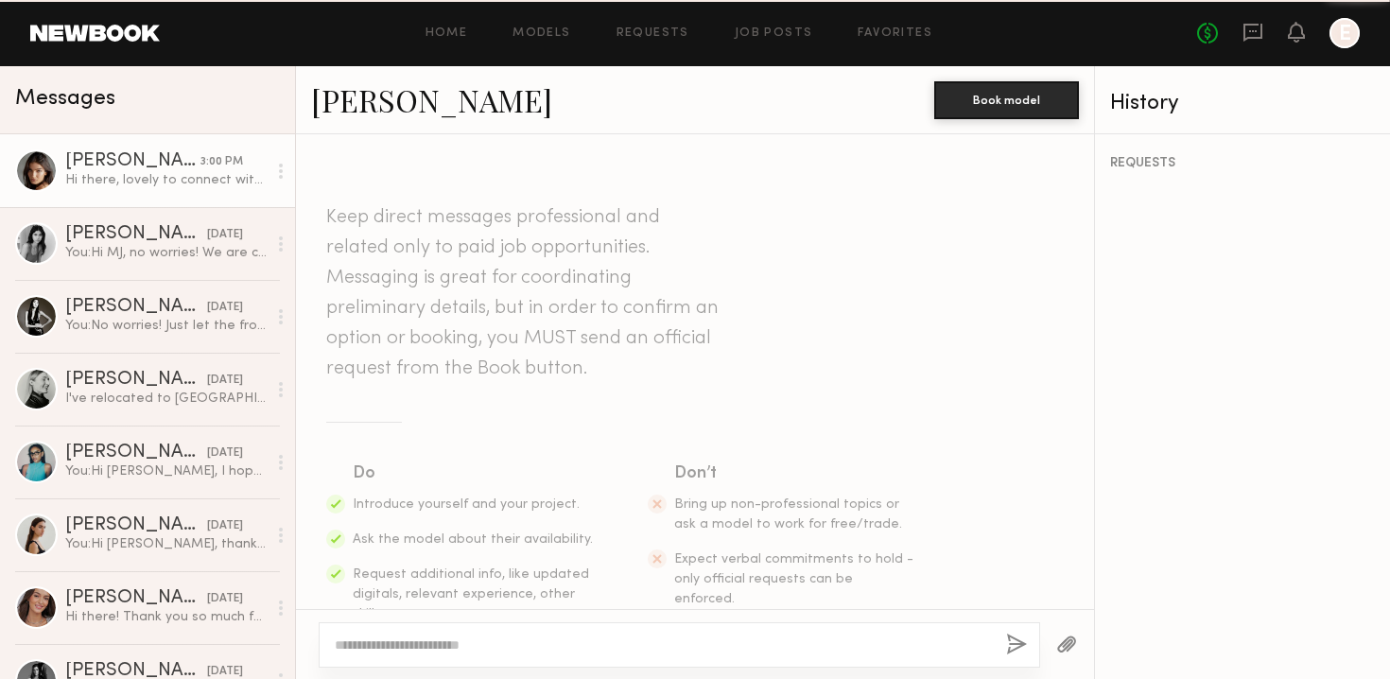
scroll to position [568, 0]
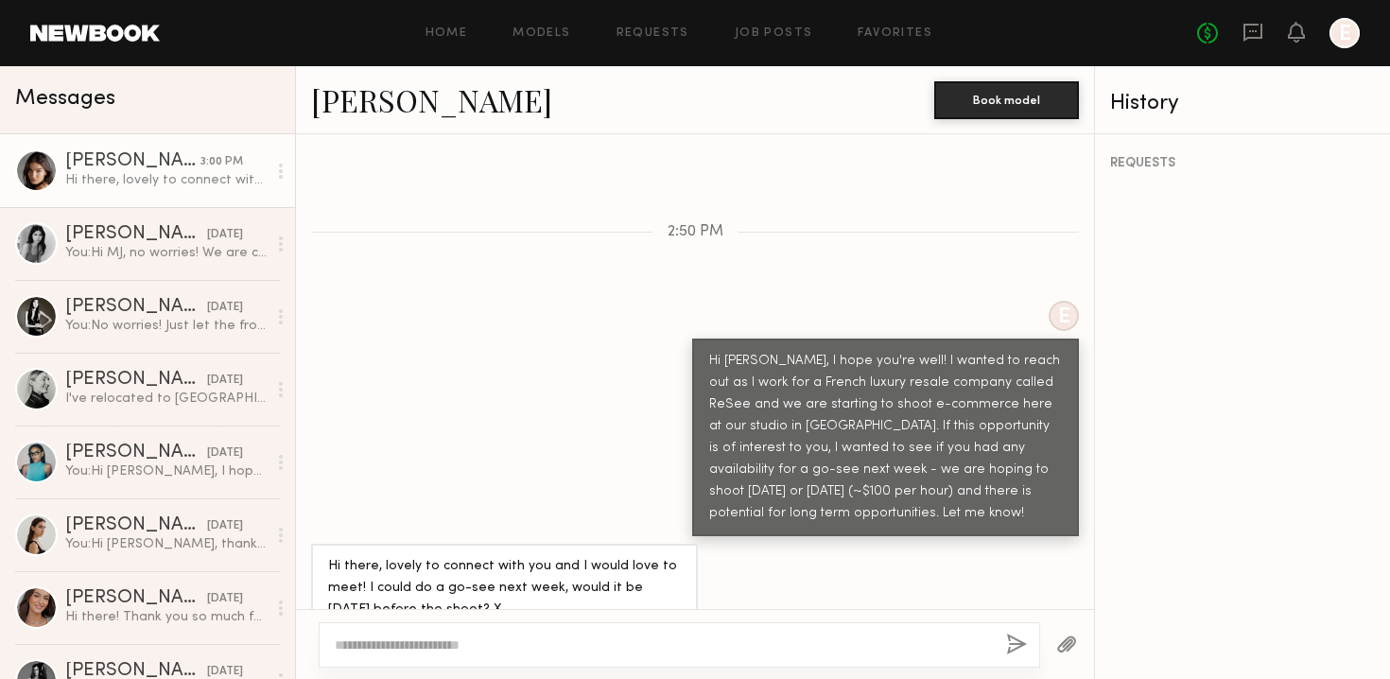
click at [553, 627] on div at bounding box center [680, 644] width 722 height 45
click at [541, 642] on textarea at bounding box center [663, 645] width 656 height 19
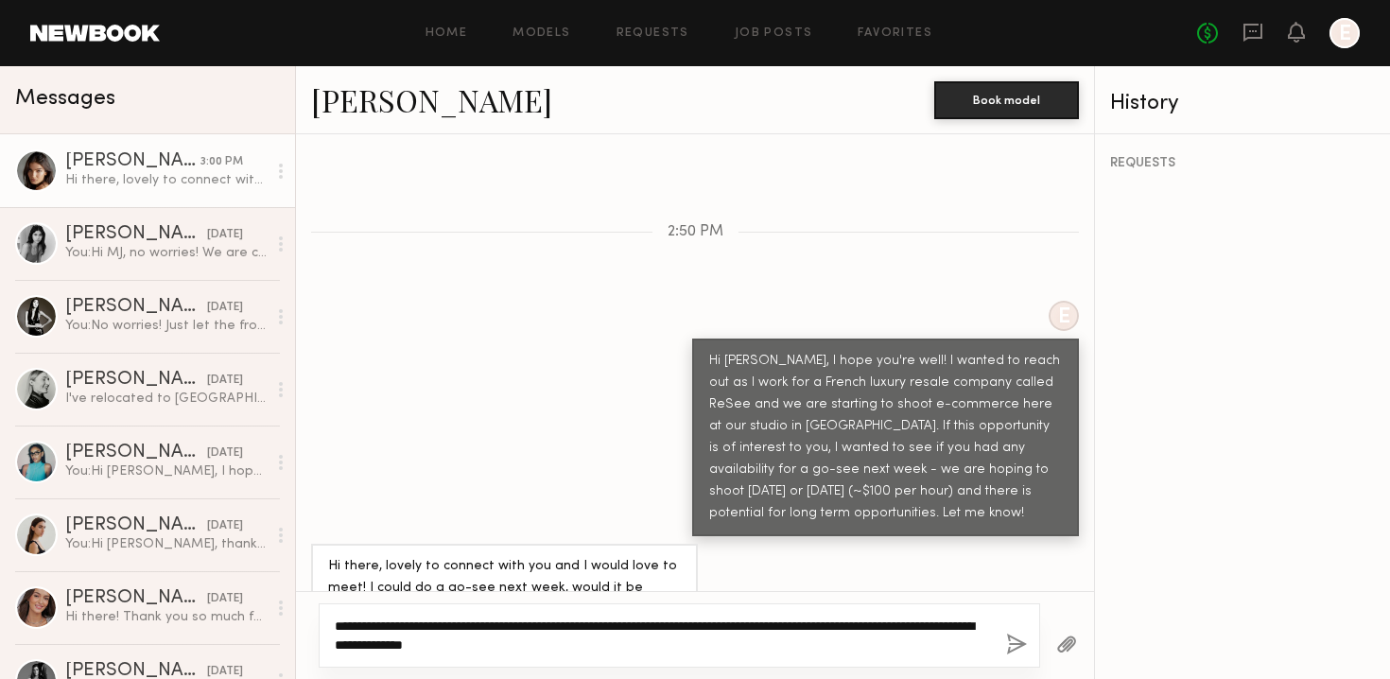
type textarea "**********"
click at [1020, 640] on button "button" at bounding box center [1016, 646] width 21 height 24
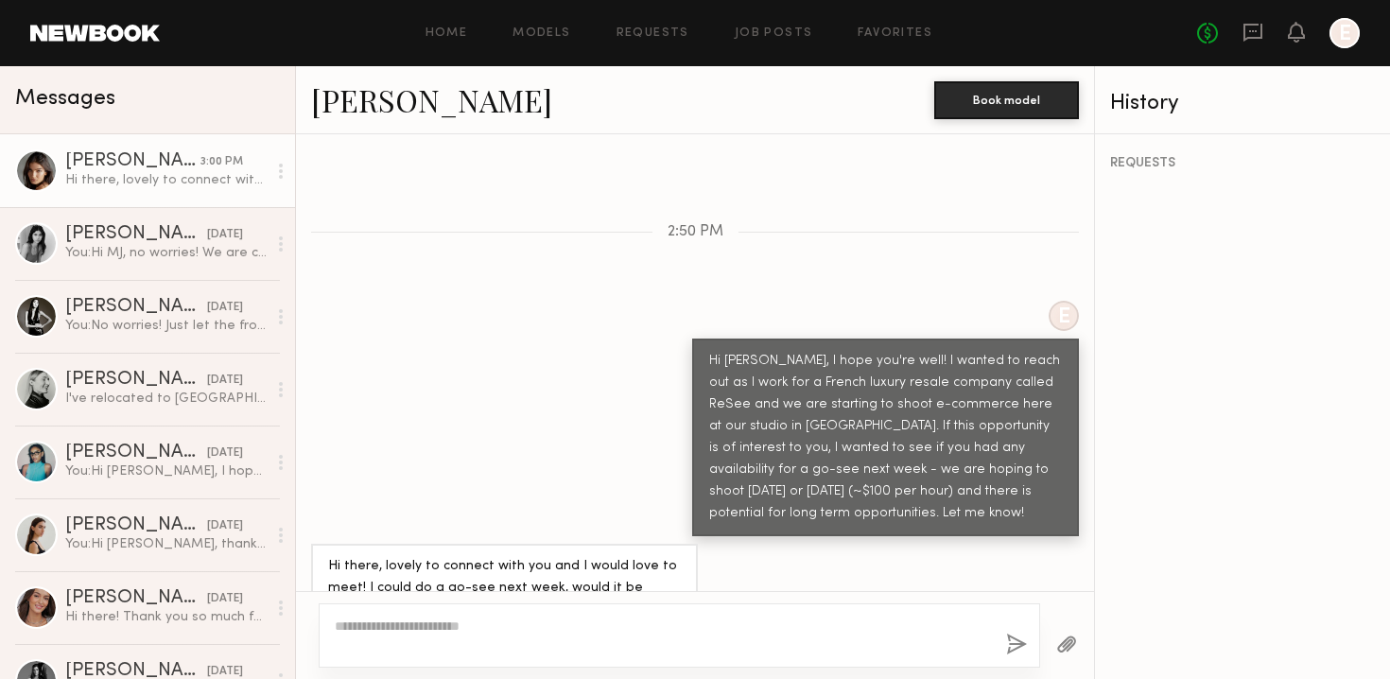
scroll to position [847, 0]
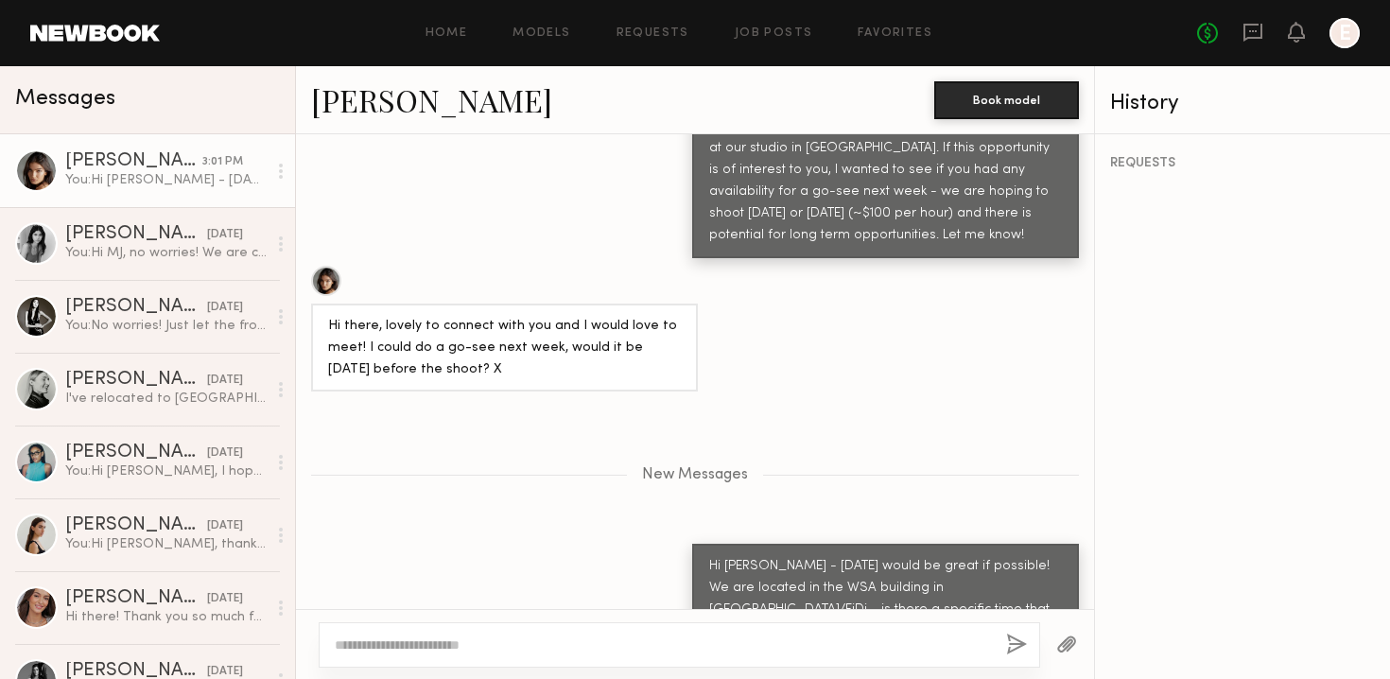
click at [370, 110] on link "Alexis L." at bounding box center [431, 99] width 241 height 41
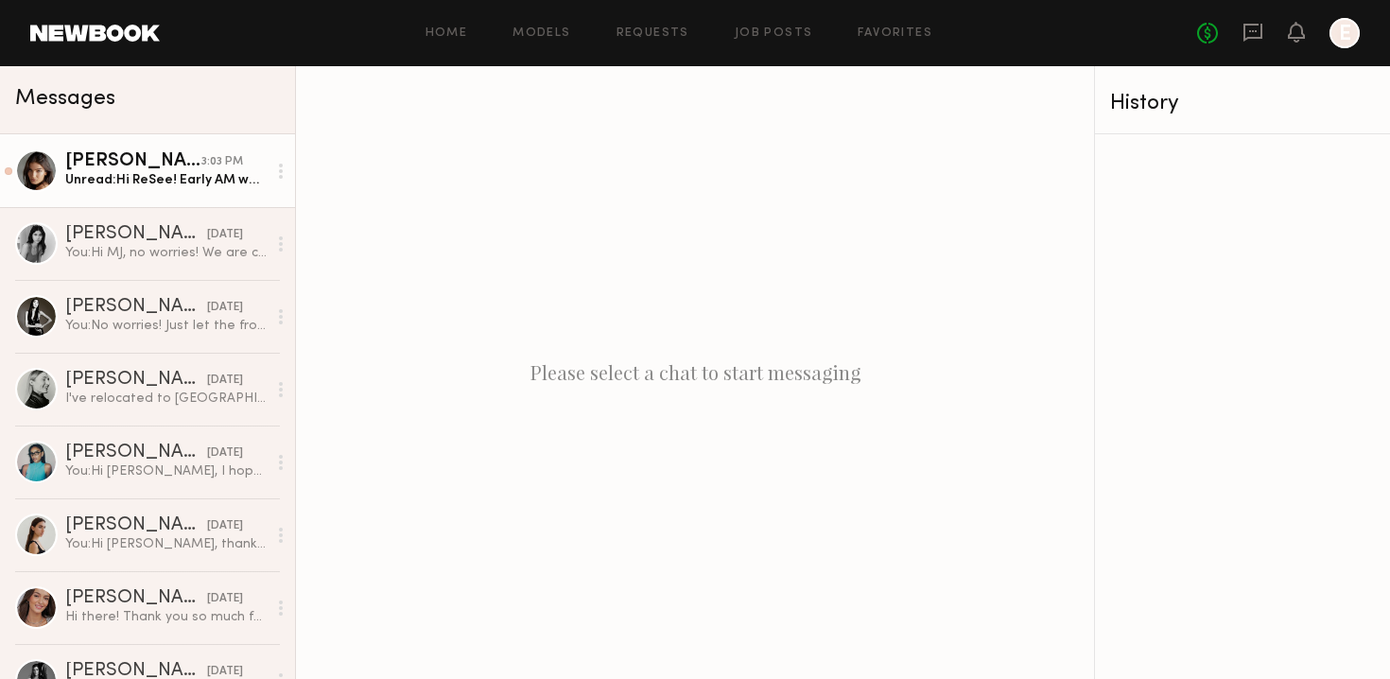
click at [155, 185] on div "Unread: Hi ReSee! Early AM would be best if possible, just looked at your line …" at bounding box center [165, 180] width 201 height 18
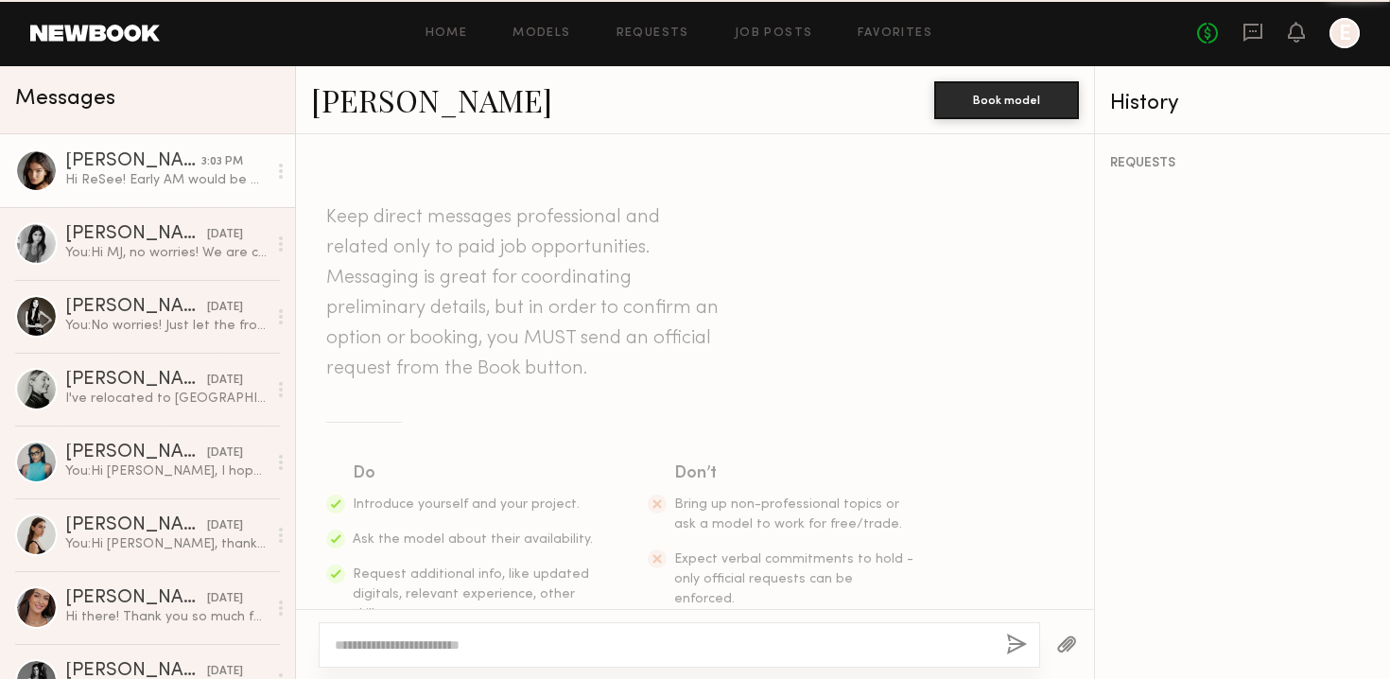
scroll to position [815, 0]
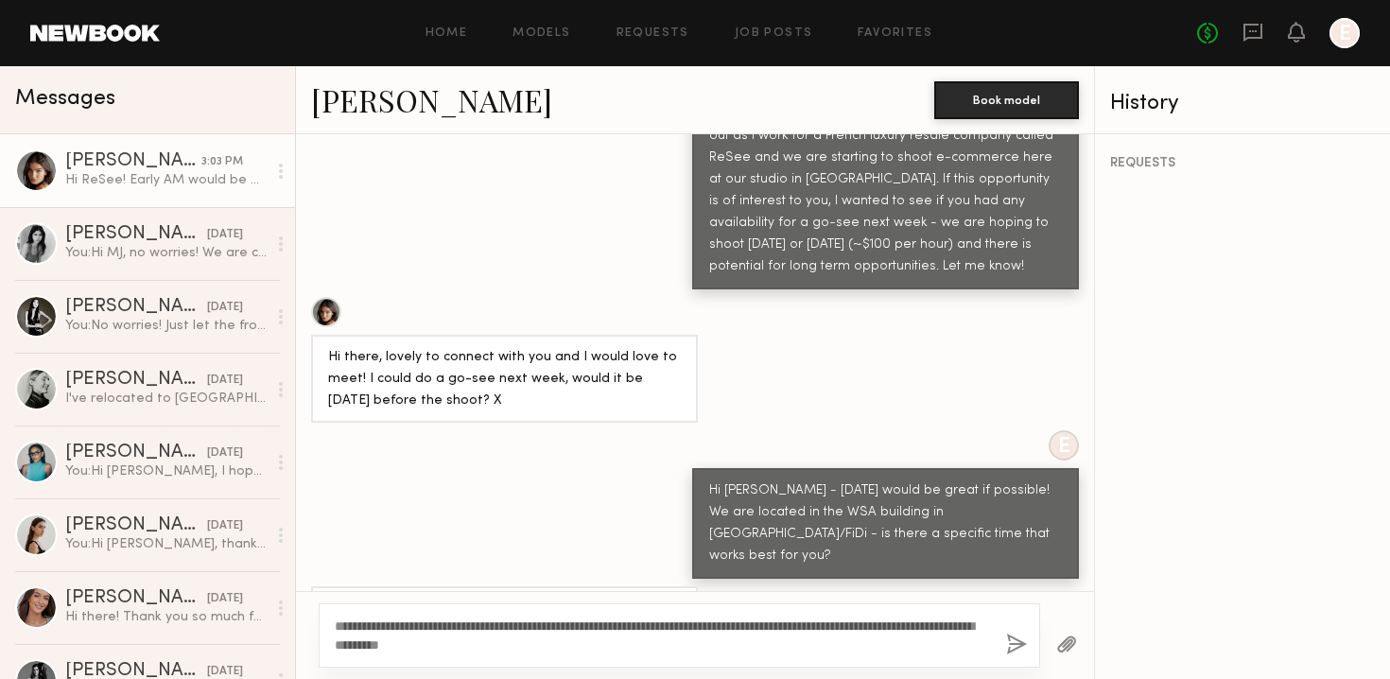
type textarea "**********"
click at [1018, 638] on button "button" at bounding box center [1016, 646] width 21 height 24
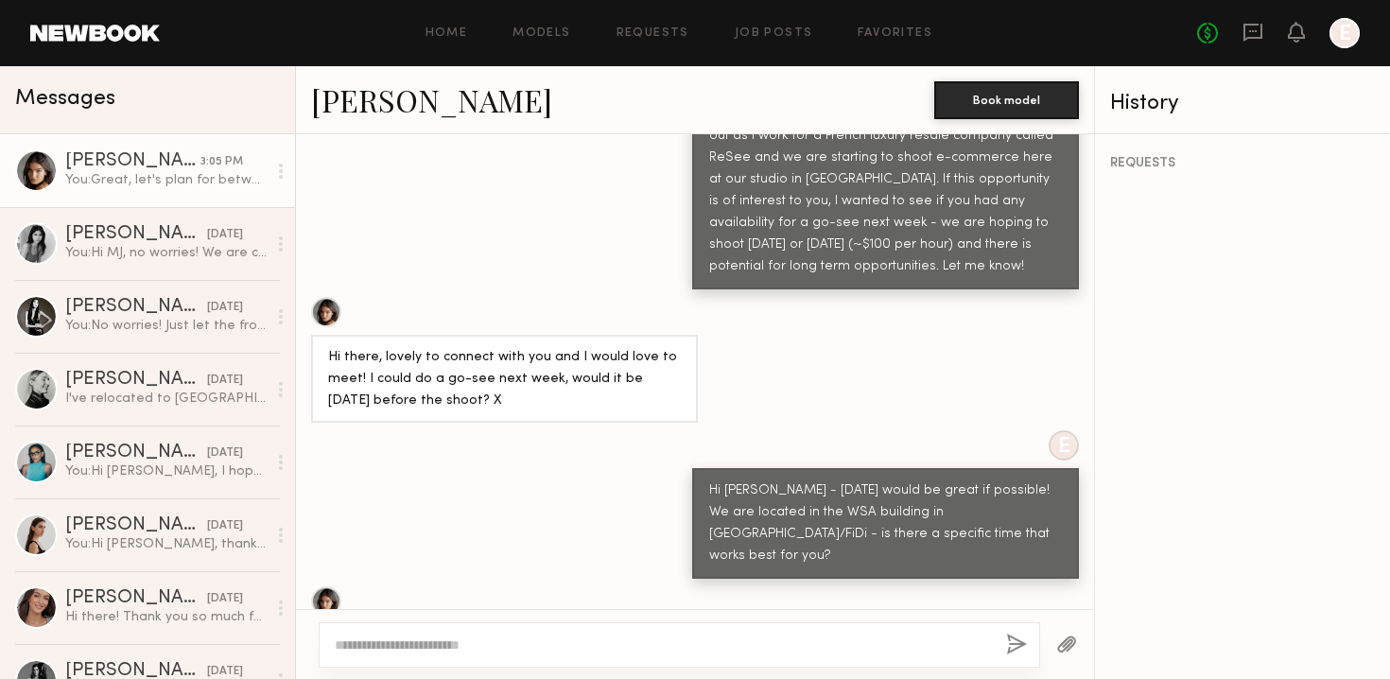
scroll to position [1093, 0]
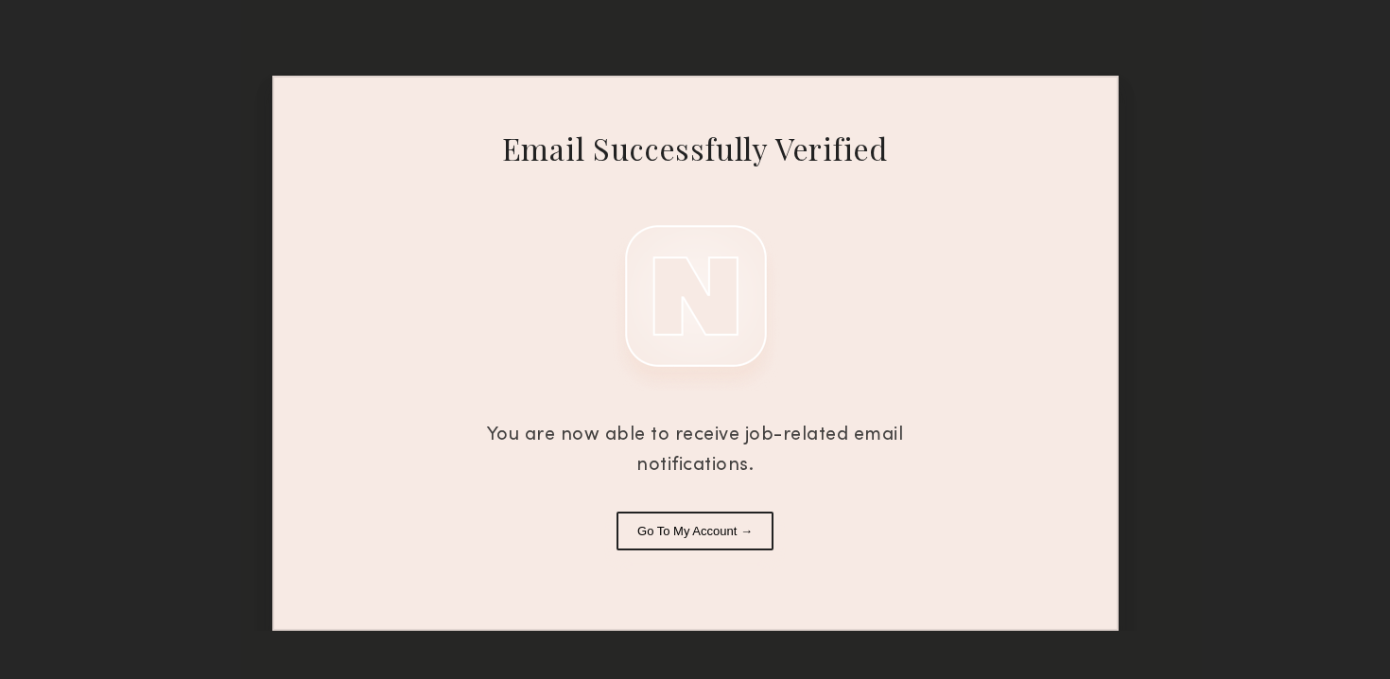
click at [712, 534] on button "Go To My Account →" at bounding box center [695, 531] width 157 height 39
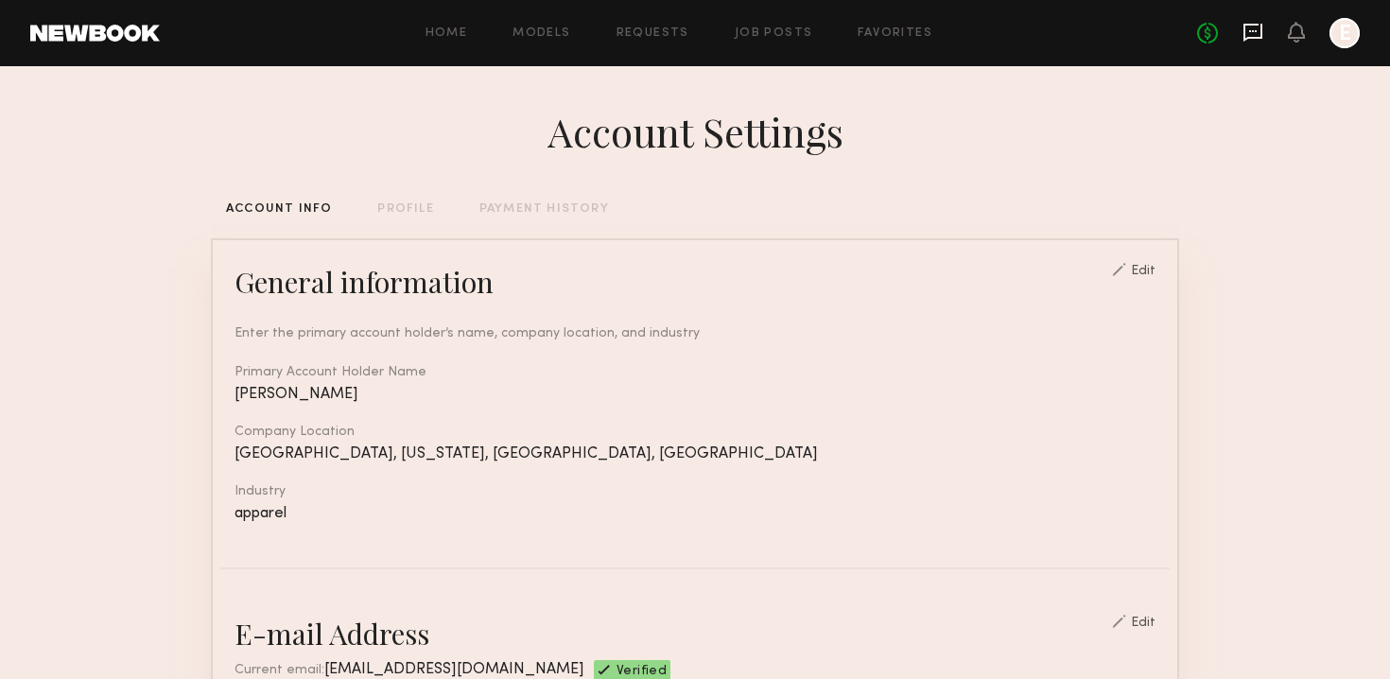
click at [1250, 35] on icon at bounding box center [1253, 32] width 21 height 21
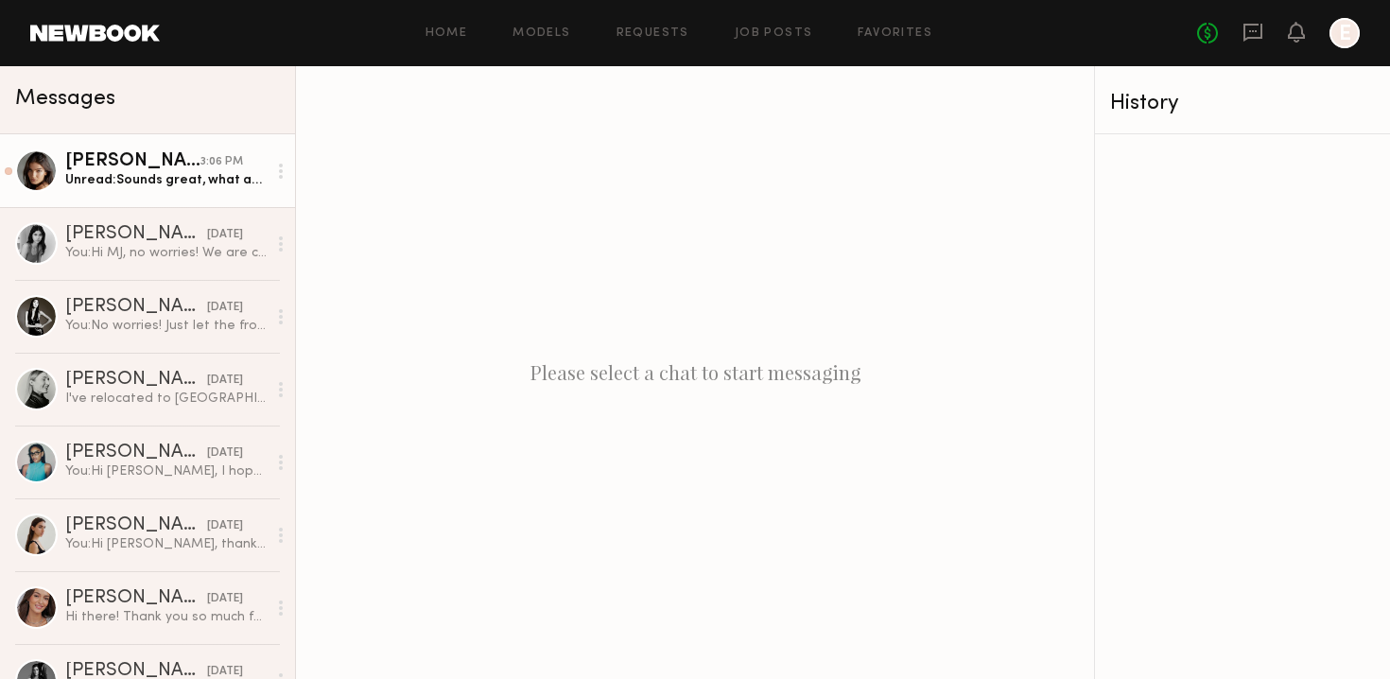
click at [219, 174] on div "Unread: Sounds great, what are the ECOMM hours for Tues + Wed?" at bounding box center [165, 180] width 201 height 18
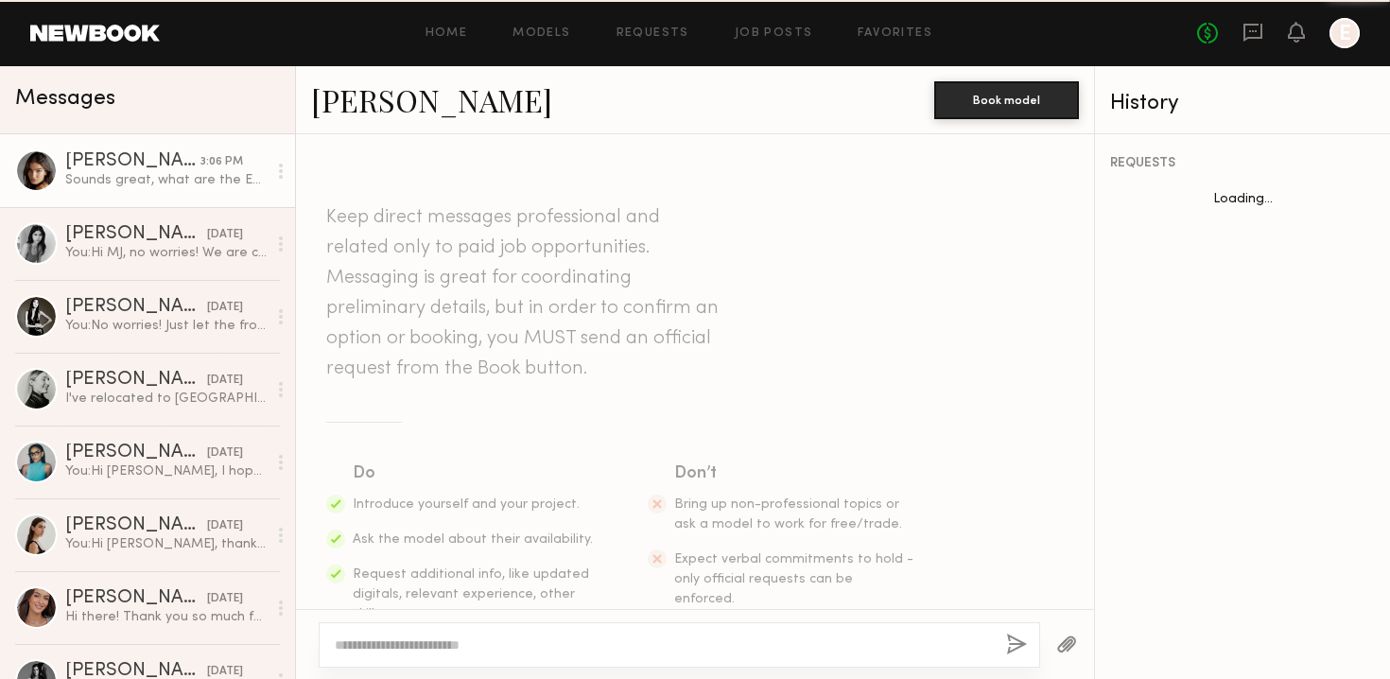
scroll to position [1040, 0]
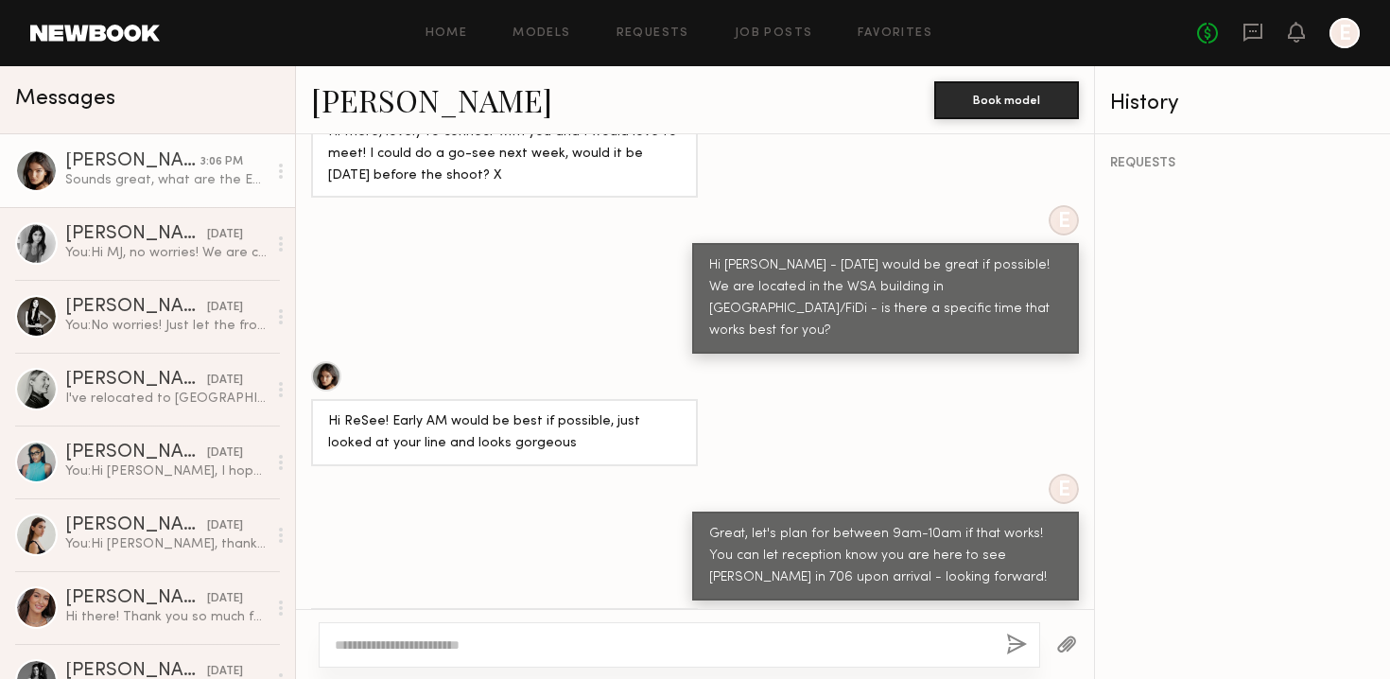
click at [444, 647] on textarea at bounding box center [663, 645] width 656 height 19
type textarea "**********"
click at [1011, 650] on button "button" at bounding box center [1016, 646] width 21 height 24
